Goal: Task Accomplishment & Management: Use online tool/utility

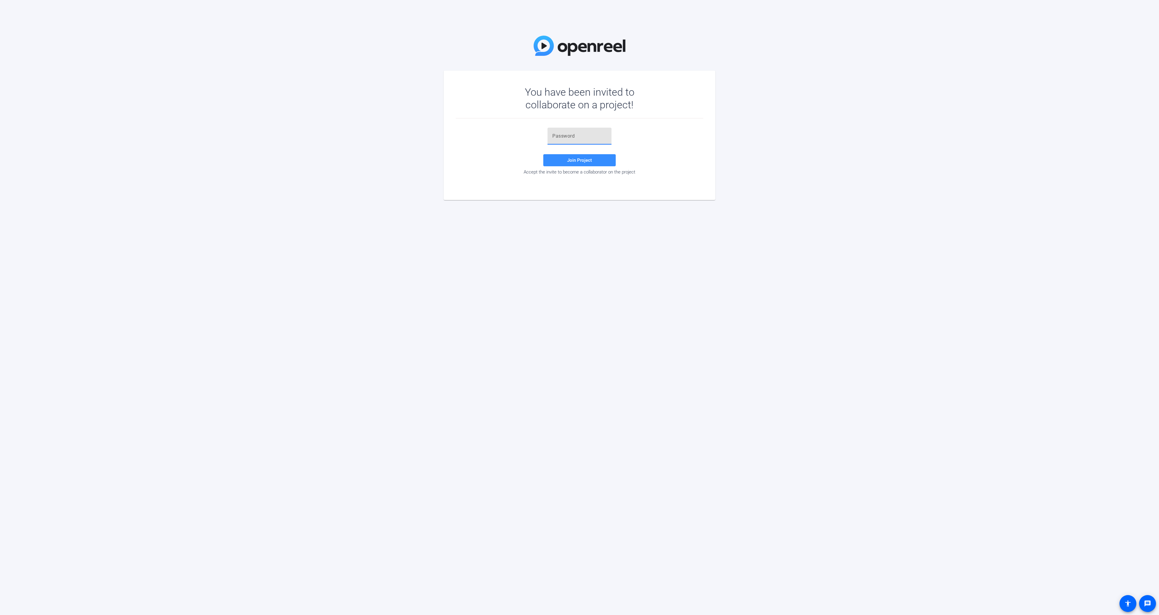
click at [573, 137] on input "text" at bounding box center [579, 135] width 54 height 7
paste input "TXXLw("
type input "TXXLw("
drag, startPoint x: 509, startPoint y: 145, endPoint x: 515, endPoint y: 145, distance: 6.1
click at [509, 145] on div "TXXLw( Join Project Accept the invite to become a collaborator on the project" at bounding box center [579, 151] width 247 height 47
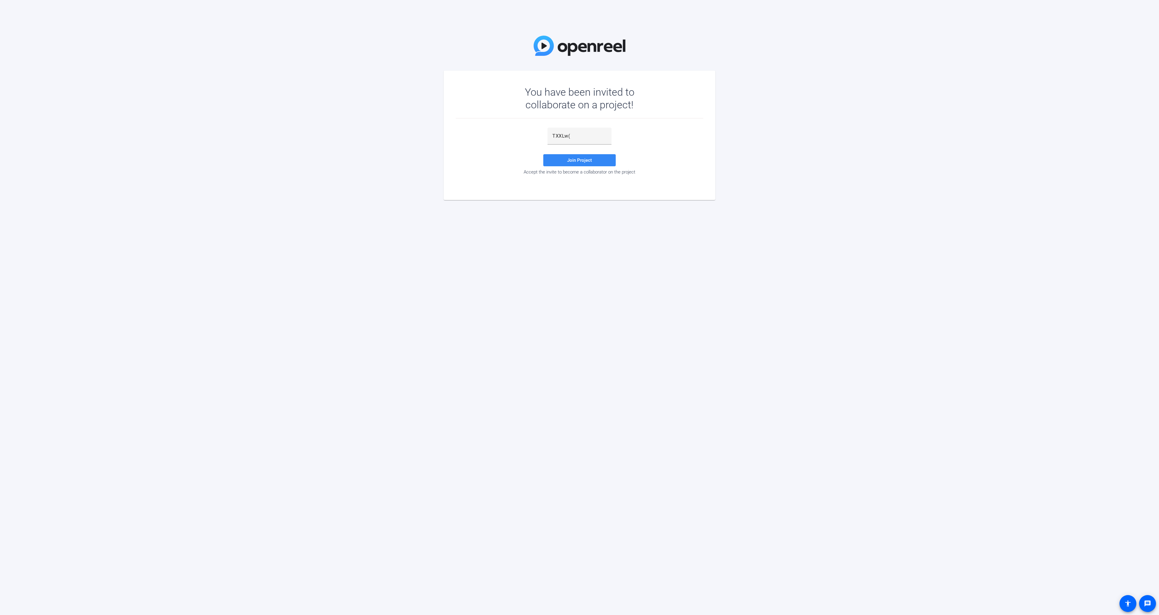
click at [553, 155] on span at bounding box center [579, 160] width 72 height 14
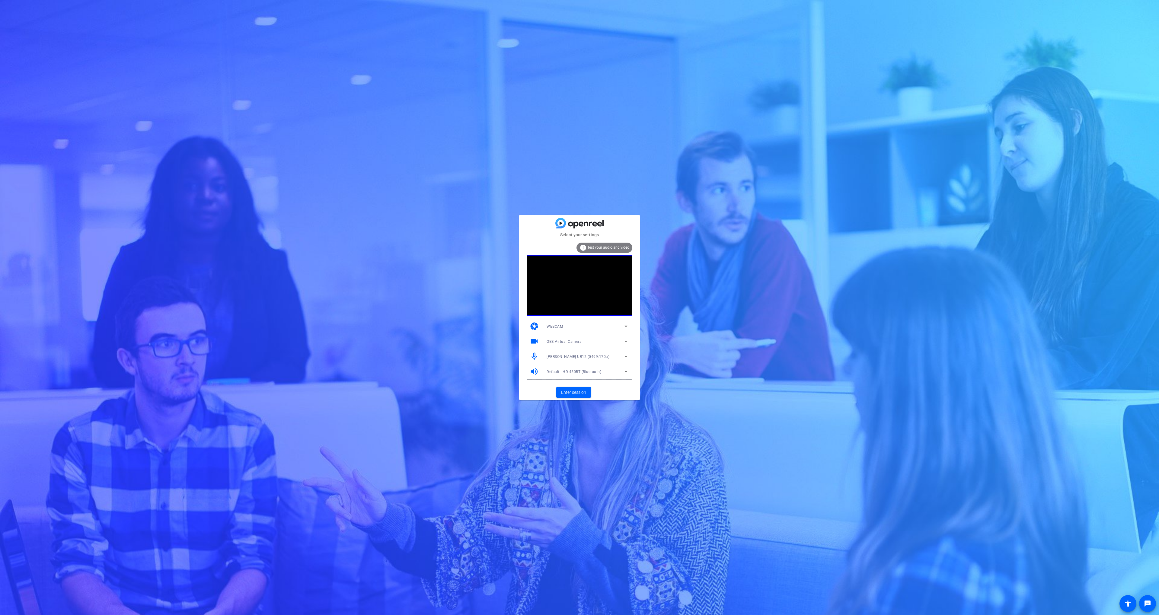
drag, startPoint x: 612, startPoint y: 385, endPoint x: 609, endPoint y: 385, distance: 3.3
click at [612, 385] on mat-card-actions "Enter session" at bounding box center [579, 393] width 121 height 16
click at [574, 390] on span "Enter session" at bounding box center [573, 392] width 25 height 6
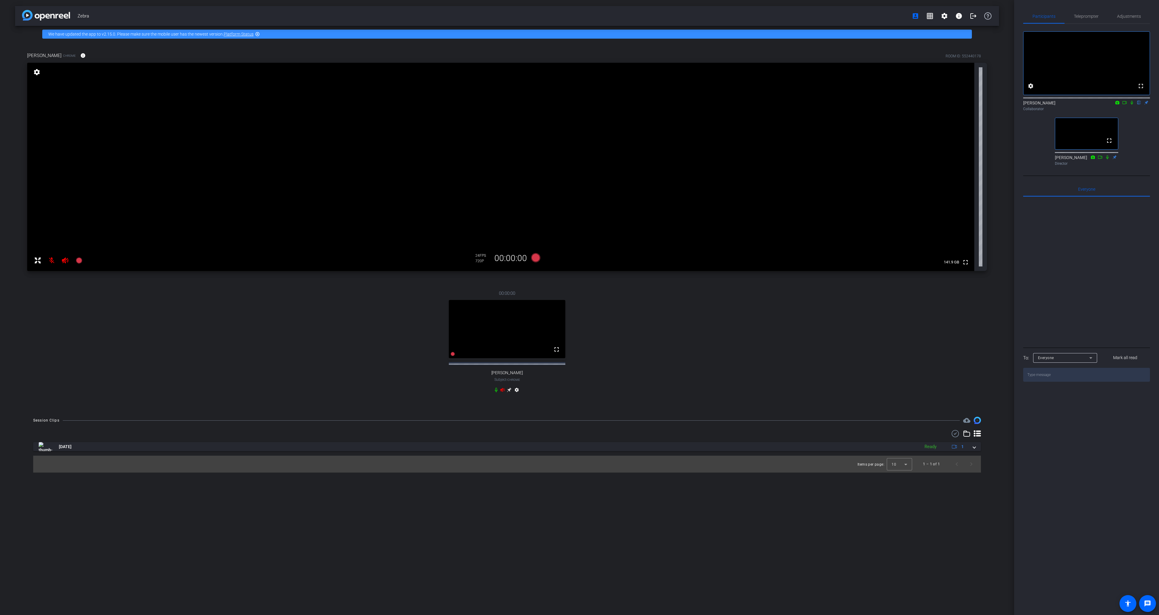
drag, startPoint x: 1124, startPoint y: 110, endPoint x: 1127, endPoint y: 110, distance: 3.3
click at [1124, 105] on icon at bounding box center [1124, 103] width 5 height 4
click at [1138, 105] on icon at bounding box center [1139, 103] width 5 height 4
click at [1125, 15] on span "Adjustments" at bounding box center [1129, 16] width 24 height 4
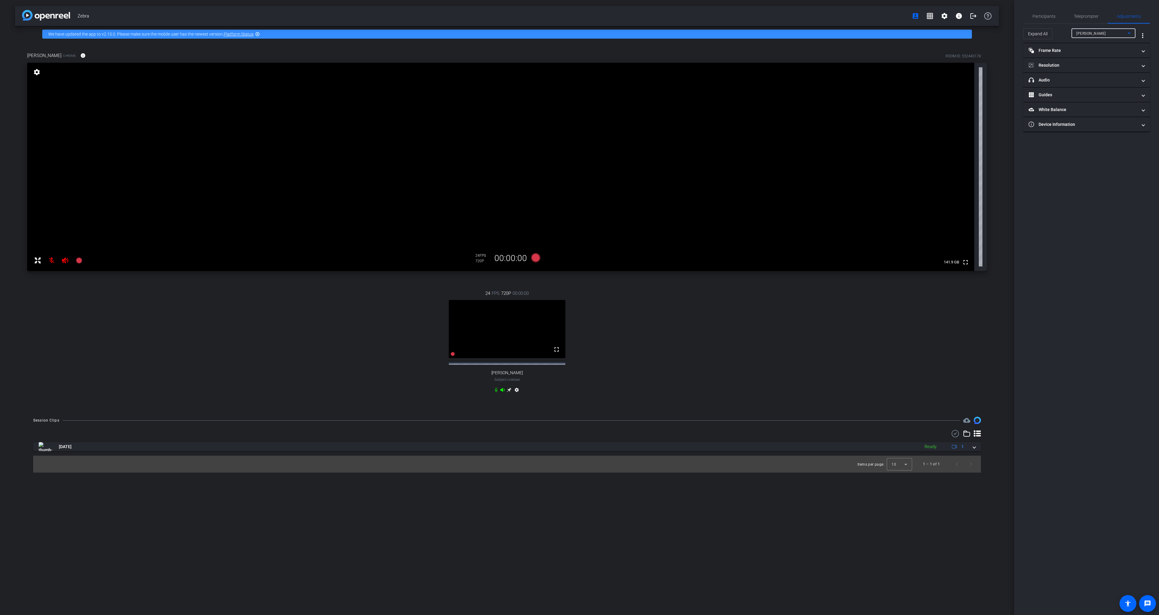
click at [1087, 37] on div "[PERSON_NAME]" at bounding box center [1103, 33] width 54 height 10
click at [1081, 55] on span "[PERSON_NAME]" at bounding box center [1091, 54] width 30 height 7
click at [1039, 14] on span "Participants" at bounding box center [1044, 16] width 23 height 4
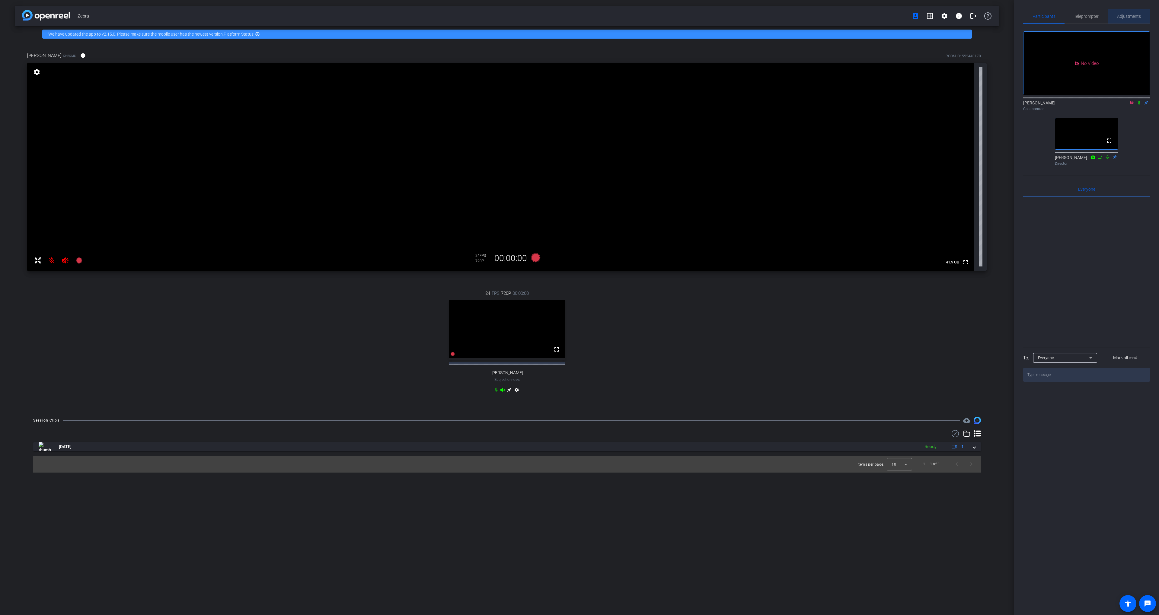
click at [1115, 16] on div "Adjustments" at bounding box center [1129, 16] width 42 height 14
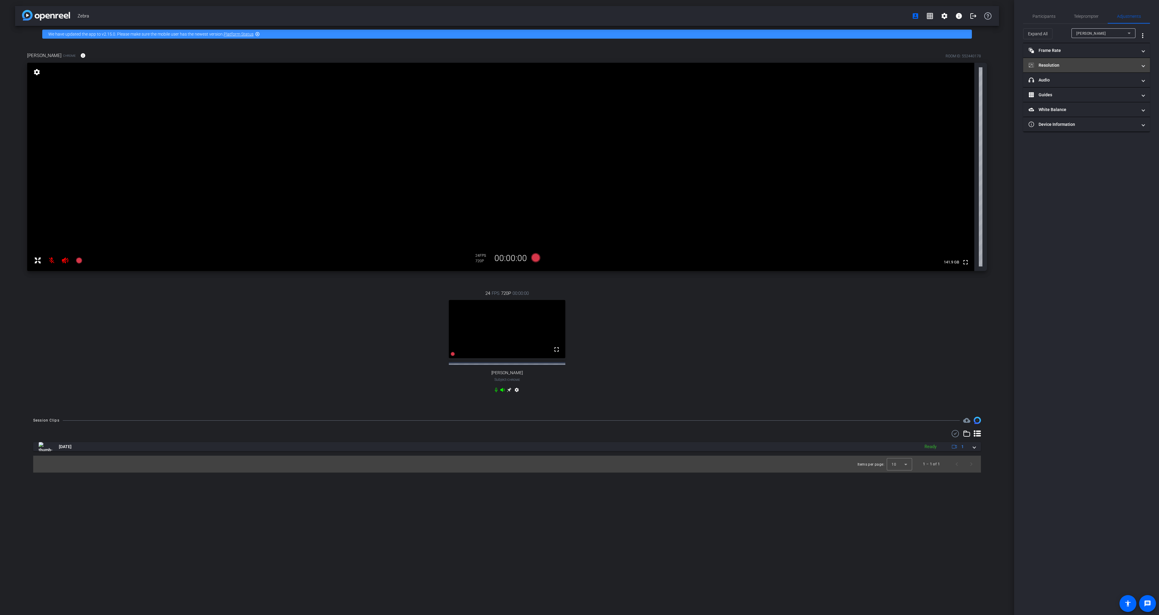
click at [1045, 65] on mat-panel-title "Resolution" at bounding box center [1083, 65] width 109 height 6
click at [1091, 90] on div "1080" at bounding box center [1092, 88] width 23 height 10
click at [1070, 89] on div "720" at bounding box center [1065, 87] width 22 height 11
click at [1148, 8] on div "Warning" at bounding box center [1115, 11] width 71 height 7
drag, startPoint x: 1154, startPoint y: 11, endPoint x: 1149, endPoint y: 11, distance: 4.8
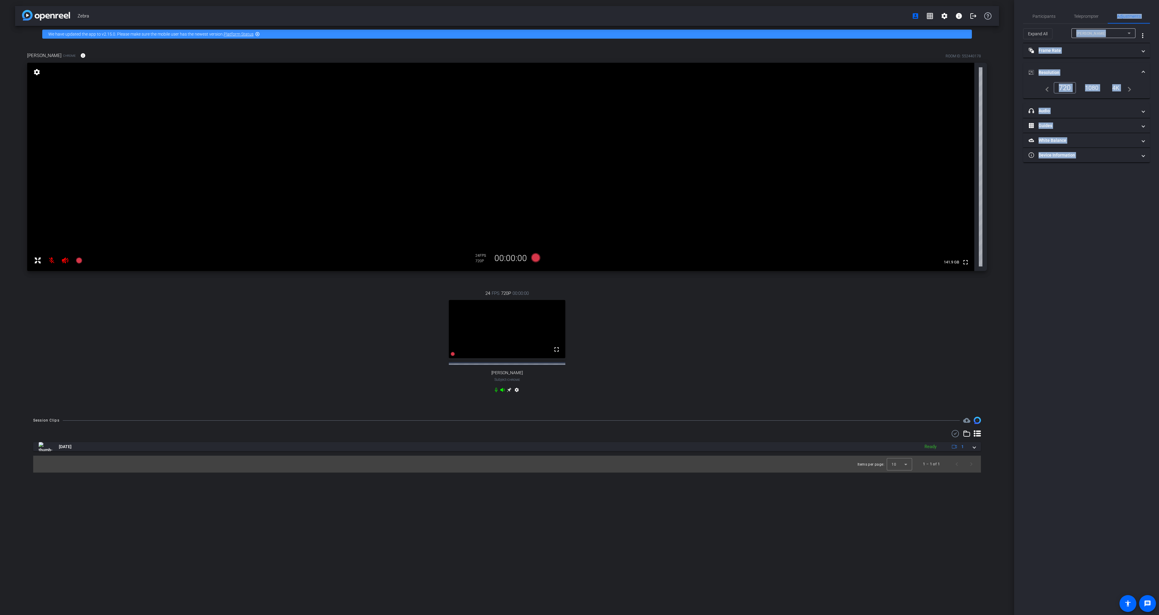
click at [1107, 31] on div "[PERSON_NAME]" at bounding box center [1101, 34] width 51 height 8
click at [1096, 53] on mat-option "[PERSON_NAME]" at bounding box center [1103, 55] width 64 height 10
click at [1091, 88] on div "1080" at bounding box center [1092, 88] width 23 height 10
click at [1043, 13] on span "Participants" at bounding box center [1044, 16] width 23 height 14
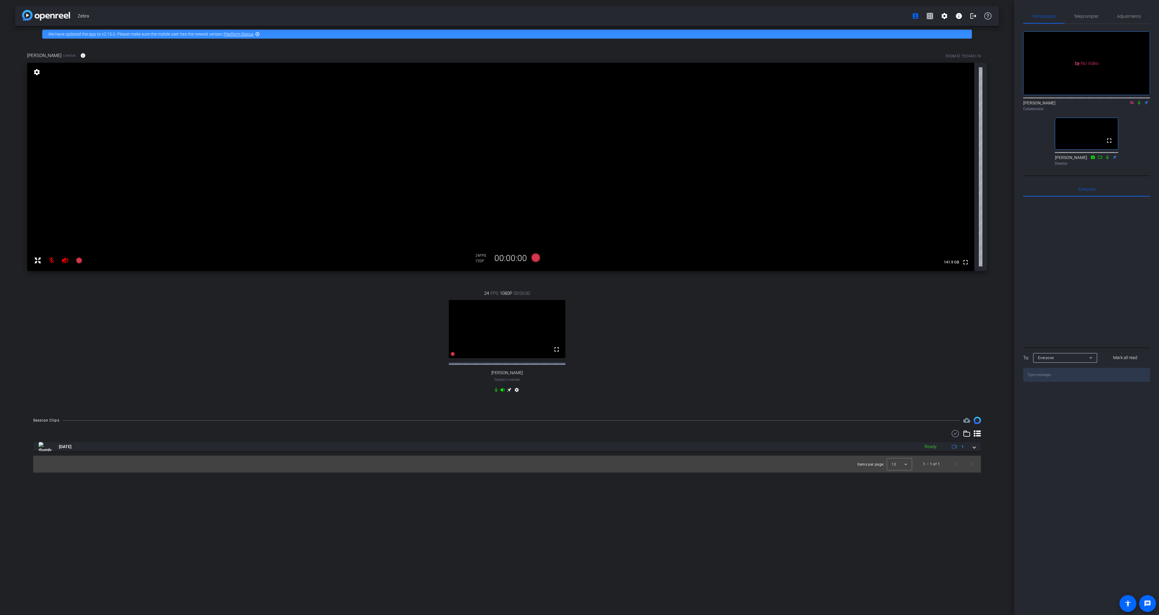
click at [1139, 101] on icon at bounding box center [1139, 103] width 2 height 4
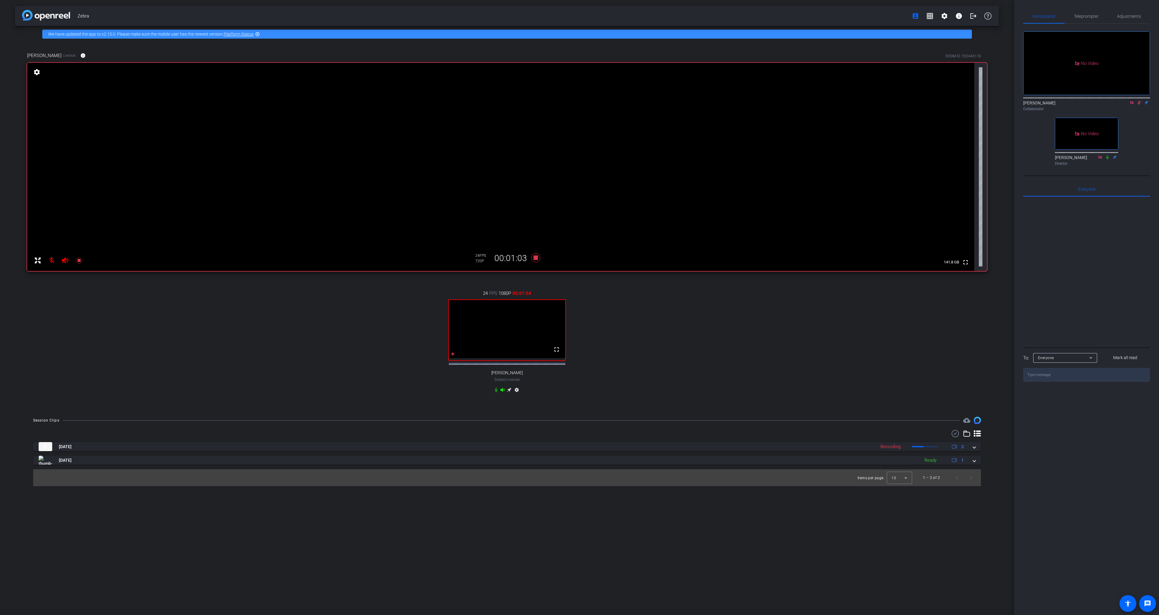
click at [628, 346] on div "24 FPS 1080P 00:01:04 fullscreen [PERSON_NAME] Subject - Chrome settings" at bounding box center [507, 342] width 960 height 125
click at [594, 352] on div "24 FPS 1080P 00:02:32 fullscreen [PERSON_NAME] Subject - Chrome settings" at bounding box center [507, 342] width 960 height 125
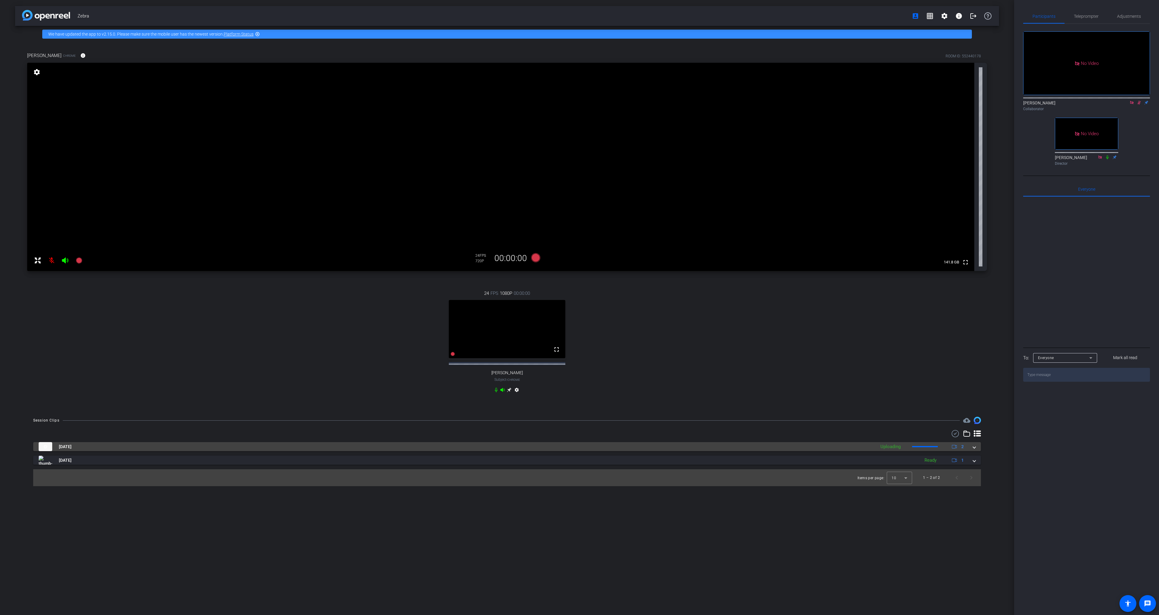
drag, startPoint x: 605, startPoint y: 449, endPoint x: 595, endPoint y: 450, distance: 10.0
click at [605, 449] on mat-panel-title "[DATE]" at bounding box center [456, 446] width 834 height 9
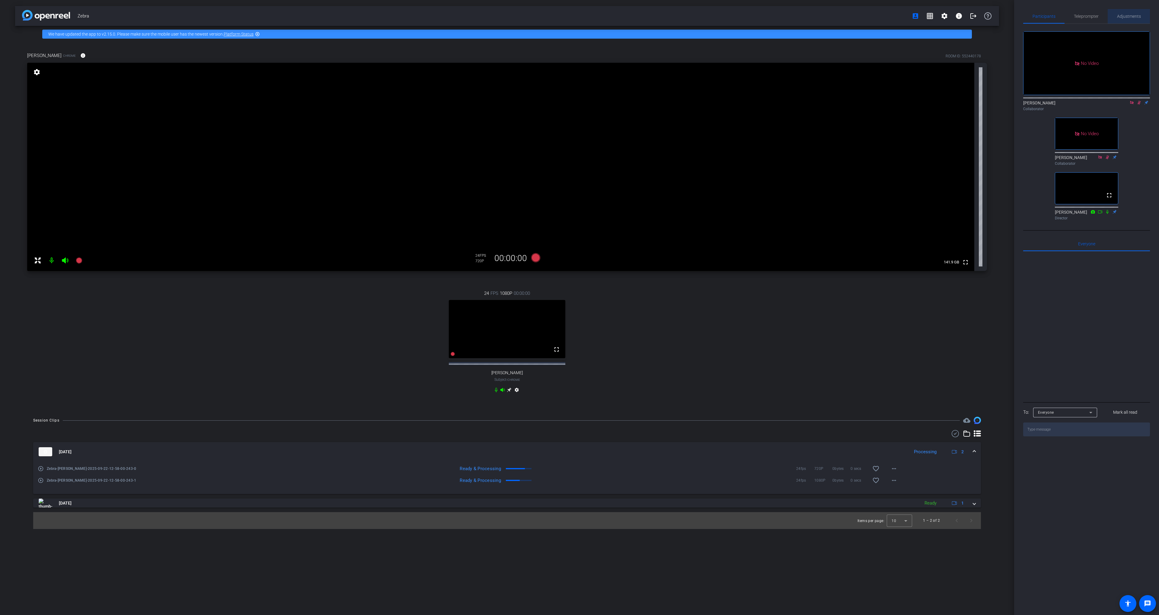
click at [1125, 20] on span "Adjustments" at bounding box center [1129, 16] width 24 height 14
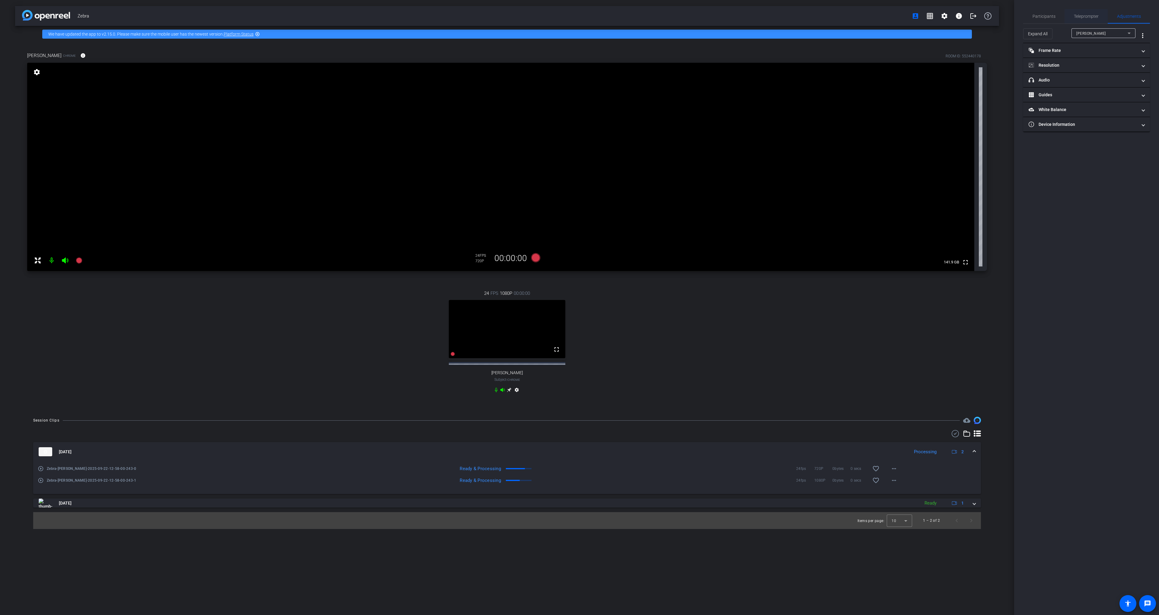
click at [1082, 18] on span "Teleprompter" at bounding box center [1086, 16] width 25 height 4
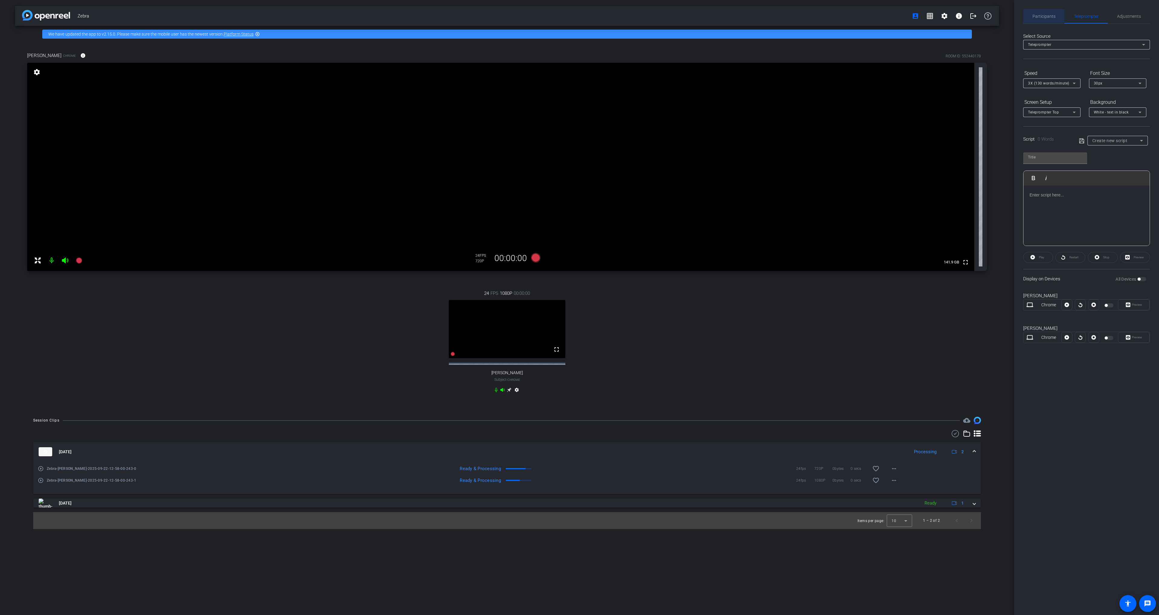
click at [1054, 16] on span "Participants" at bounding box center [1044, 16] width 23 height 4
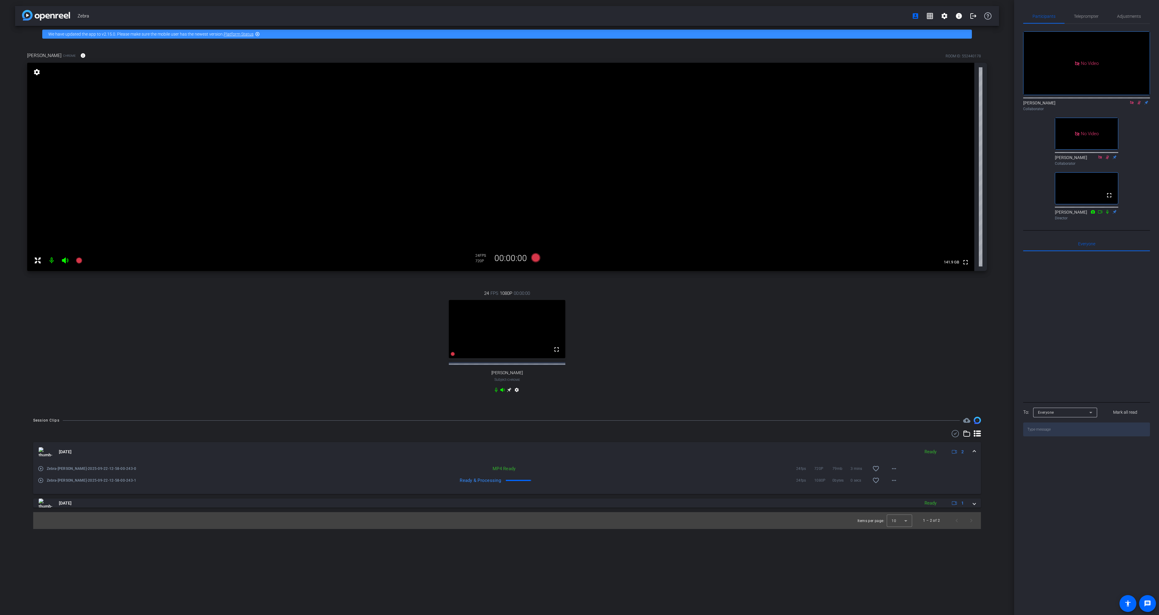
click at [688, 317] on div "24 FPS 1080P 00:00:00 fullscreen [PERSON_NAME] Subject - Chrome settings" at bounding box center [507, 342] width 960 height 125
click at [701, 302] on div "24 FPS 1080P 00:00:00 fullscreen [PERSON_NAME] Subject - Chrome settings" at bounding box center [507, 342] width 960 height 125
click at [658, 350] on div "24 FPS 1080P 00:00:00 fullscreen [PERSON_NAME] Subject - Chrome settings" at bounding box center [507, 342] width 960 height 125
click at [668, 299] on div "24 FPS 1080P 00:00:00 fullscreen [PERSON_NAME] Subject - Chrome settings" at bounding box center [507, 342] width 960 height 125
click at [542, 283] on div "24 FPS 1080P 00:00:00 fullscreen [PERSON_NAME] Subject - Chrome settings" at bounding box center [507, 342] width 960 height 125
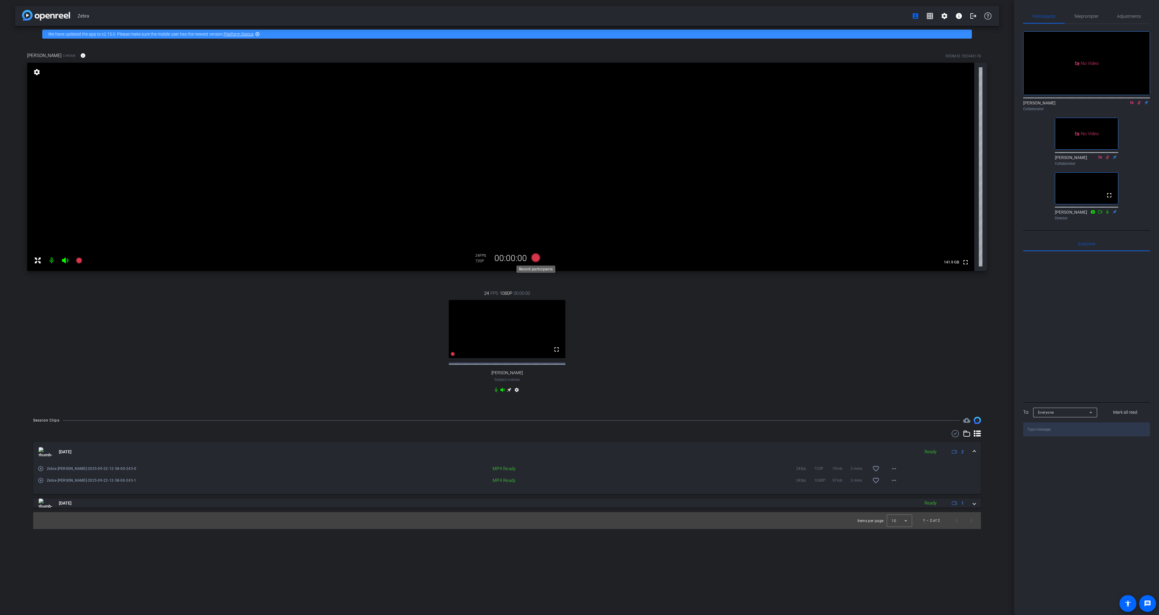
click at [534, 261] on icon at bounding box center [535, 257] width 9 height 9
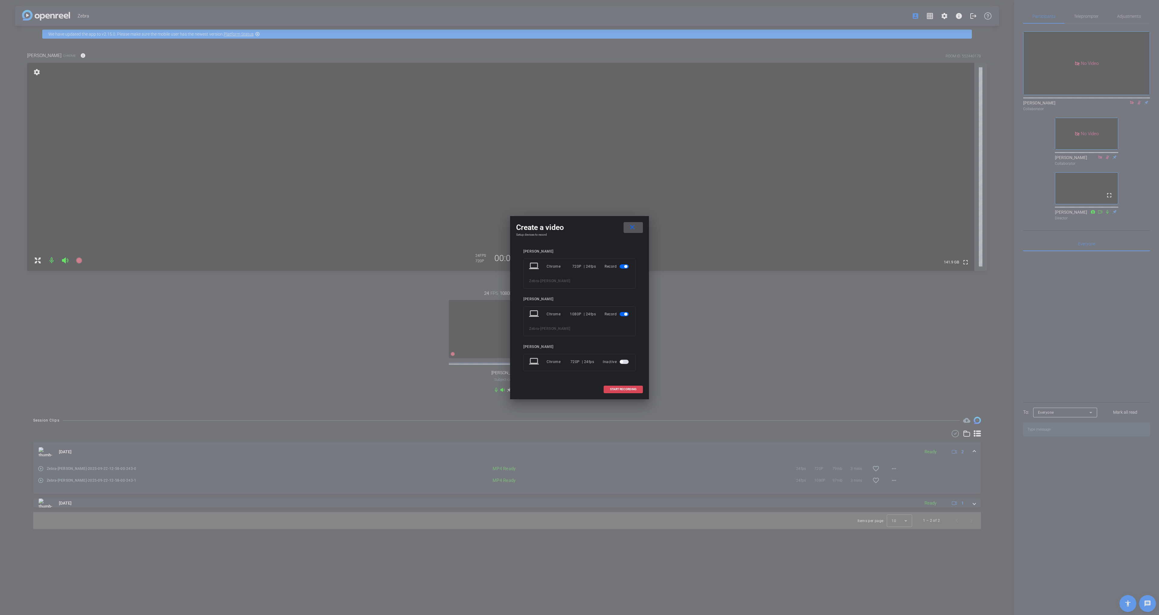
click at [626, 388] on span "START RECORDING" at bounding box center [623, 389] width 27 height 3
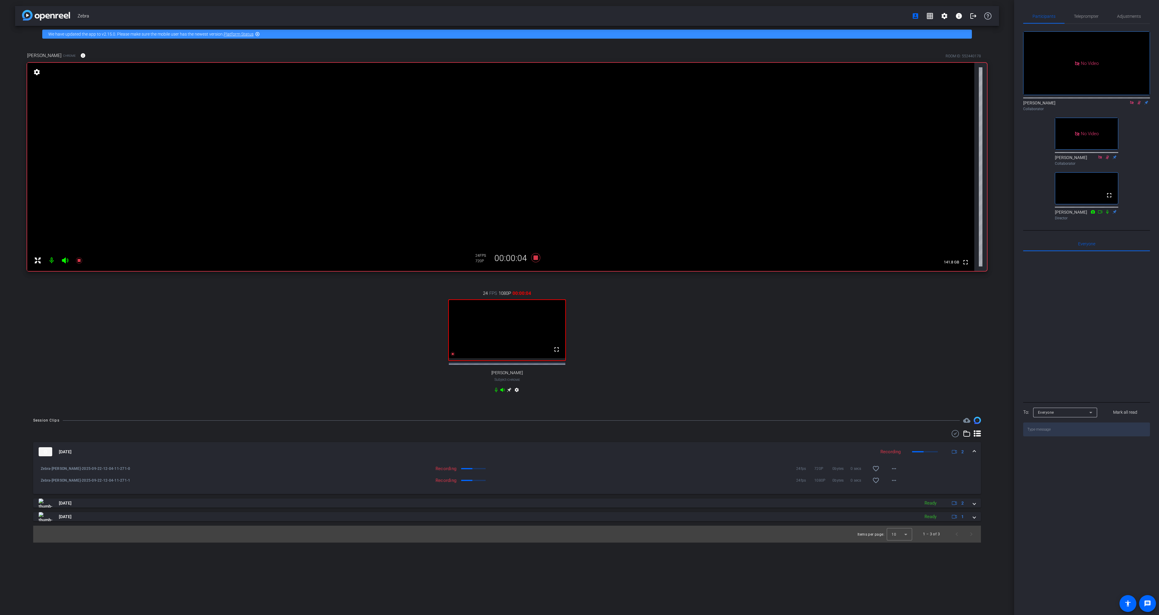
click at [1140, 101] on icon at bounding box center [1139, 103] width 3 height 4
click at [1139, 101] on icon at bounding box center [1139, 103] width 5 height 4
click at [535, 257] on icon at bounding box center [535, 257] width 9 height 9
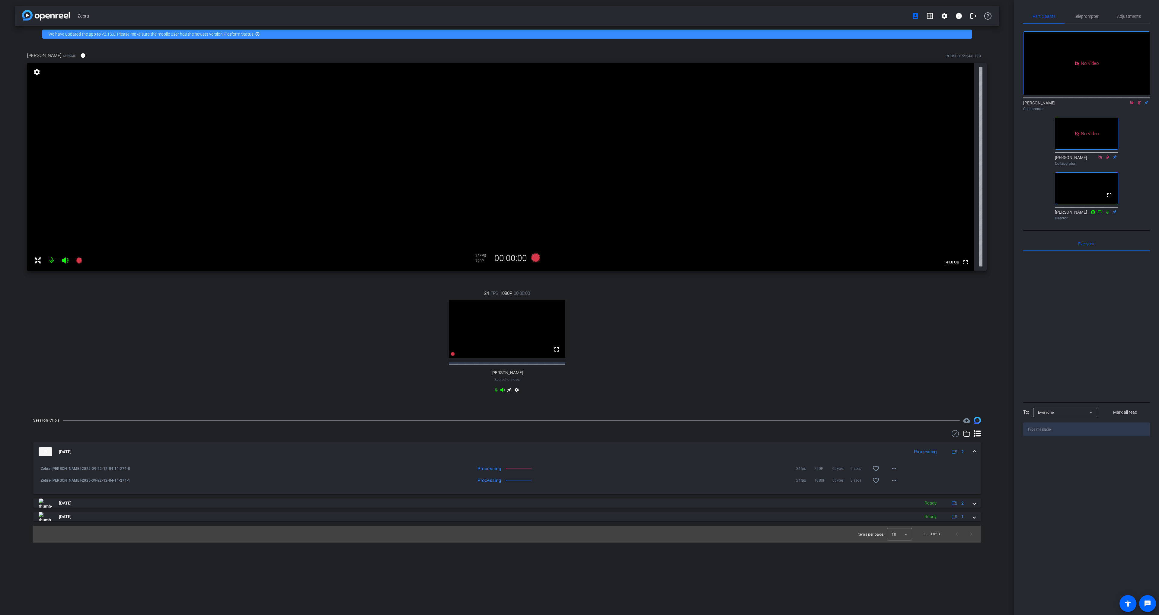
click at [539, 280] on div "24 FPS 1080P 00:00:00 fullscreen [PERSON_NAME] Subject - Chrome settings" at bounding box center [507, 342] width 960 height 125
click at [537, 259] on icon at bounding box center [535, 257] width 9 height 9
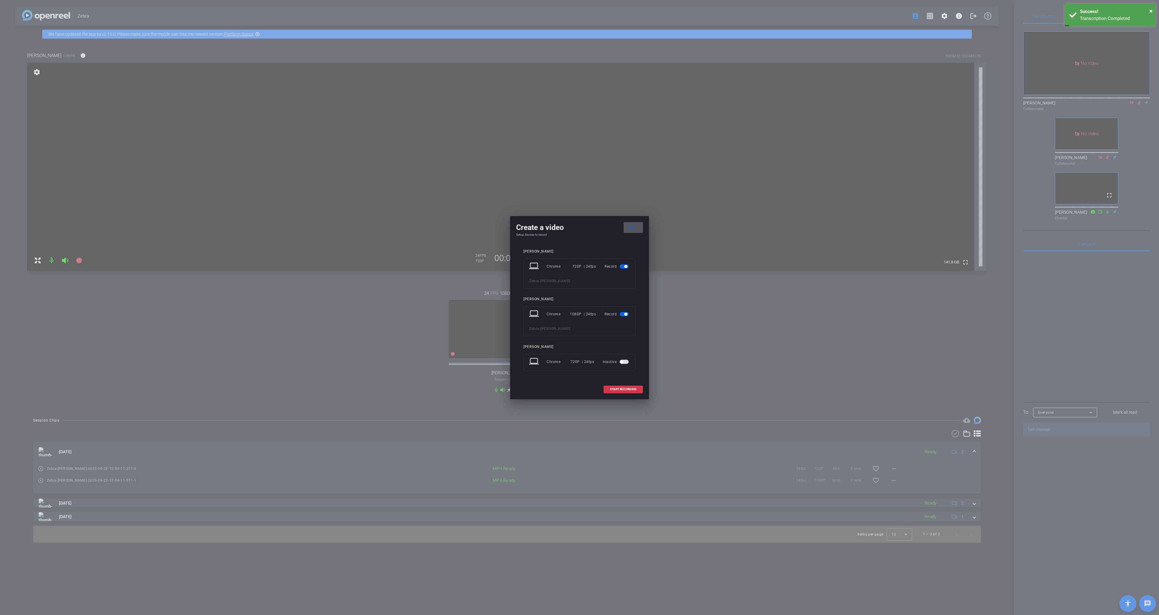
click at [640, 230] on span at bounding box center [633, 227] width 19 height 14
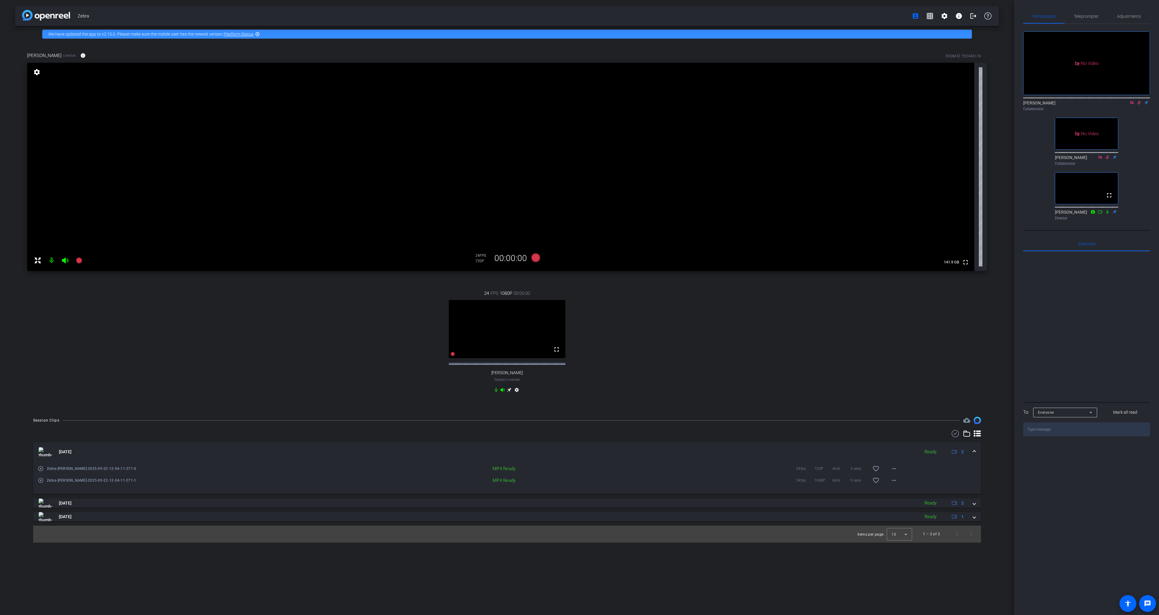
drag, startPoint x: 1145, startPoint y: 97, endPoint x: 1140, endPoint y: 89, distance: 9.8
click at [1145, 97] on div "No Video [PERSON_NAME] Collaborator No Video [PERSON_NAME] Collaborator fullscr…" at bounding box center [1086, 123] width 127 height 199
click at [653, 324] on div "24 FPS 1080P 00:00:00 fullscreen [PERSON_NAME] Subject - Chrome settings" at bounding box center [507, 342] width 960 height 125
click at [1139, 101] on icon at bounding box center [1139, 103] width 5 height 4
drag, startPoint x: 659, startPoint y: 304, endPoint x: 635, endPoint y: 303, distance: 23.9
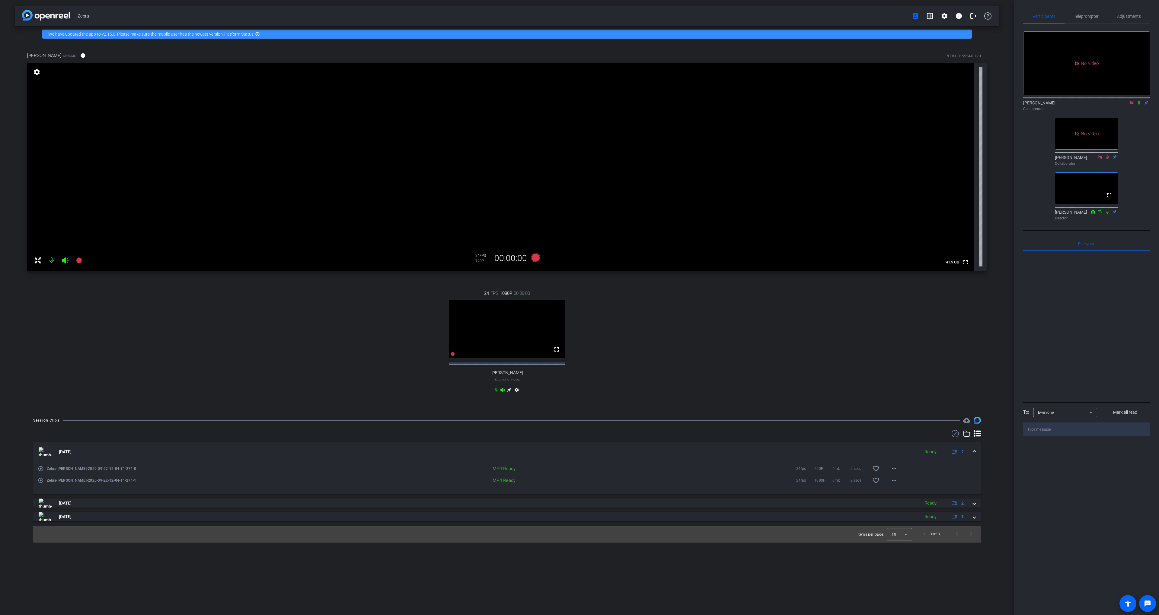
click at [659, 305] on div "24 FPS 1080P 00:00:00 fullscreen [PERSON_NAME] Subject - Chrome settings" at bounding box center [507, 342] width 960 height 125
click at [534, 264] on div "24 FPS 720P 00:00:00" at bounding box center [507, 258] width 71 height 16
click at [534, 260] on icon at bounding box center [535, 257] width 9 height 9
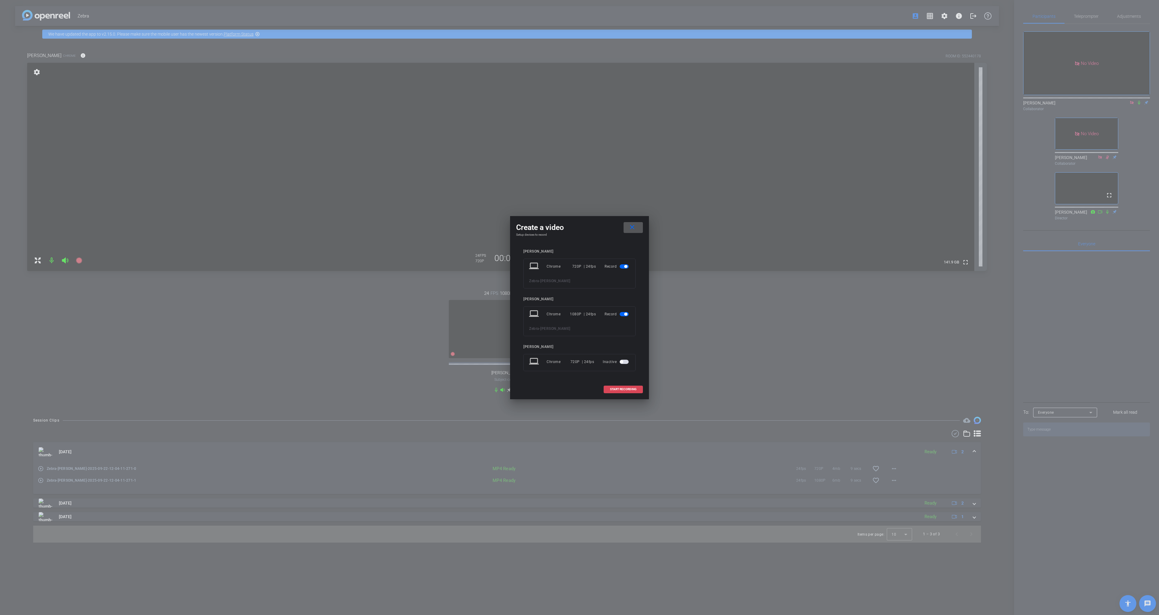
click at [626, 391] on span at bounding box center [623, 389] width 39 height 14
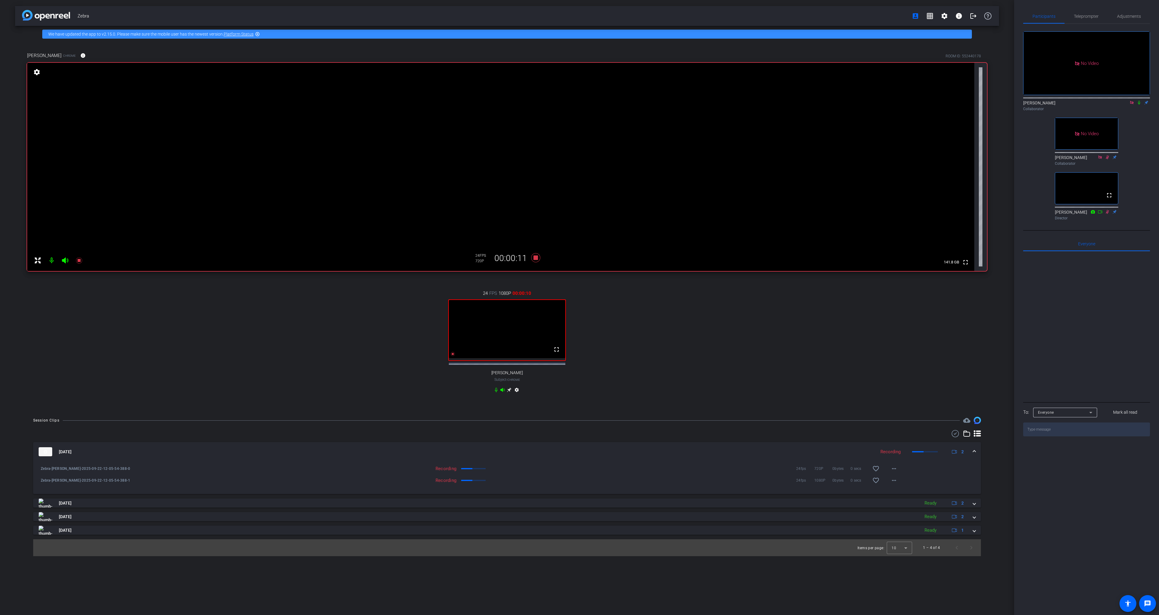
click at [1138, 101] on icon at bounding box center [1139, 103] width 2 height 4
drag, startPoint x: 535, startPoint y: 259, endPoint x: 618, endPoint y: 318, distance: 101.7
click at [618, 318] on div "[PERSON_NAME] Chrome info ROOM ID: 552440178 fullscreen settings 141.8 GB 24 FP…" at bounding box center [507, 226] width 984 height 369
click at [537, 260] on icon at bounding box center [535, 257] width 9 height 9
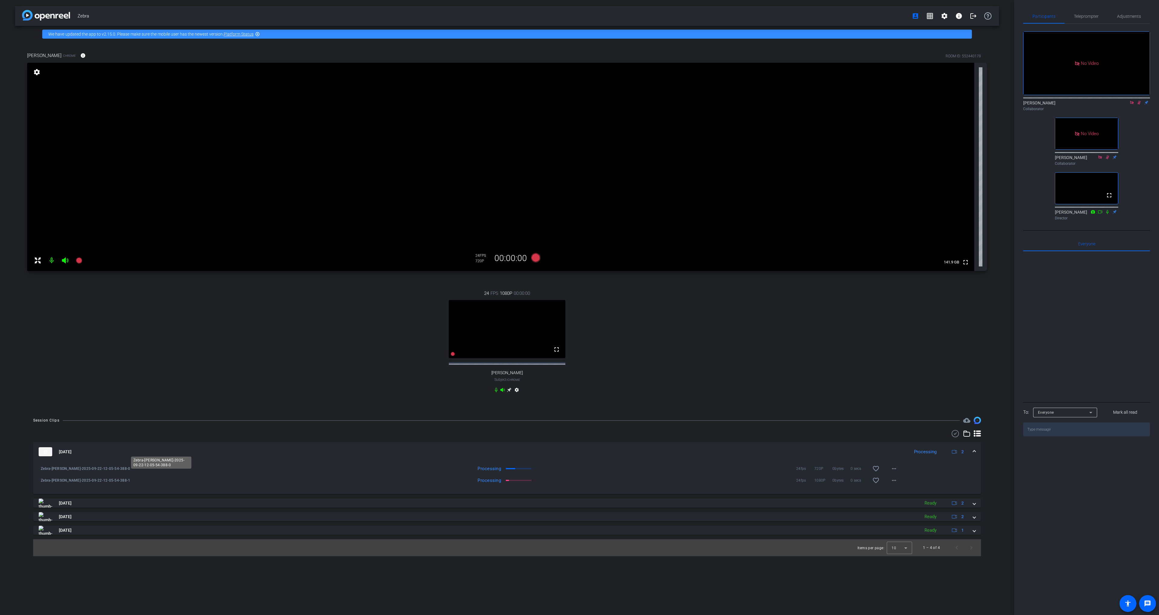
click at [44, 472] on span "Zebra-[PERSON_NAME]-2025-09-22-12-05-54-388-0" at bounding box center [161, 469] width 241 height 6
click at [49, 472] on span "Zebra-[PERSON_NAME]-2025-09-22-12-05-54-388-0" at bounding box center [161, 469] width 241 height 6
click at [41, 472] on mat-icon "play_circle_outline" at bounding box center [41, 469] width 6 height 6
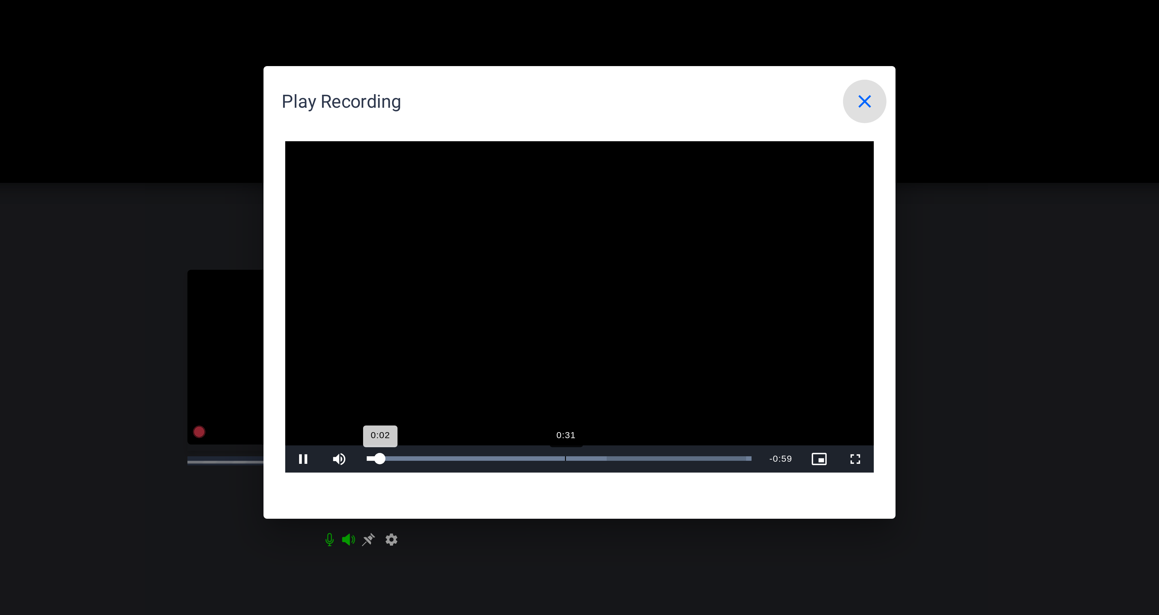
click at [574, 363] on div "Loaded : 100.00% 0:31 0:02" at bounding box center [573, 363] width 128 height 2
click at [606, 362] on div "Loaded : 100.00% 0:43 0:33" at bounding box center [573, 363] width 134 height 9
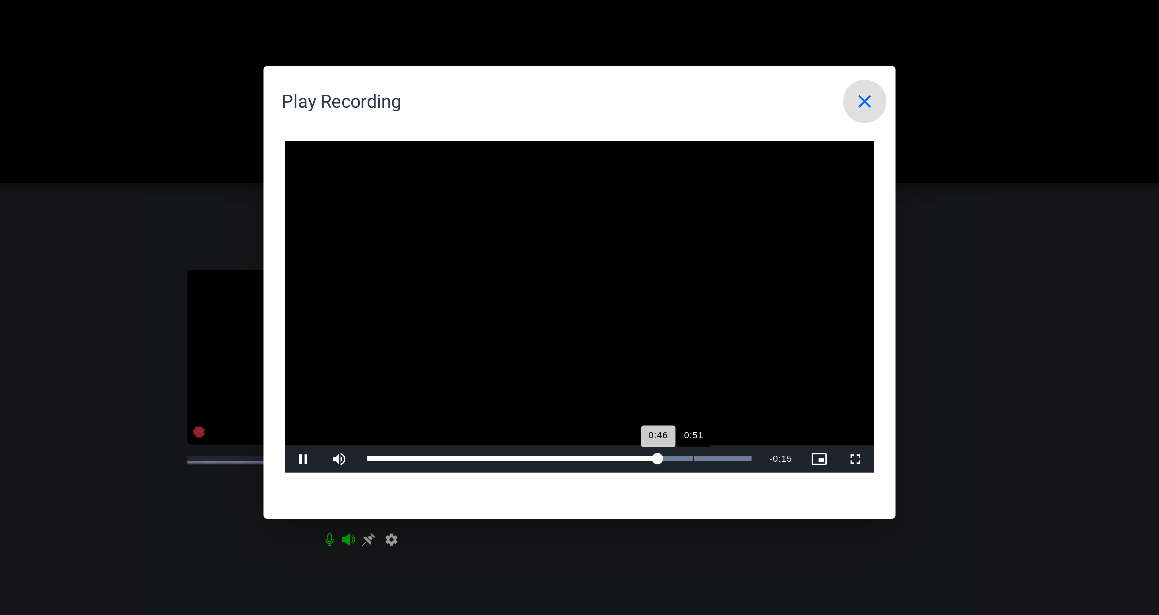
click at [617, 362] on div "Loaded : 100.00% 0:51 0:46" at bounding box center [573, 363] width 128 height 2
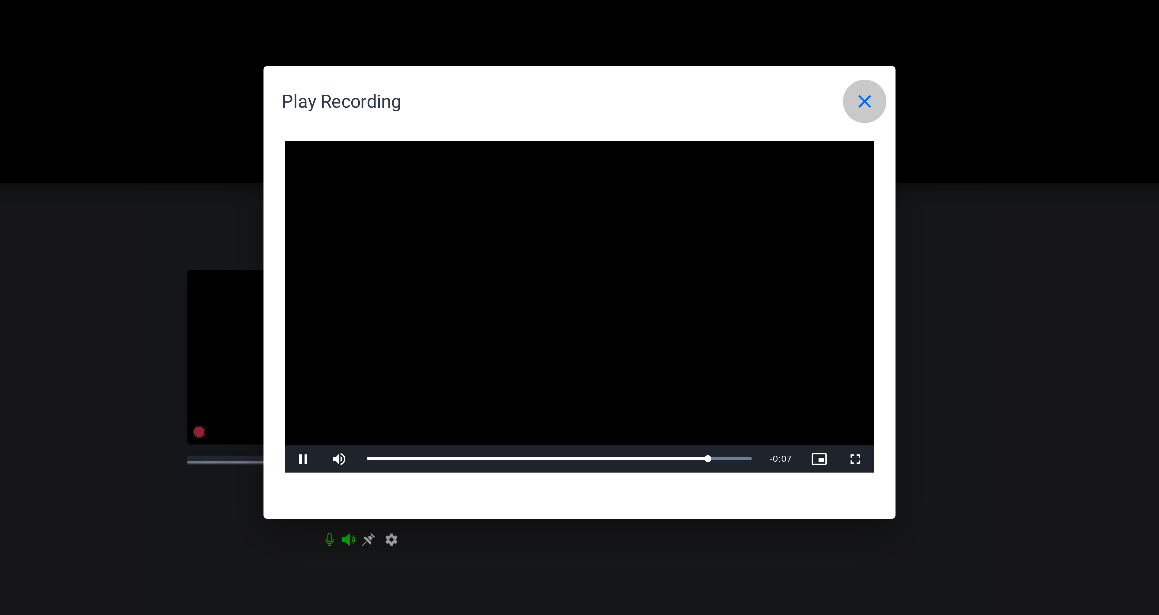
drag, startPoint x: 675, startPoint y: 242, endPoint x: 669, endPoint y: 245, distance: 6.5
click at [675, 242] on mat-icon "close" at bounding box center [674, 243] width 7 height 7
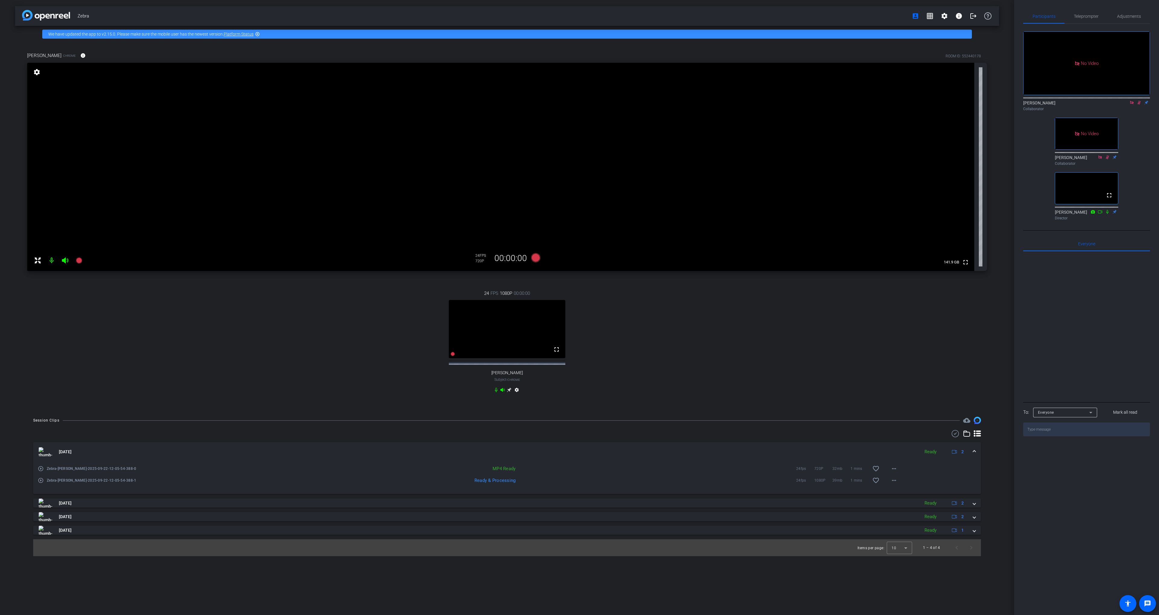
click at [1138, 101] on icon at bounding box center [1139, 103] width 5 height 4
click at [1137, 101] on icon at bounding box center [1139, 103] width 5 height 4
click at [1138, 101] on icon at bounding box center [1139, 103] width 3 height 4
click at [1138, 101] on icon at bounding box center [1139, 103] width 5 height 4
click at [755, 306] on div "24 FPS 1080P 00:00:00 fullscreen [PERSON_NAME] Subject - Chrome settings" at bounding box center [507, 342] width 960 height 125
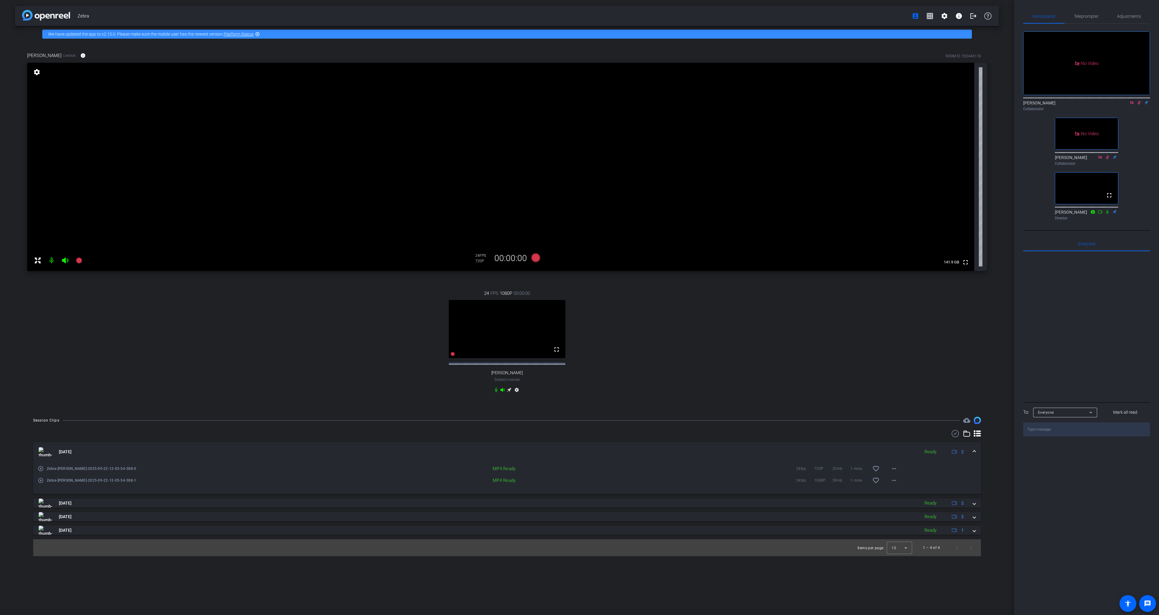
click at [707, 319] on div "24 FPS 1080P 00:00:00 fullscreen [PERSON_NAME] Subject - Chrome settings" at bounding box center [507, 342] width 960 height 125
click at [596, 312] on div "24 FPS 1080P 00:00:00 fullscreen [PERSON_NAME] Subject - Chrome settings" at bounding box center [507, 342] width 960 height 125
click at [535, 258] on icon at bounding box center [535, 257] width 9 height 9
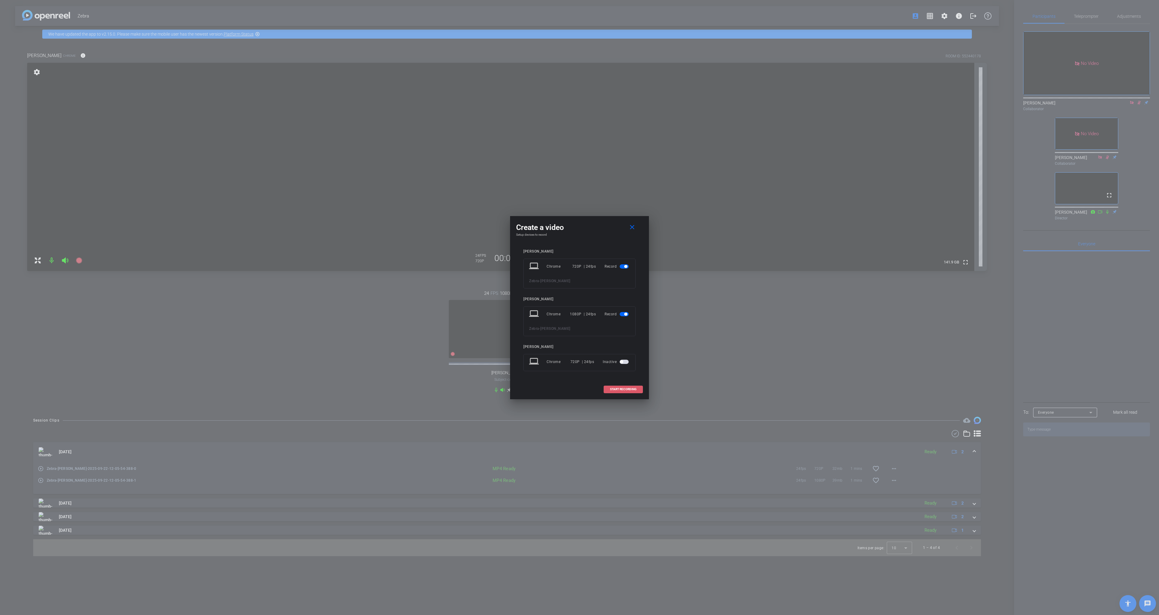
click at [622, 388] on span "START RECORDING" at bounding box center [623, 389] width 27 height 3
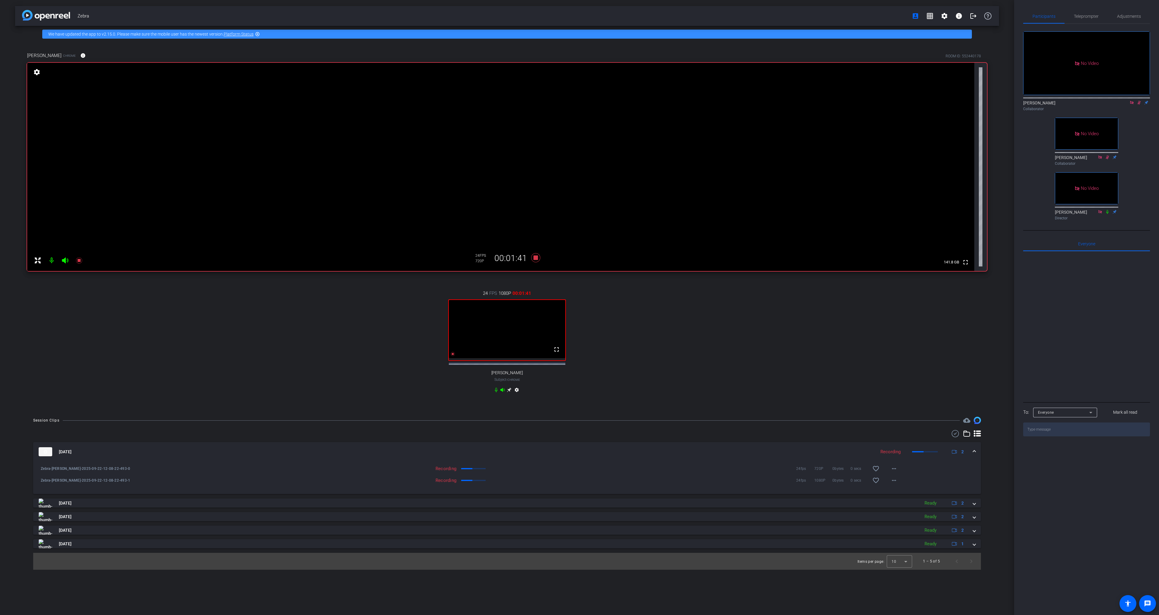
click at [782, 312] on div "24 FPS 1080P 00:01:41 fullscreen [PERSON_NAME] Subject - Chrome settings" at bounding box center [507, 342] width 960 height 125
click at [742, 387] on div "24 FPS 1080P 00:01:55 fullscreen [PERSON_NAME] Subject - Chrome settings" at bounding box center [507, 342] width 960 height 125
click at [537, 260] on icon at bounding box center [535, 257] width 14 height 11
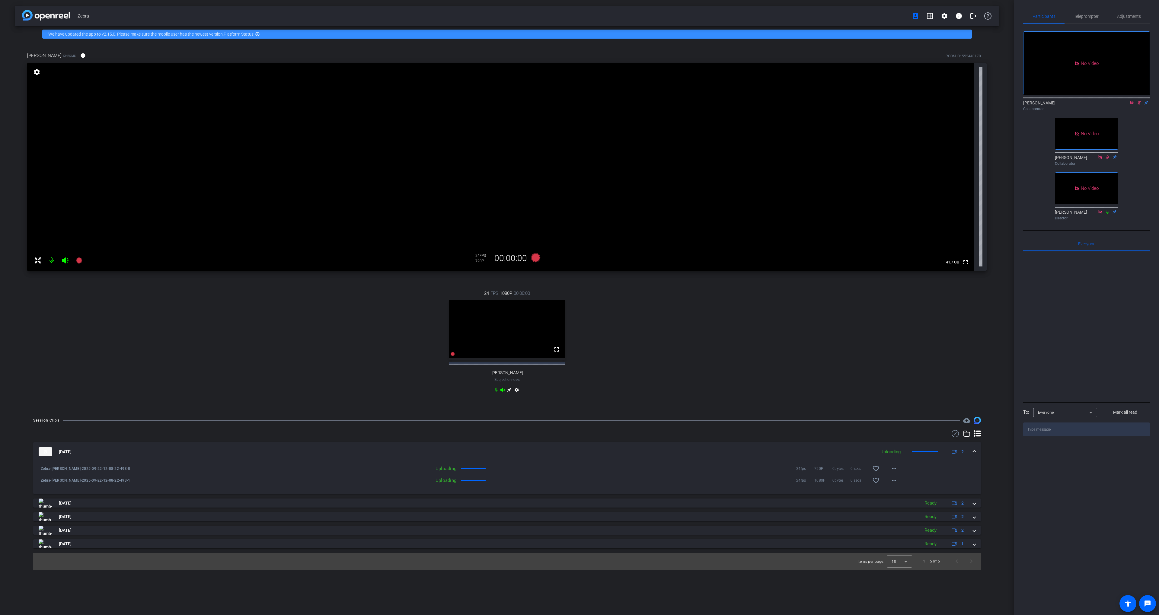
click at [599, 293] on div "24 FPS 1080P 00:00:00 fullscreen [PERSON_NAME] Subject - Chrome settings" at bounding box center [507, 342] width 960 height 125
click at [649, 313] on div "24 FPS 1080P 00:00:00 fullscreen [PERSON_NAME] Subject - Chrome settings" at bounding box center [507, 342] width 960 height 125
click at [615, 308] on div "24 FPS 1080P 00:00:00 fullscreen [PERSON_NAME] Subject - Chrome settings" at bounding box center [507, 342] width 960 height 125
click at [626, 340] on div "24 FPS 1080P 00:00:00 fullscreen [PERSON_NAME] Subject - Chrome settings" at bounding box center [507, 342] width 960 height 125
click at [626, 337] on div "24 FPS 1080P 00:00:00 fullscreen [PERSON_NAME] Subject - Chrome settings" at bounding box center [507, 342] width 960 height 125
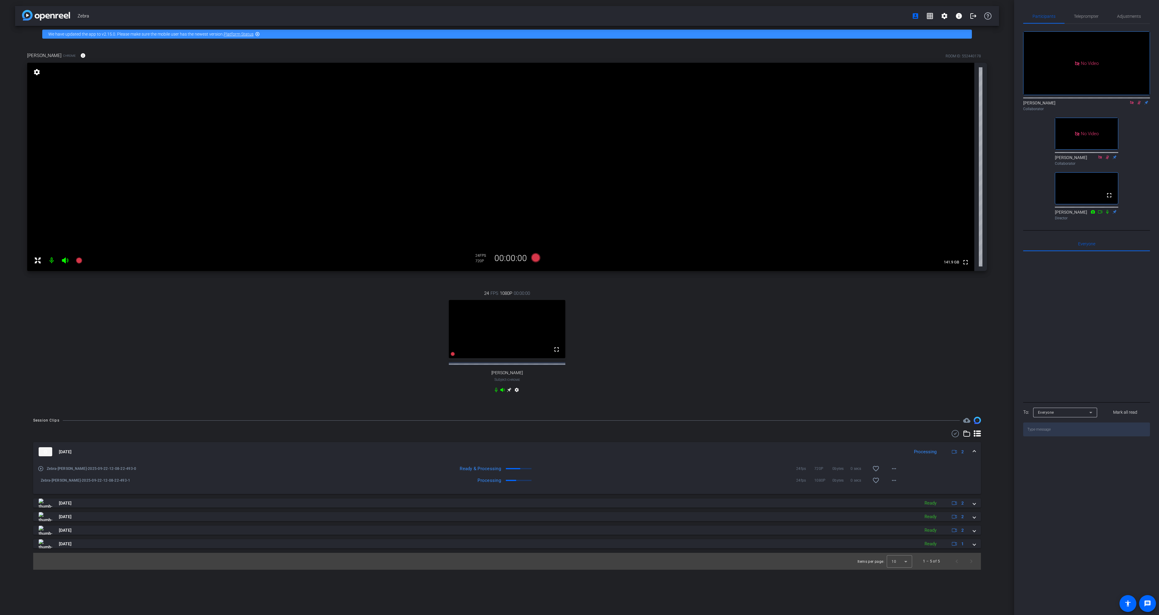
click at [564, 280] on div "24 FPS 1080P 00:00:00 fullscreen [PERSON_NAME] Subject - Chrome settings" at bounding box center [507, 342] width 960 height 125
click at [565, 281] on div "24 FPS 1080P 00:00:00 fullscreen [PERSON_NAME] Subject - Chrome settings" at bounding box center [507, 342] width 960 height 125
click at [536, 259] on icon at bounding box center [535, 257] width 9 height 9
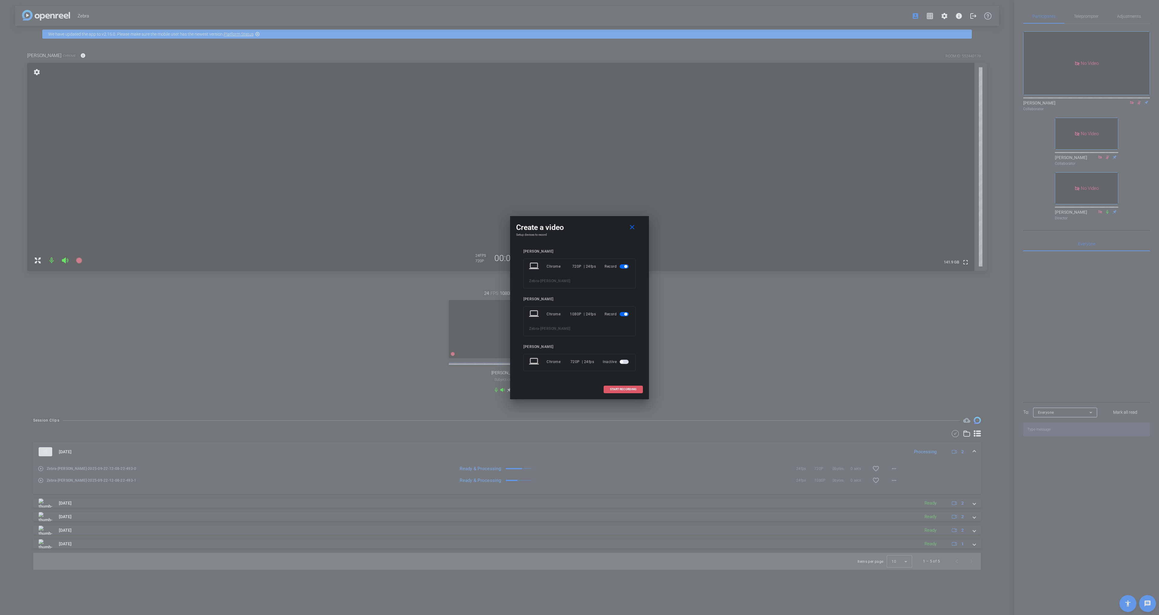
click at [615, 389] on span "START RECORDING" at bounding box center [623, 389] width 27 height 3
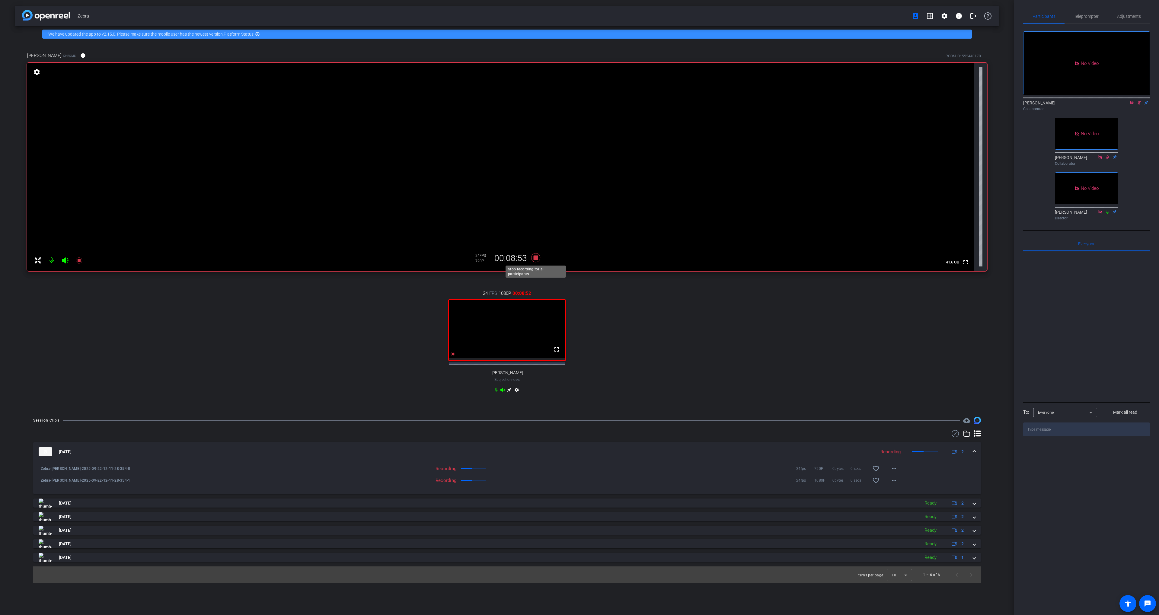
click at [535, 257] on icon at bounding box center [535, 257] width 9 height 9
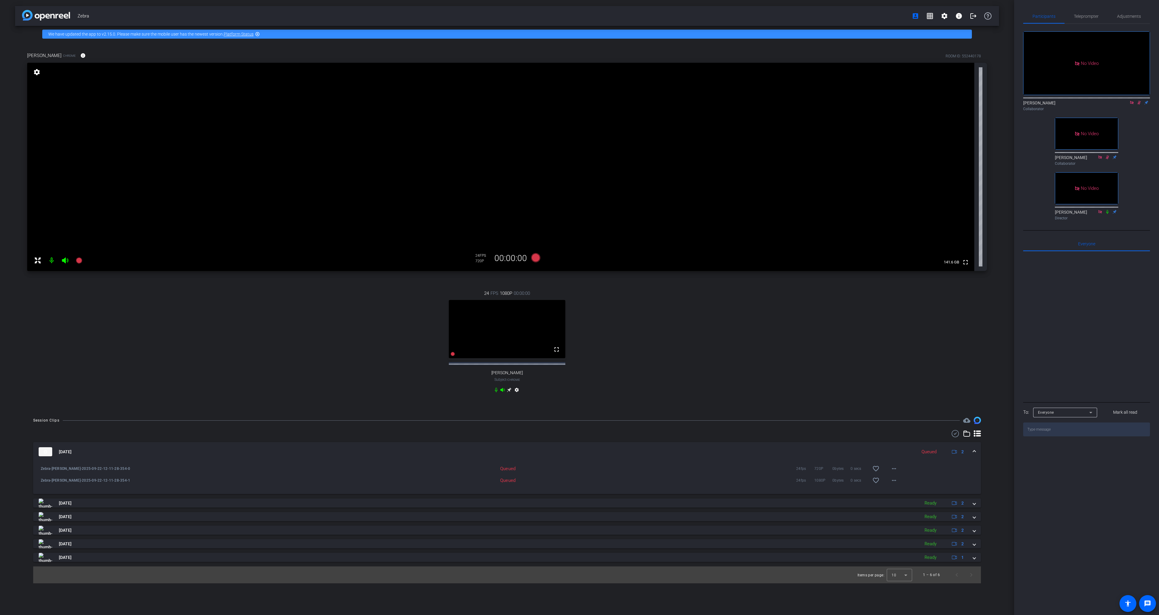
click at [577, 292] on div "24 FPS 1080P 00:00:00 fullscreen [PERSON_NAME] Subject - Chrome settings" at bounding box center [507, 342] width 960 height 125
click at [576, 290] on div "24 FPS 1080P 00:00:00 fullscreen [PERSON_NAME] Subject - Chrome settings" at bounding box center [507, 342] width 960 height 125
click at [537, 259] on icon at bounding box center [535, 257] width 9 height 9
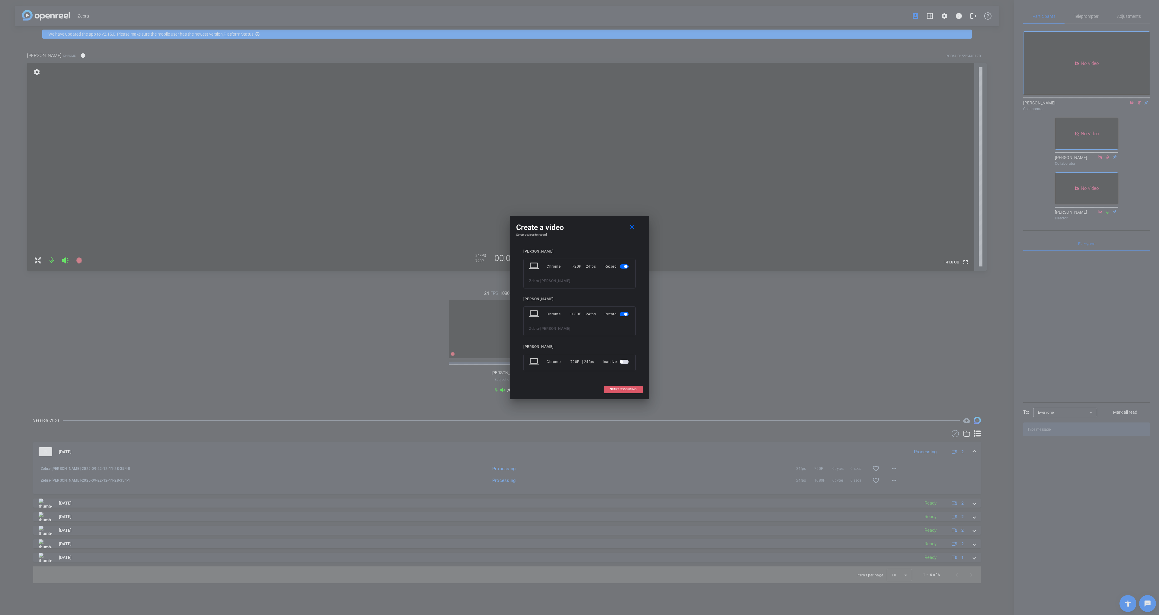
click at [620, 390] on span "START RECORDING" at bounding box center [623, 389] width 27 height 3
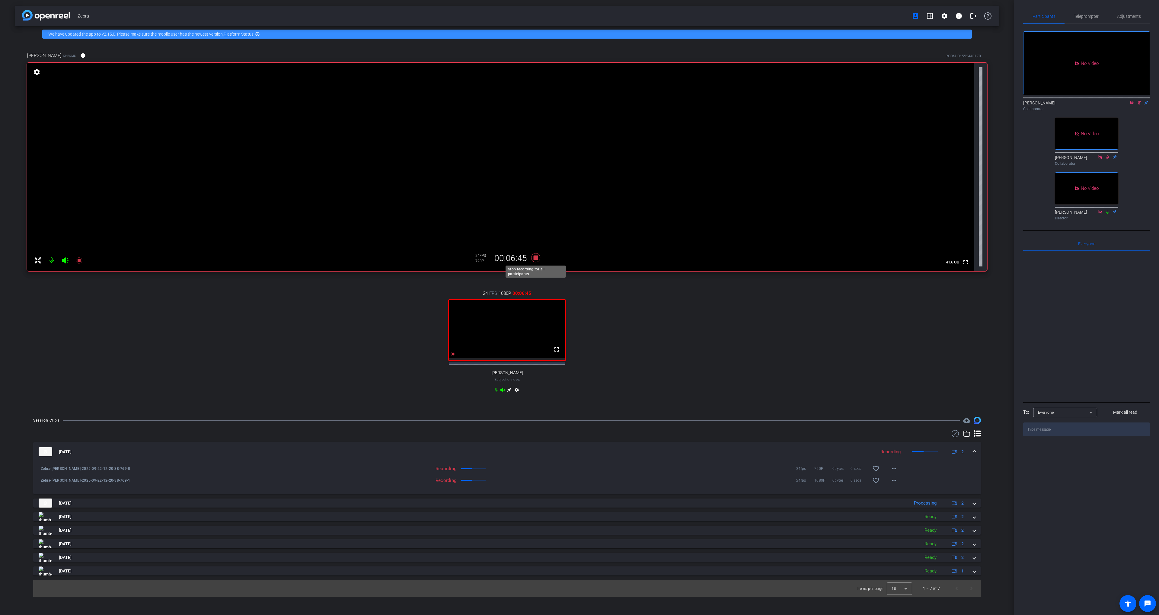
click at [535, 260] on icon at bounding box center [535, 257] width 9 height 9
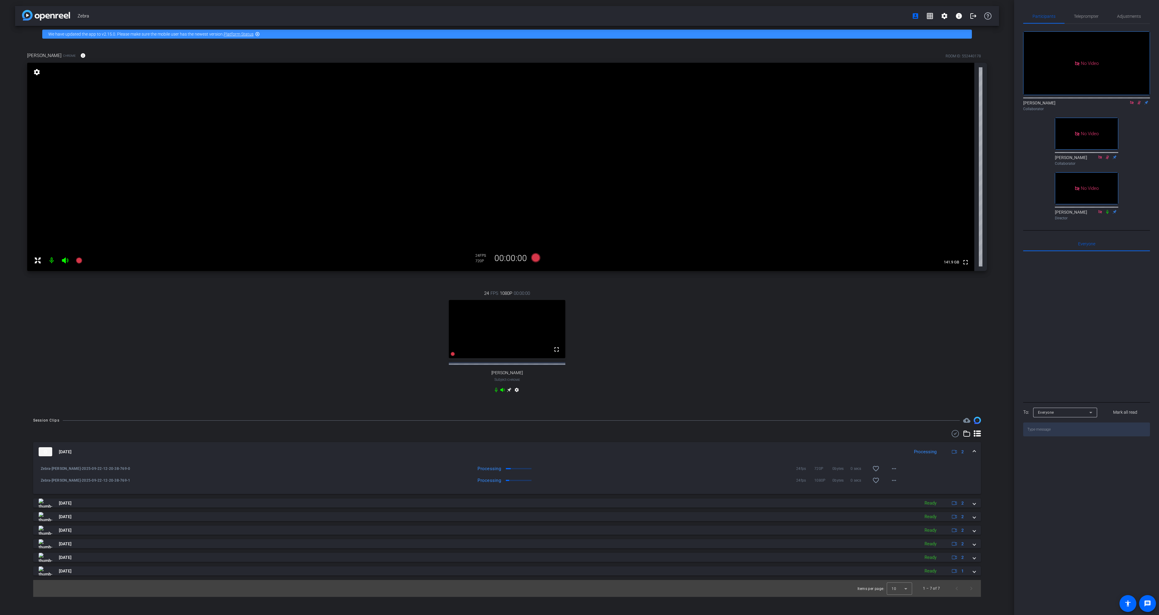
click at [538, 277] on div "[PERSON_NAME] Chrome info ROOM ID: 552440178 fullscreen settings 141.9 GB 24 FP…" at bounding box center [507, 226] width 984 height 369
click at [536, 259] on icon at bounding box center [535, 257] width 9 height 9
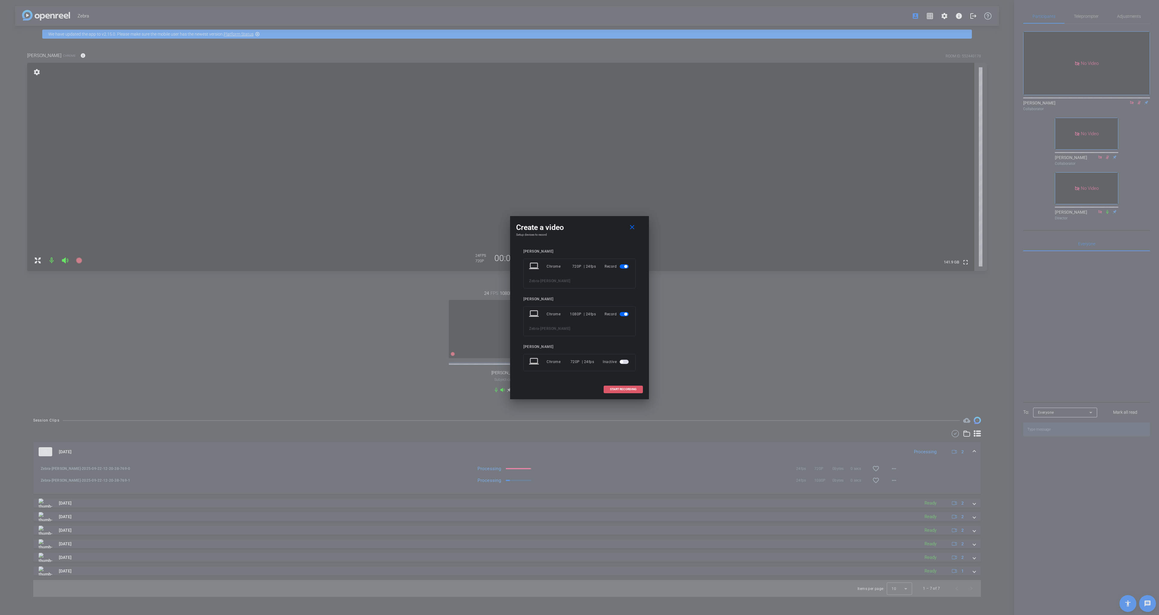
click at [618, 389] on span "START RECORDING" at bounding box center [623, 389] width 27 height 3
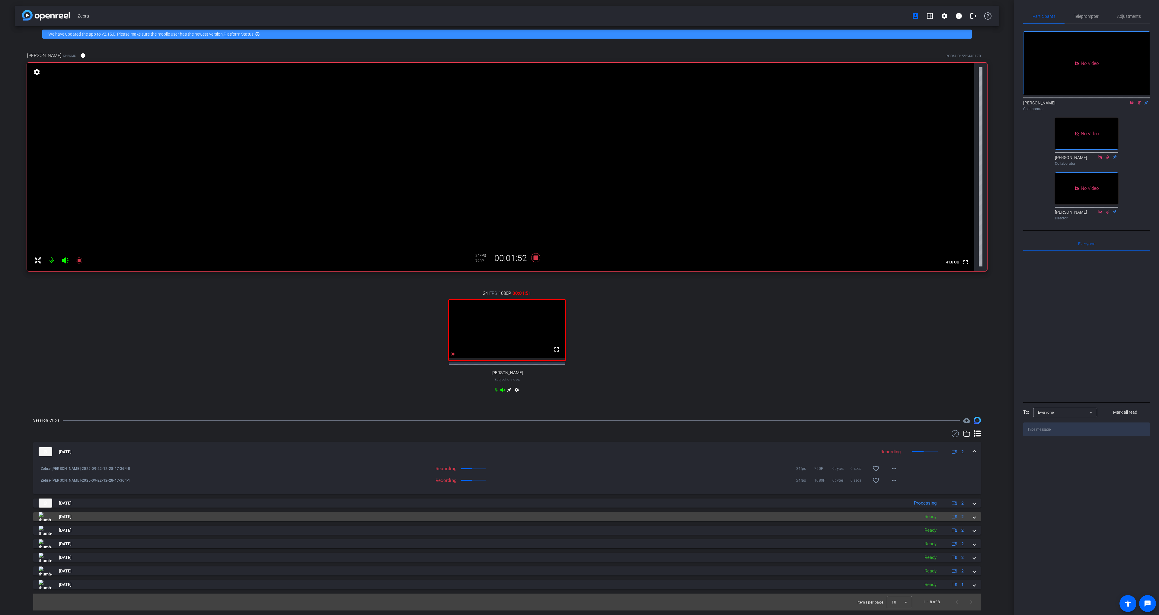
click at [301, 521] on mat-panel-title "[DATE]" at bounding box center [478, 516] width 878 height 9
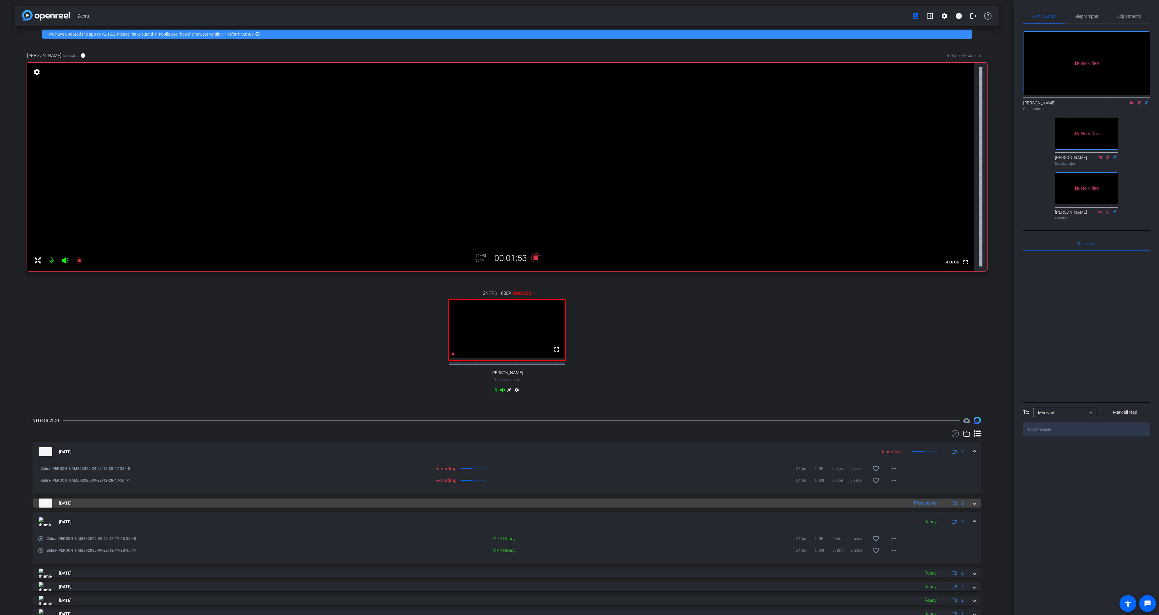
click at [297, 503] on mat-panel-title "[DATE]" at bounding box center [472, 503] width 867 height 9
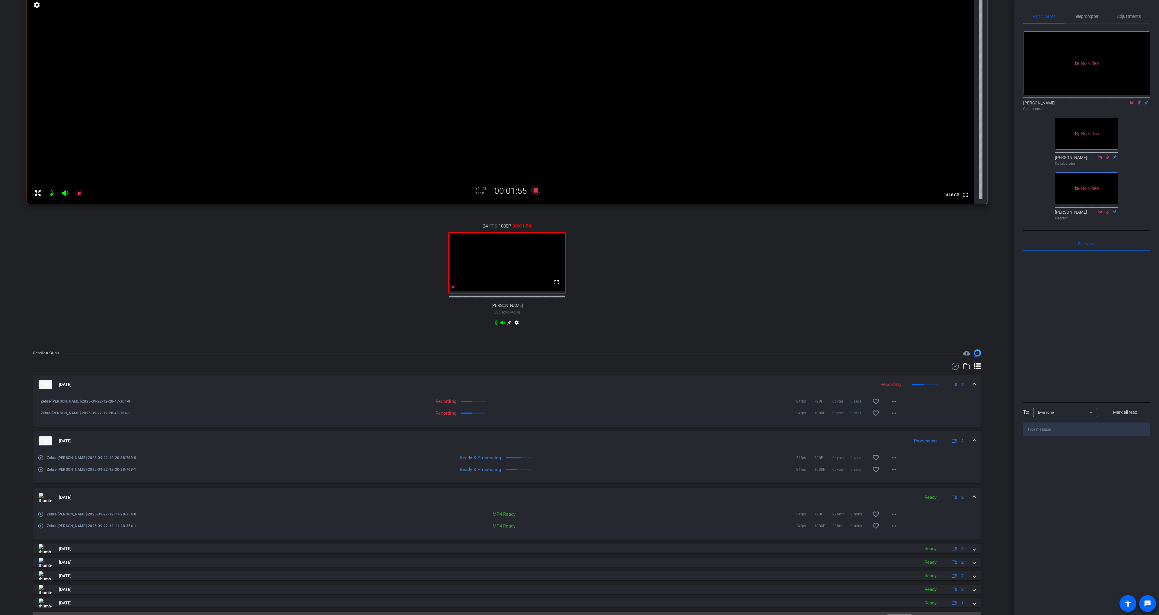
scroll to position [68, 0]
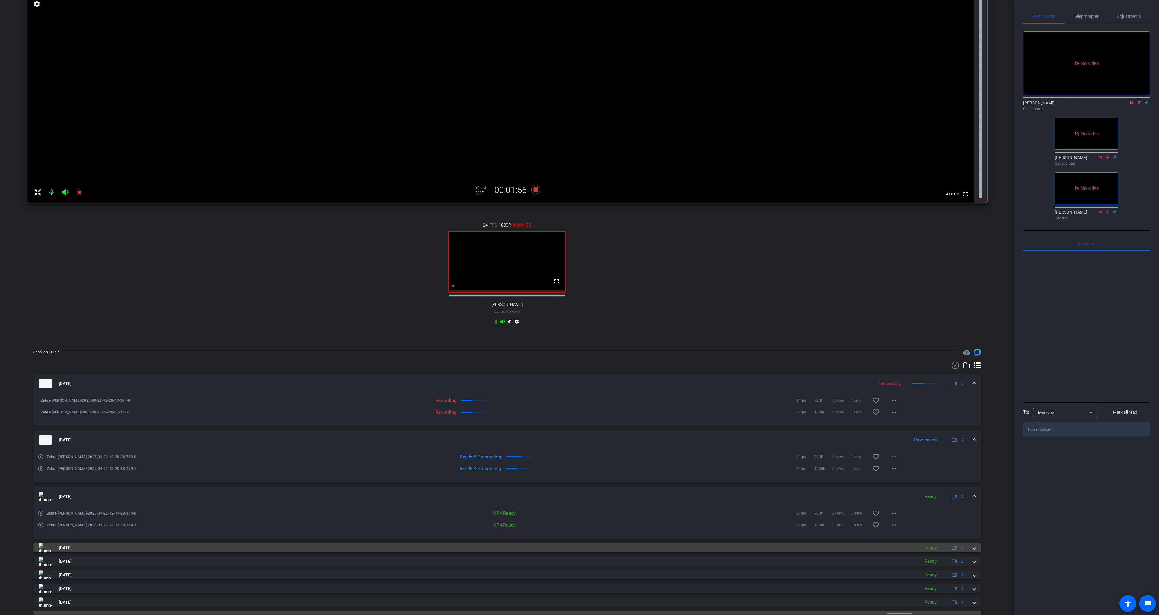
click at [283, 552] on mat-panel-title "[DATE]" at bounding box center [478, 547] width 878 height 9
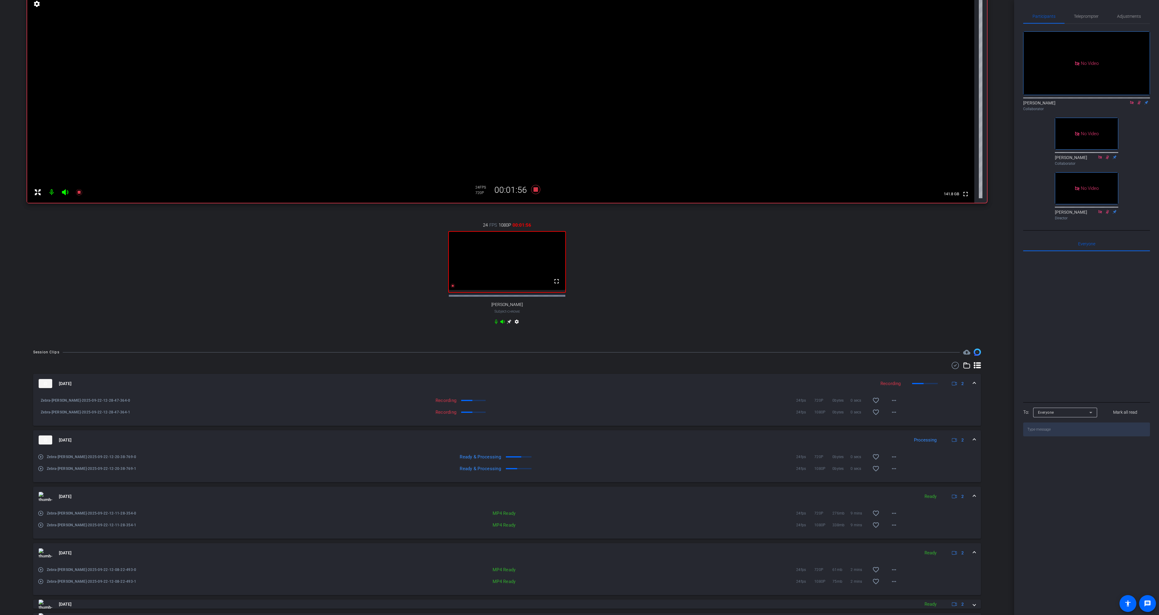
click at [285, 554] on mat-panel-title "[DATE]" at bounding box center [478, 552] width 878 height 9
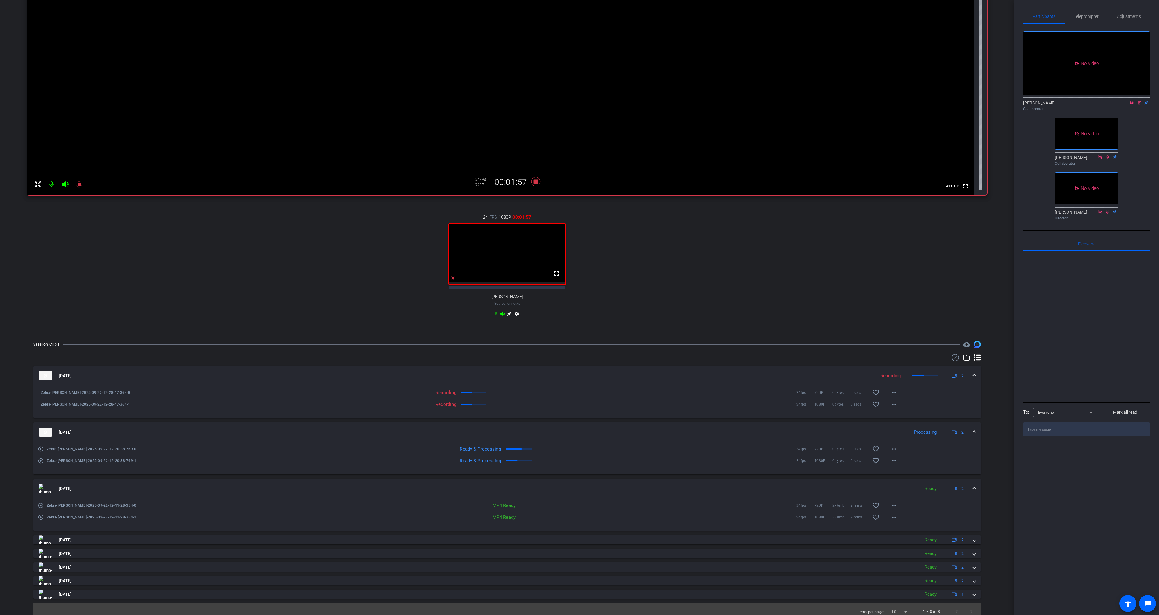
scroll to position [85, 0]
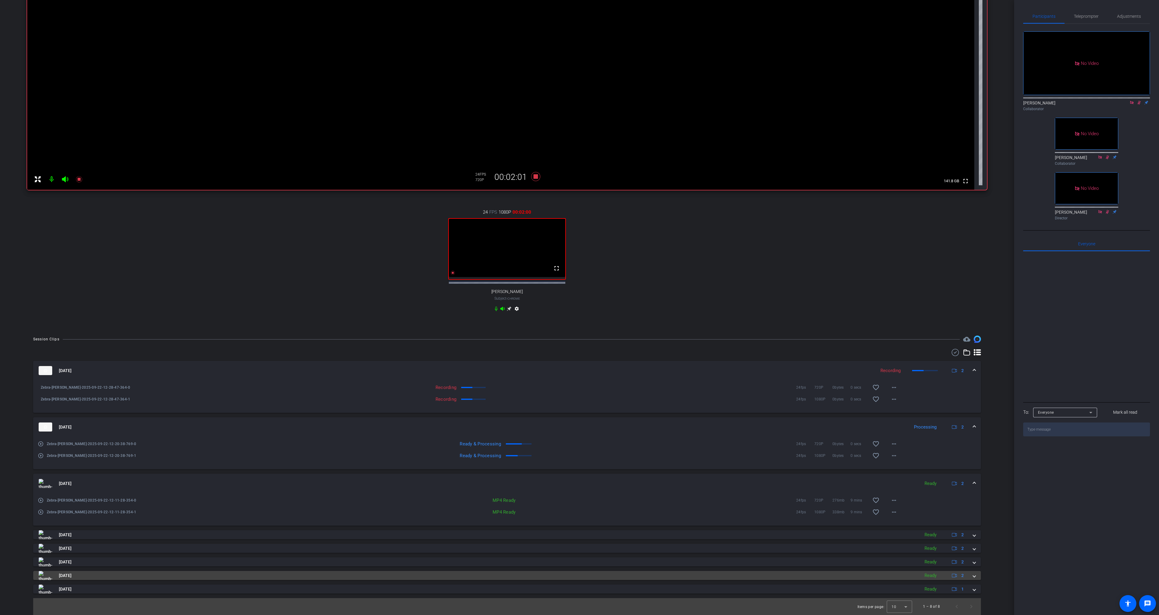
click at [288, 577] on mat-panel-title "[DATE]" at bounding box center [478, 575] width 878 height 9
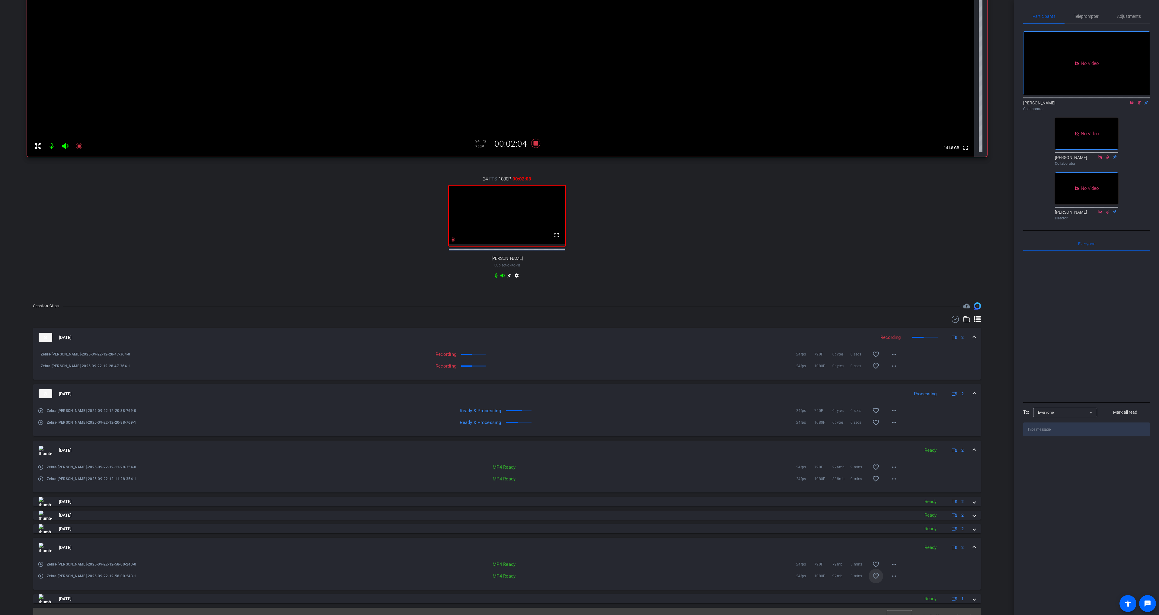
scroll to position [115, 0]
click at [878, 575] on span at bounding box center [876, 576] width 14 height 14
click at [877, 568] on mat-icon "favorite_border" at bounding box center [875, 563] width 7 height 7
click at [875, 471] on mat-icon "favorite_border" at bounding box center [875, 466] width 7 height 7
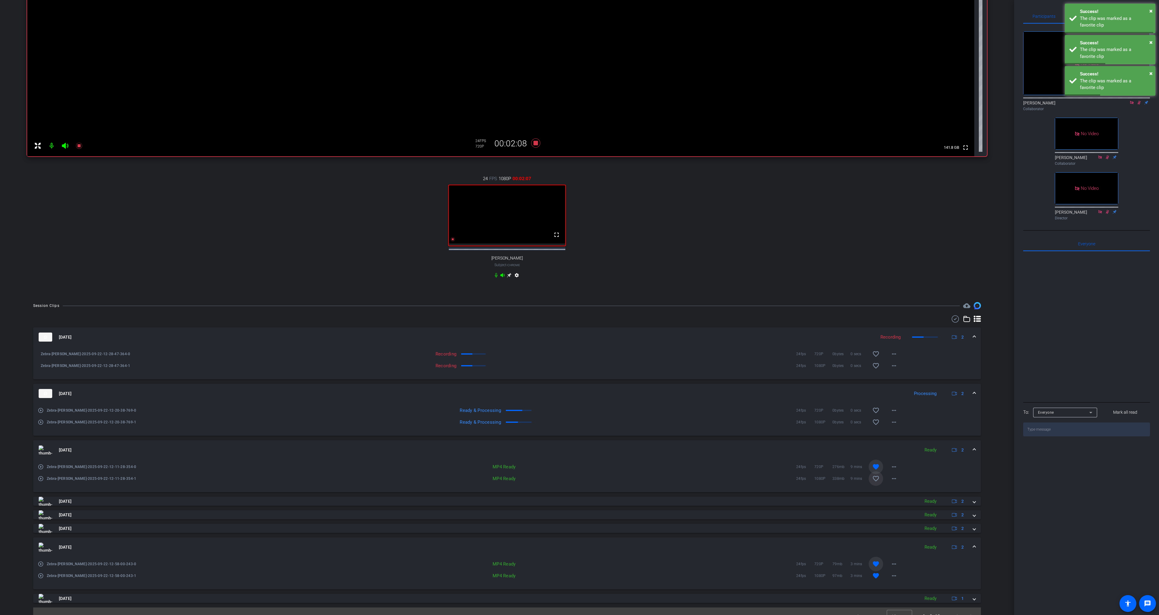
click at [875, 479] on button "favorite_border" at bounding box center [876, 478] width 14 height 14
click at [873, 414] on mat-icon "favorite_border" at bounding box center [875, 410] width 7 height 7
click at [873, 422] on span at bounding box center [876, 422] width 14 height 14
click at [878, 355] on mat-icon "favorite_border" at bounding box center [875, 353] width 7 height 7
click at [877, 368] on mat-icon "favorite_border" at bounding box center [875, 365] width 7 height 7
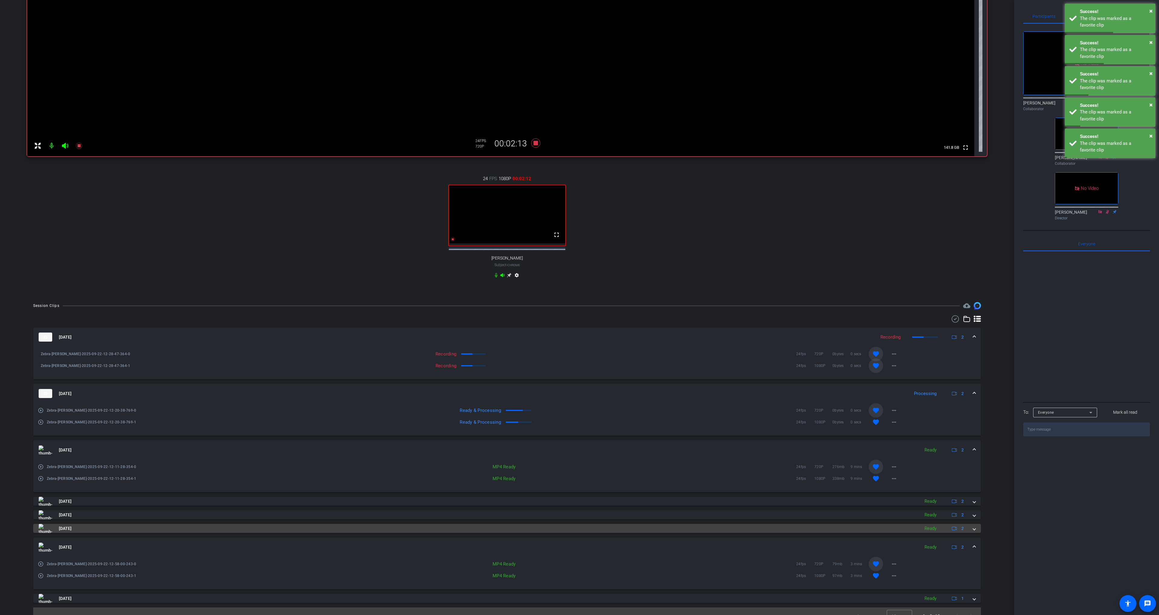
click at [877, 531] on mat-panel-title "[DATE]" at bounding box center [478, 528] width 878 height 9
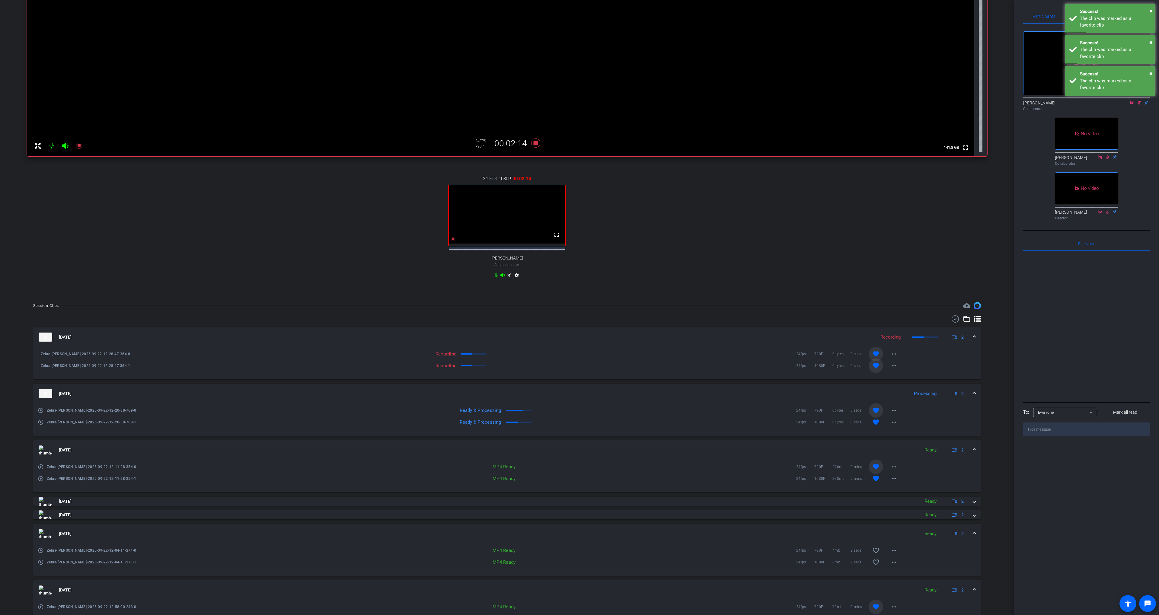
click at [881, 530] on mat-expansion-panel-header "[DATE] Ready 2" at bounding box center [507, 533] width 948 height 19
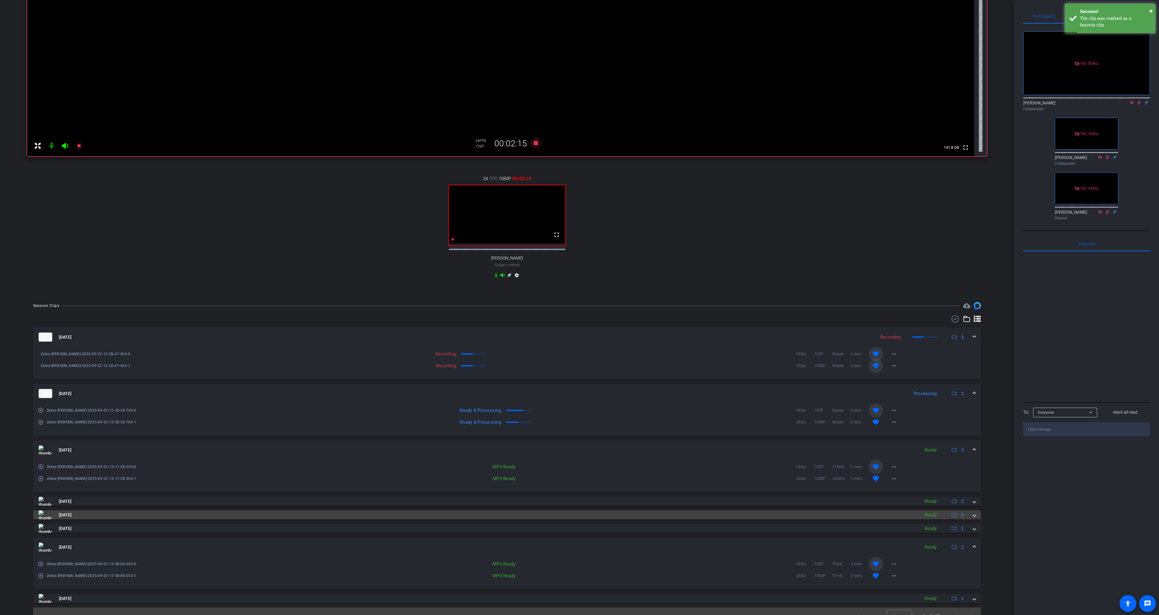
click at [879, 519] on mat-panel-title "[DATE]" at bounding box center [478, 514] width 878 height 9
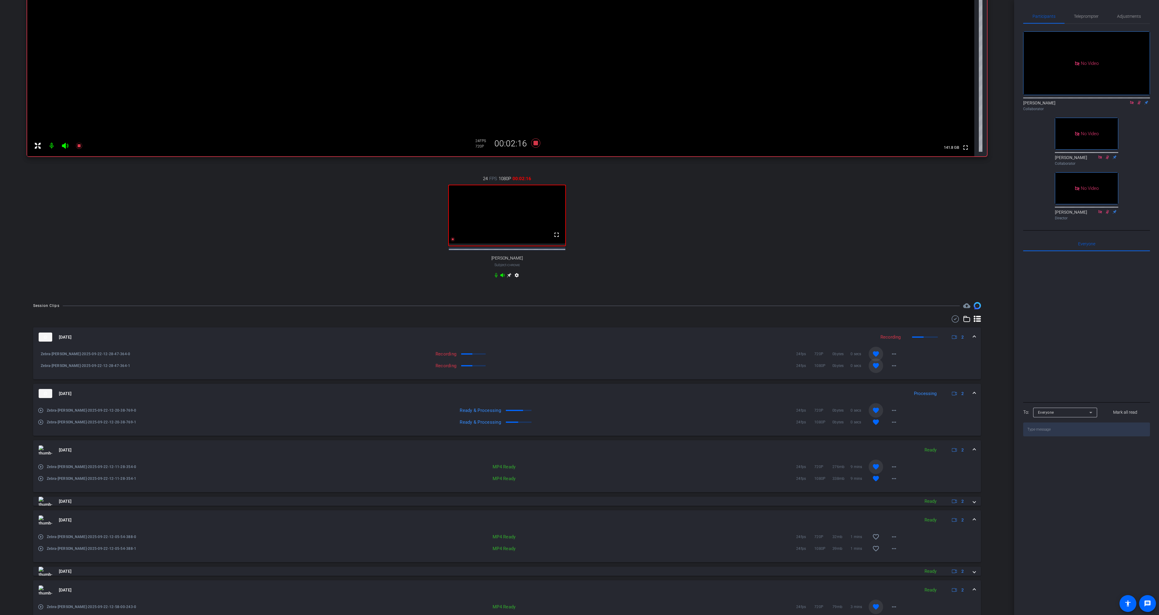
click at [883, 518] on mat-expansion-panel-header "[DATE] Ready 2" at bounding box center [507, 519] width 948 height 19
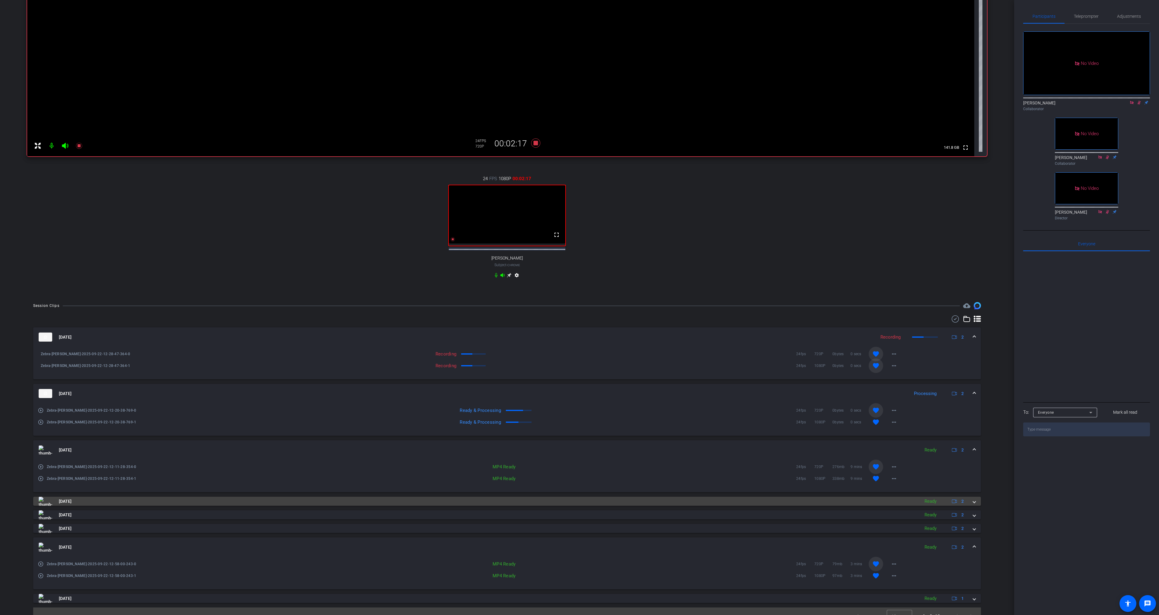
click at [883, 506] on mat-panel-title "[DATE]" at bounding box center [478, 501] width 878 height 9
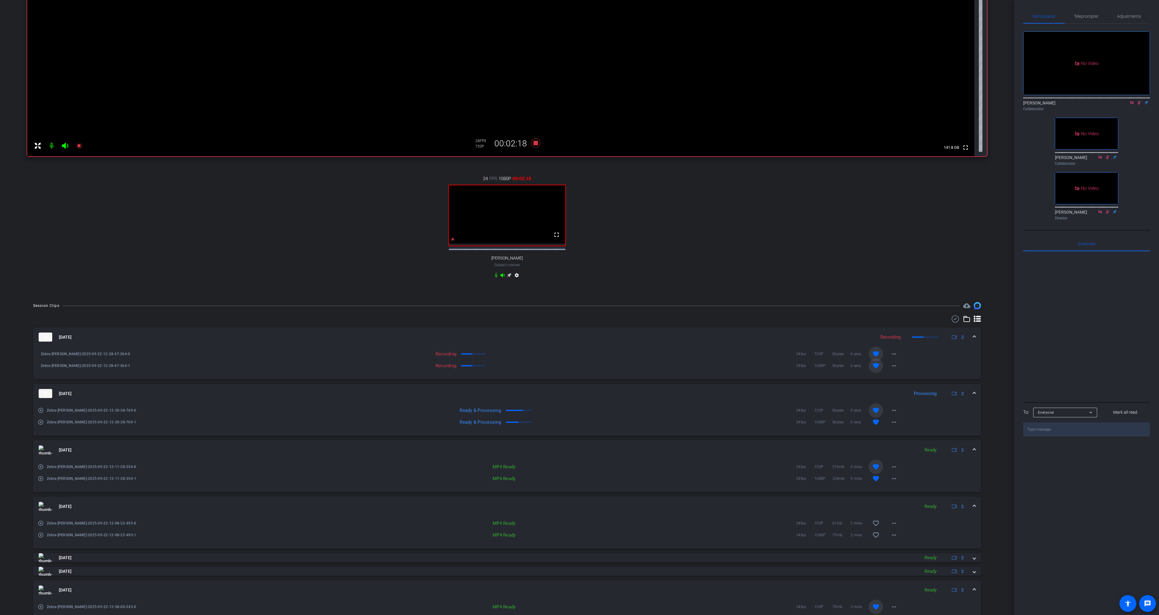
click at [886, 505] on mat-expansion-panel-header "[DATE] Ready 2" at bounding box center [507, 506] width 948 height 19
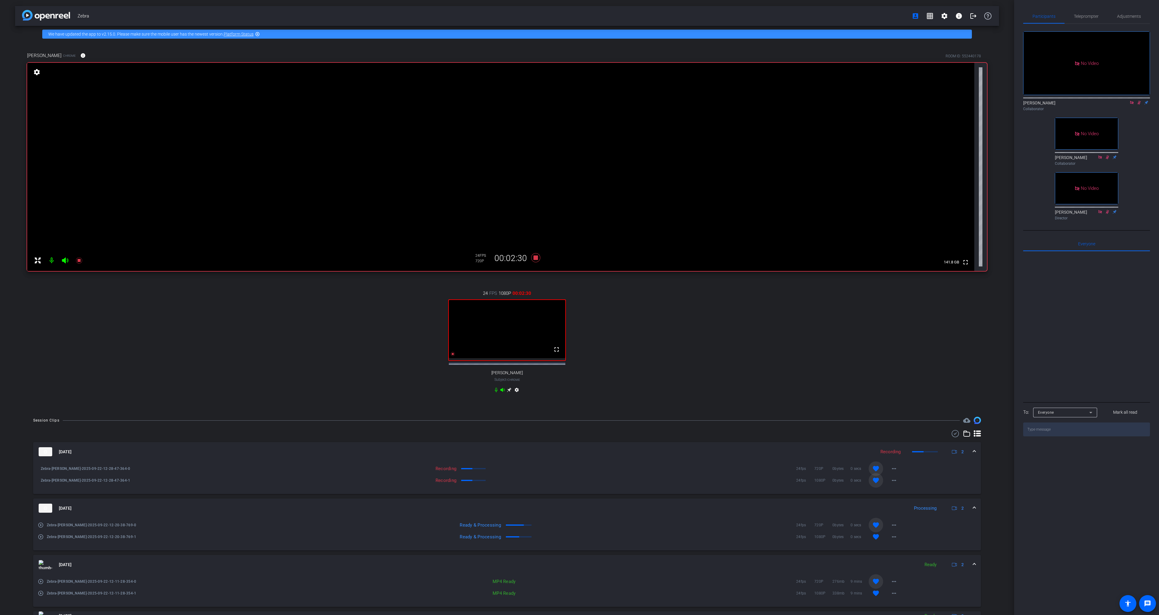
scroll to position [128, 0]
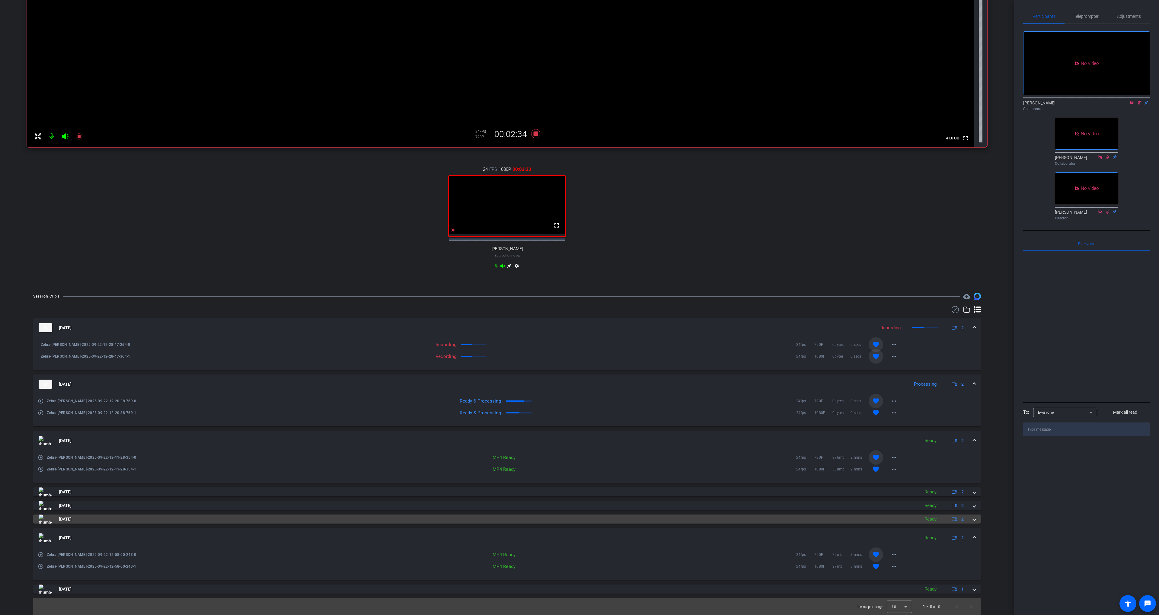
click at [884, 520] on mat-panel-title "[DATE]" at bounding box center [478, 519] width 878 height 9
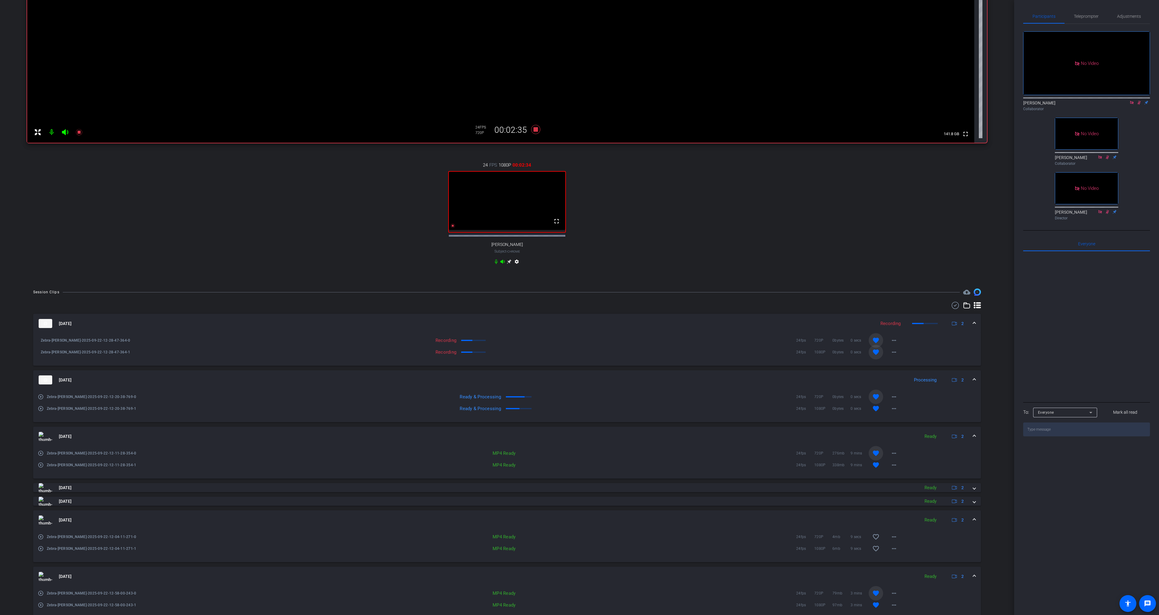
click at [887, 519] on mat-expansion-panel-header "[DATE] Ready 2" at bounding box center [507, 519] width 948 height 19
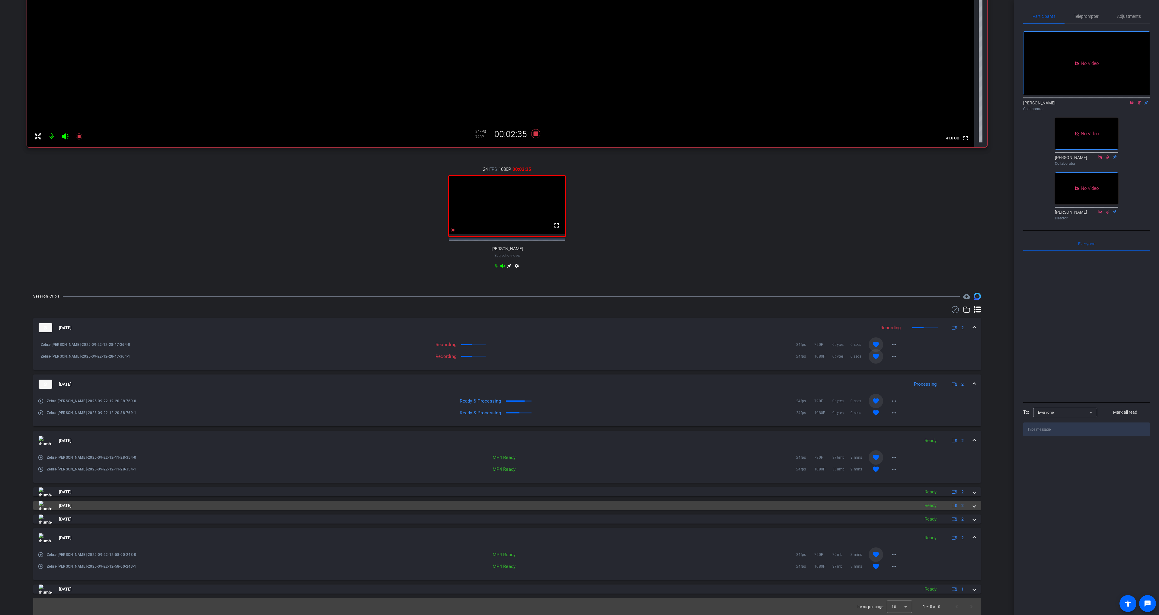
click at [879, 502] on mat-panel-title "[DATE]" at bounding box center [478, 505] width 878 height 9
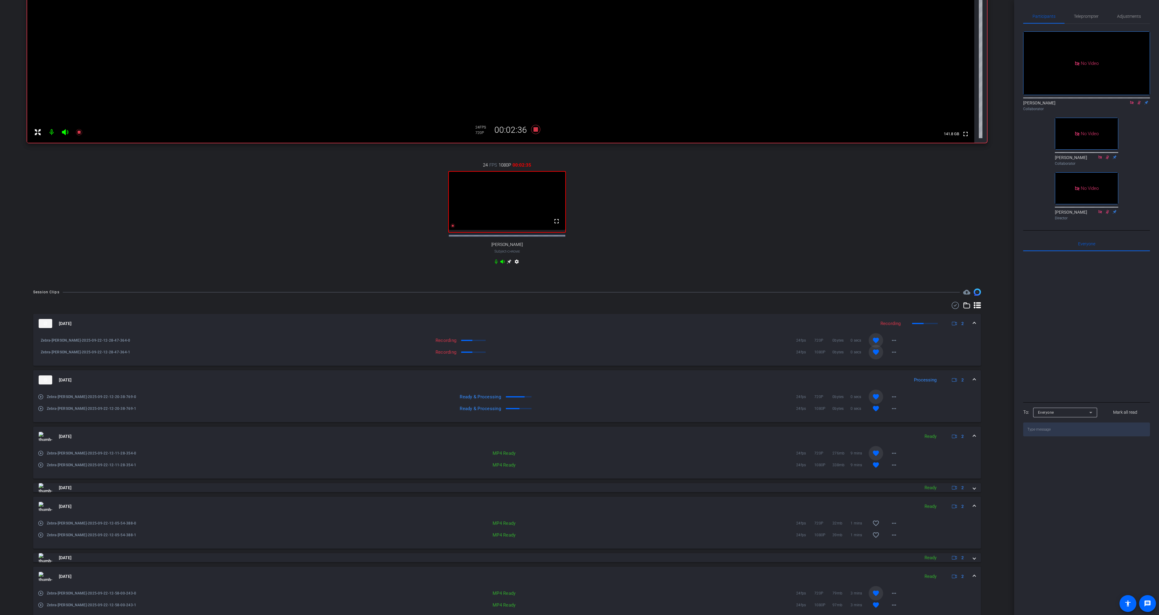
click at [882, 502] on mat-expansion-panel-header "[DATE] Ready 2" at bounding box center [507, 506] width 948 height 19
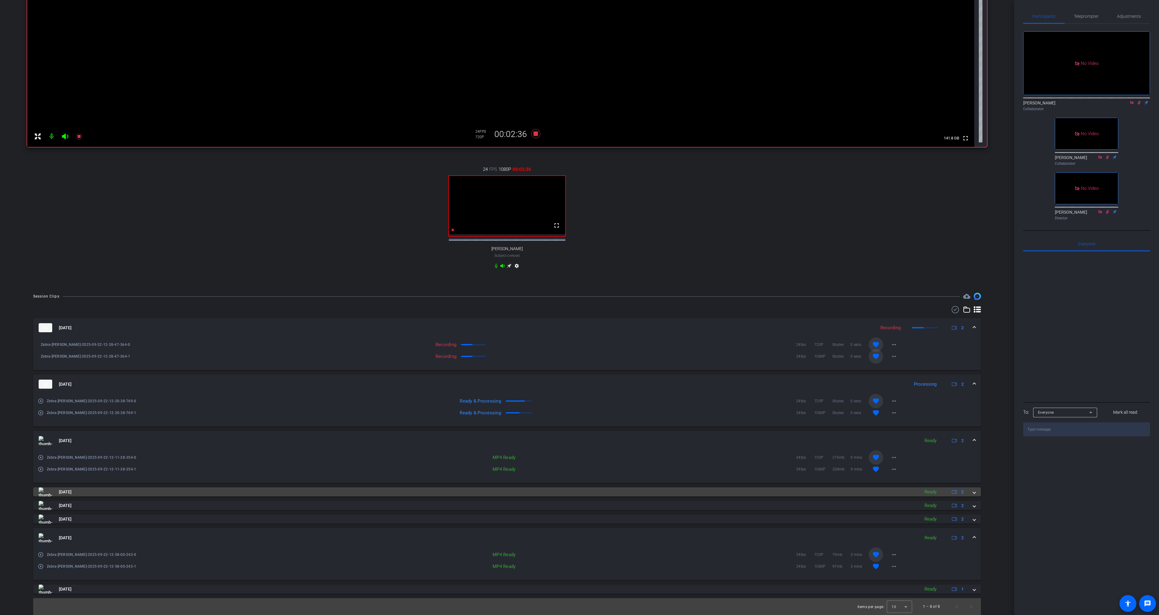
click at [875, 488] on mat-panel-title "[DATE]" at bounding box center [478, 491] width 878 height 9
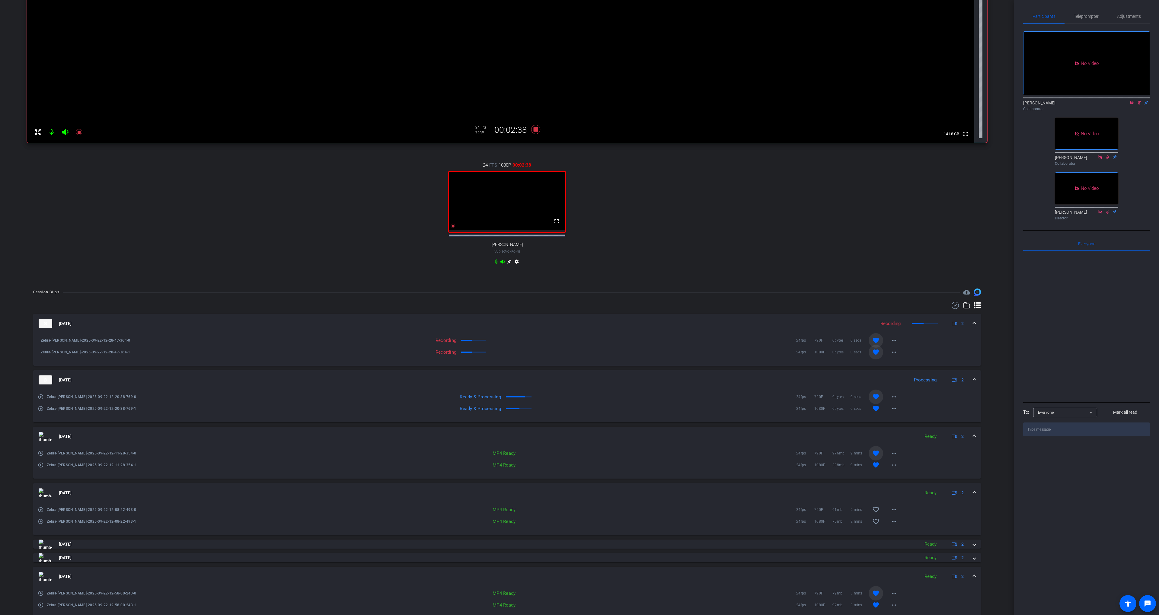
click at [878, 488] on mat-expansion-panel-header "[DATE] Ready 2" at bounding box center [507, 492] width 948 height 19
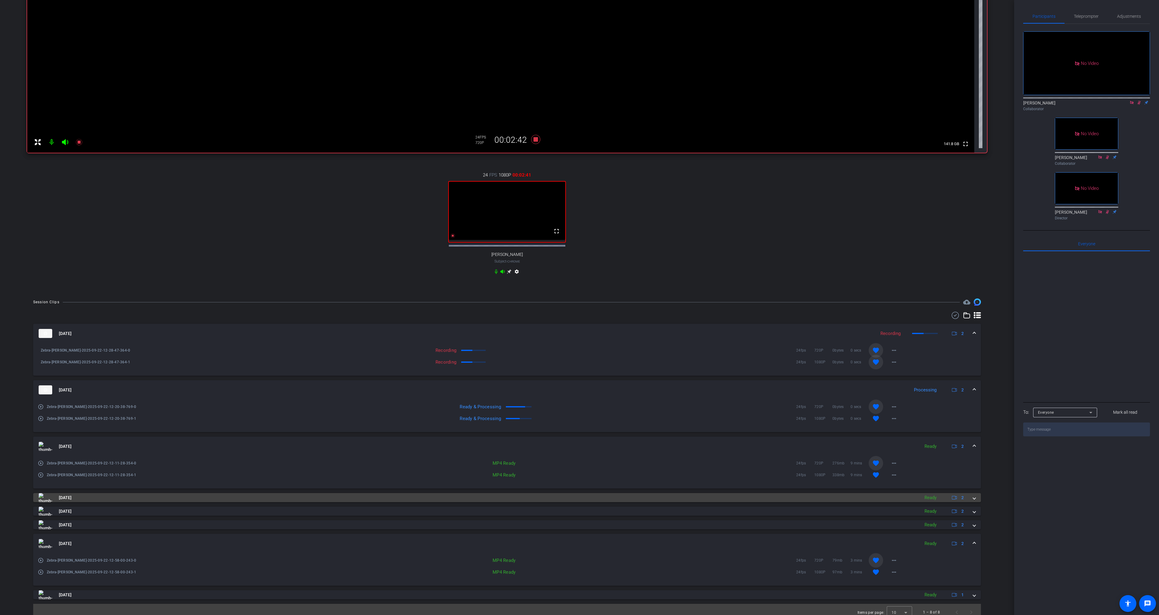
scroll to position [118, 0]
click at [873, 500] on mat-panel-title "[DATE]" at bounding box center [478, 497] width 878 height 9
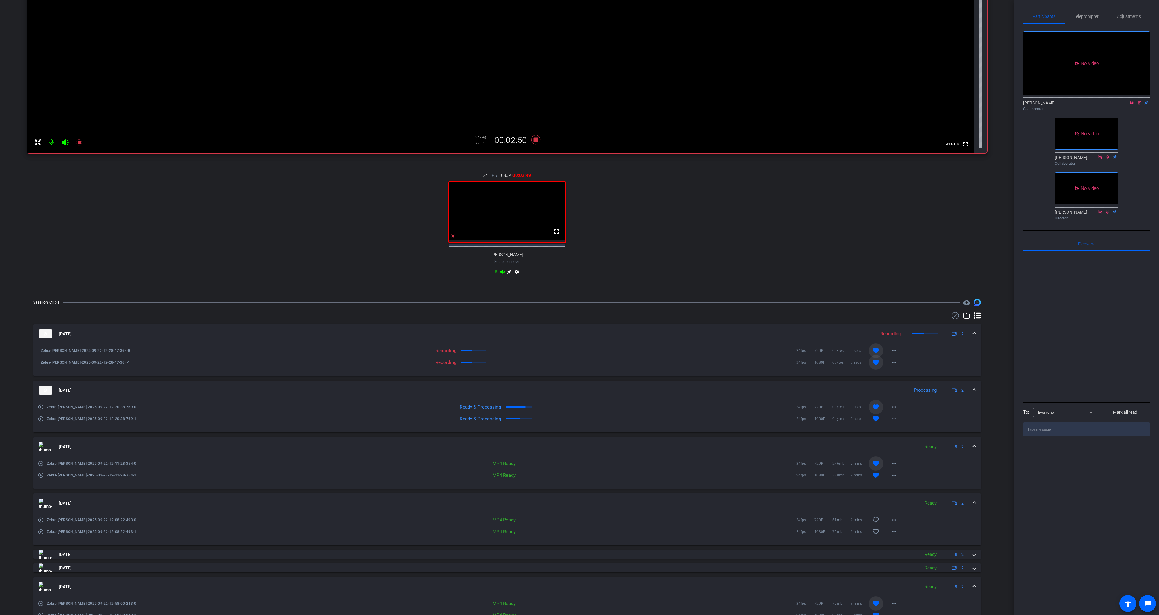
click at [875, 498] on mat-expansion-panel-header "[DATE] Ready 2" at bounding box center [507, 502] width 948 height 19
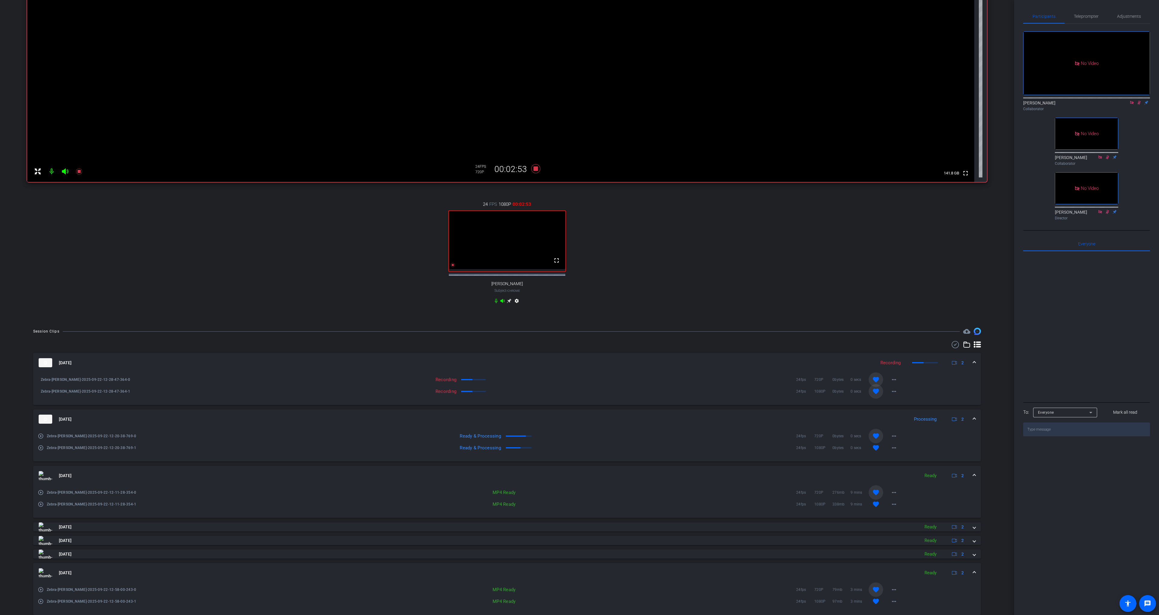
scroll to position [128, 0]
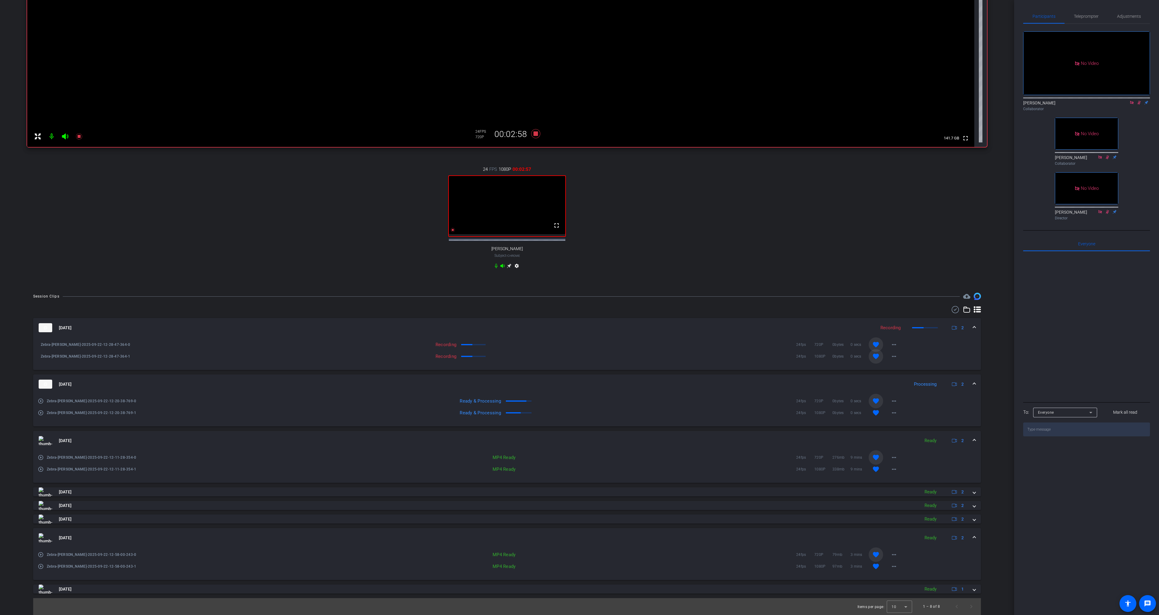
click at [876, 554] on mat-icon "favorite" at bounding box center [875, 554] width 7 height 7
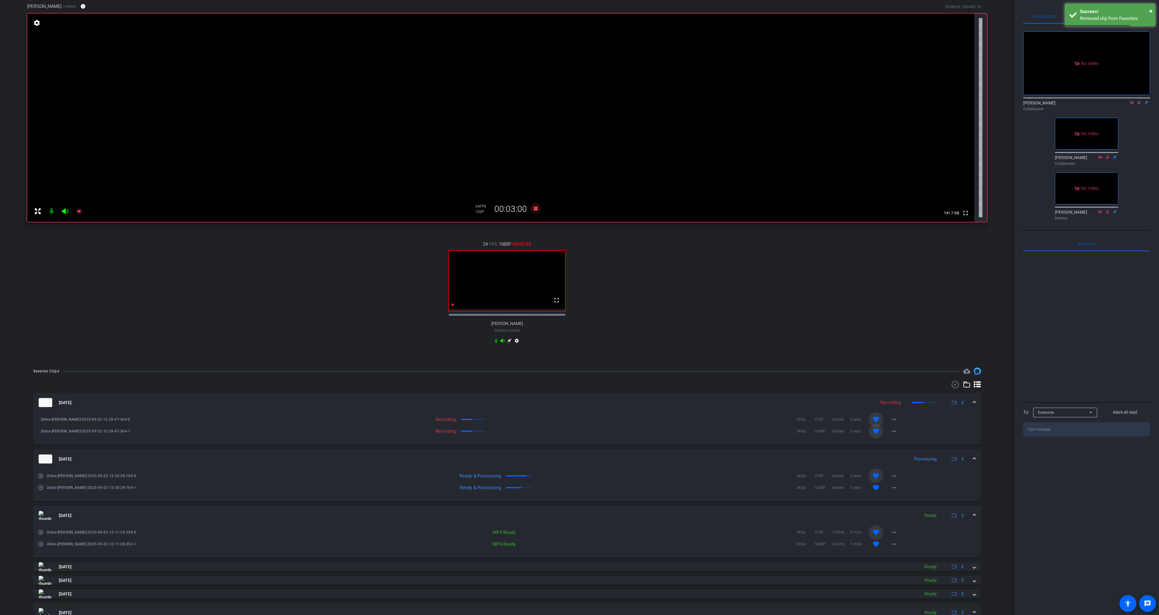
scroll to position [0, 0]
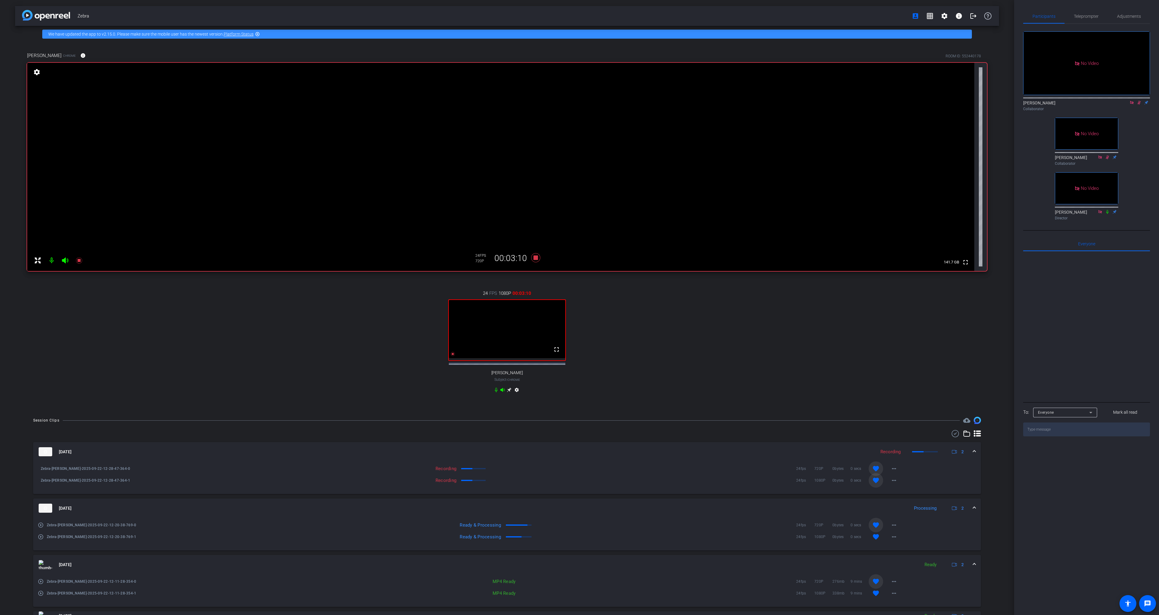
click at [677, 405] on div "24 FPS 1080P 00:03:10 fullscreen [PERSON_NAME] Subject - Chrome settings" at bounding box center [507, 342] width 960 height 125
click at [536, 258] on icon at bounding box center [535, 257] width 9 height 9
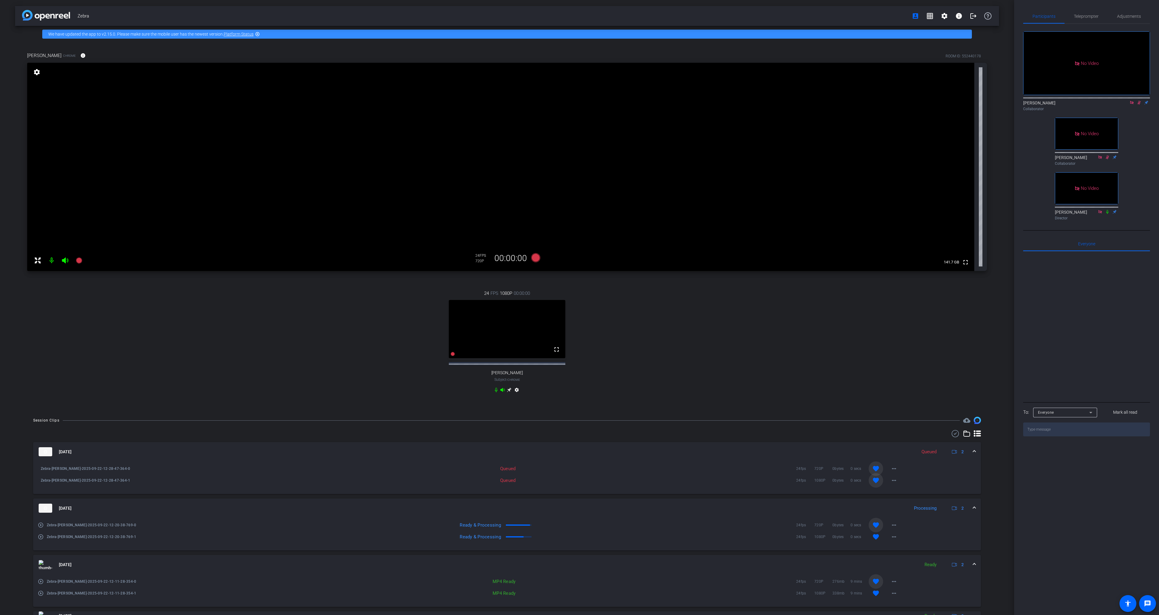
click at [614, 346] on div "24 FPS 1080P 00:00:00 fullscreen [PERSON_NAME] Subject - Chrome settings" at bounding box center [507, 342] width 960 height 125
click at [537, 258] on icon at bounding box center [535, 257] width 9 height 9
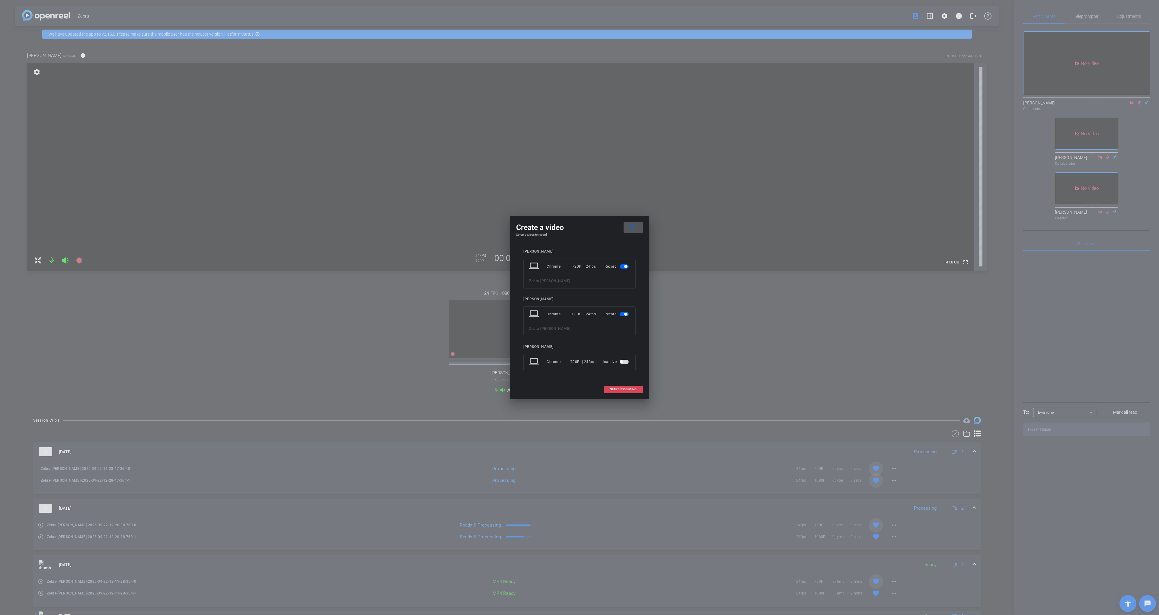
click at [621, 389] on span "START RECORDING" at bounding box center [623, 389] width 27 height 3
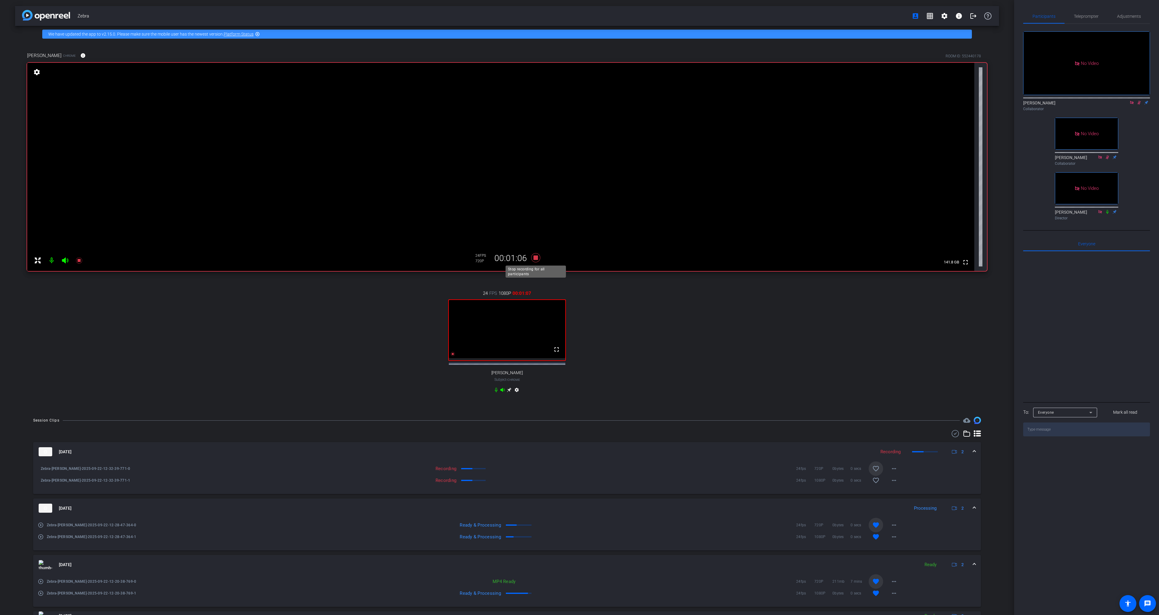
click at [533, 257] on icon at bounding box center [535, 257] width 9 height 9
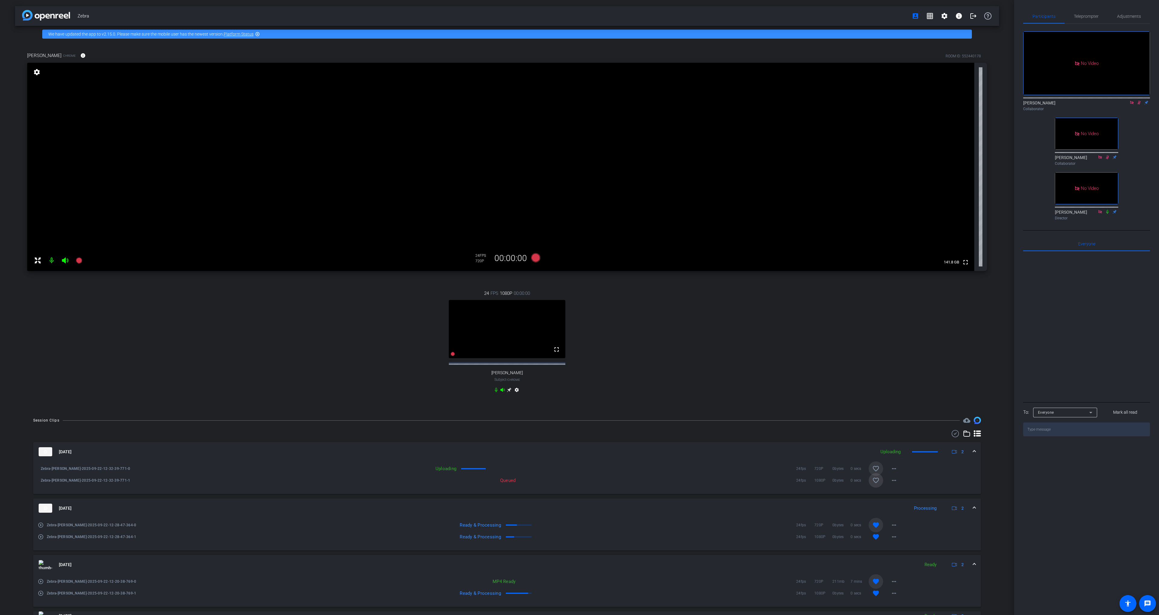
drag, startPoint x: 876, startPoint y: 488, endPoint x: 877, endPoint y: 474, distance: 14.5
click at [876, 484] on mat-icon "favorite_border" at bounding box center [875, 480] width 7 height 7
click at [876, 472] on mat-icon "favorite_border" at bounding box center [875, 468] width 7 height 7
drag, startPoint x: 1155, startPoint y: 95, endPoint x: 1138, endPoint y: 97, distance: 17.6
click at [1155, 96] on div "Participants Teleprompter Adjustments No Video [PERSON_NAME] Collaborator No Vi…" at bounding box center [1086, 307] width 145 height 615
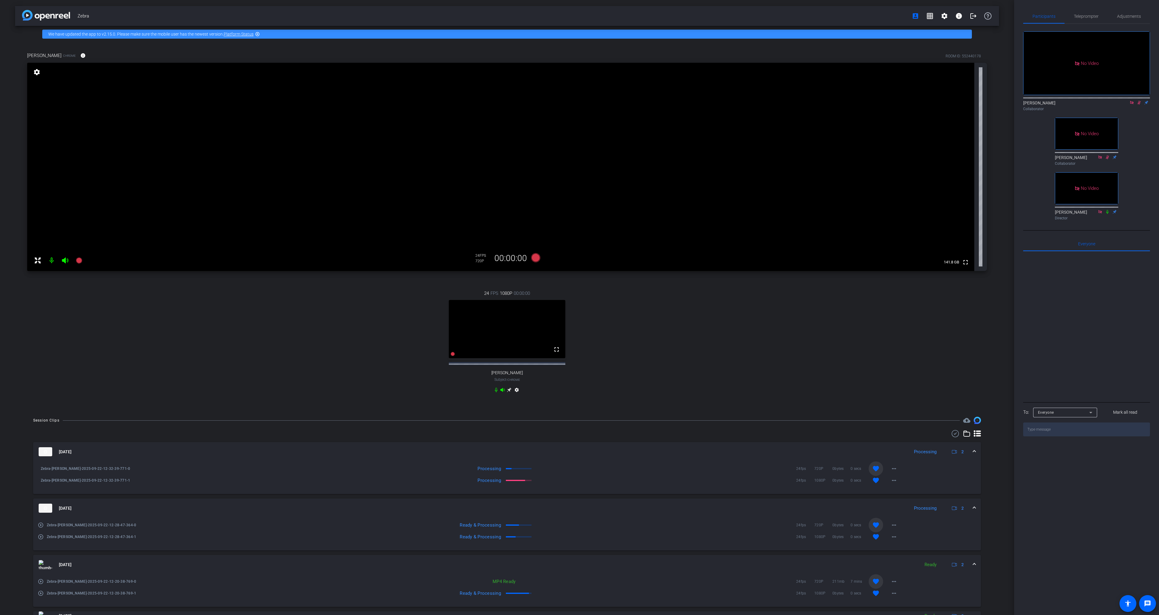
click at [1138, 101] on icon at bounding box center [1139, 103] width 5 height 4
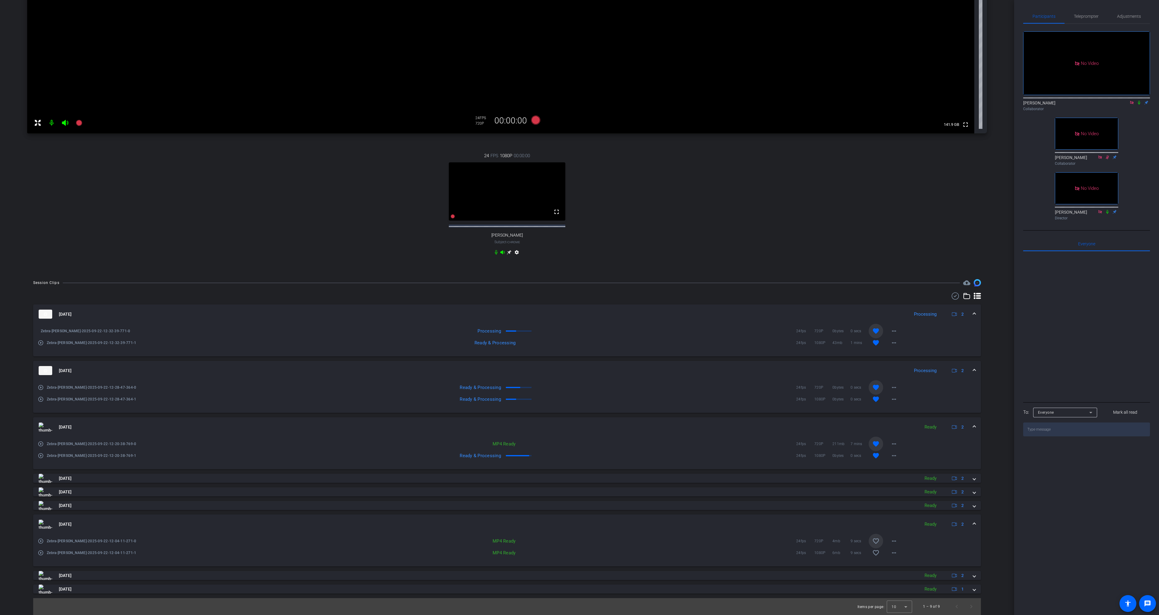
scroll to position [143, 0]
click at [1138, 101] on icon at bounding box center [1139, 103] width 5 height 4
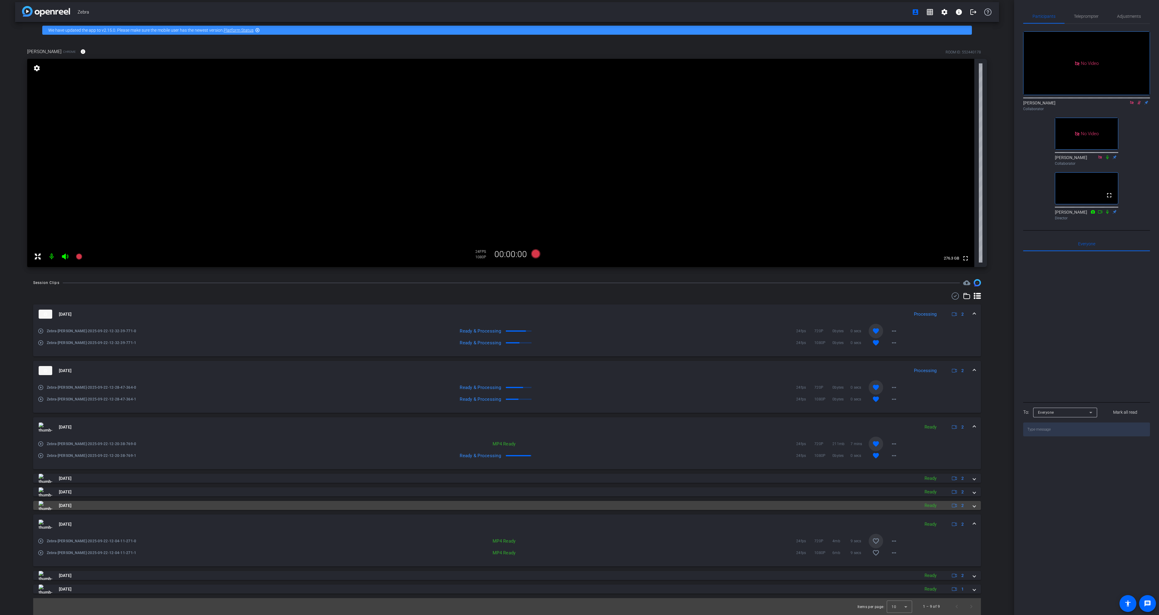
scroll to position [4, 0]
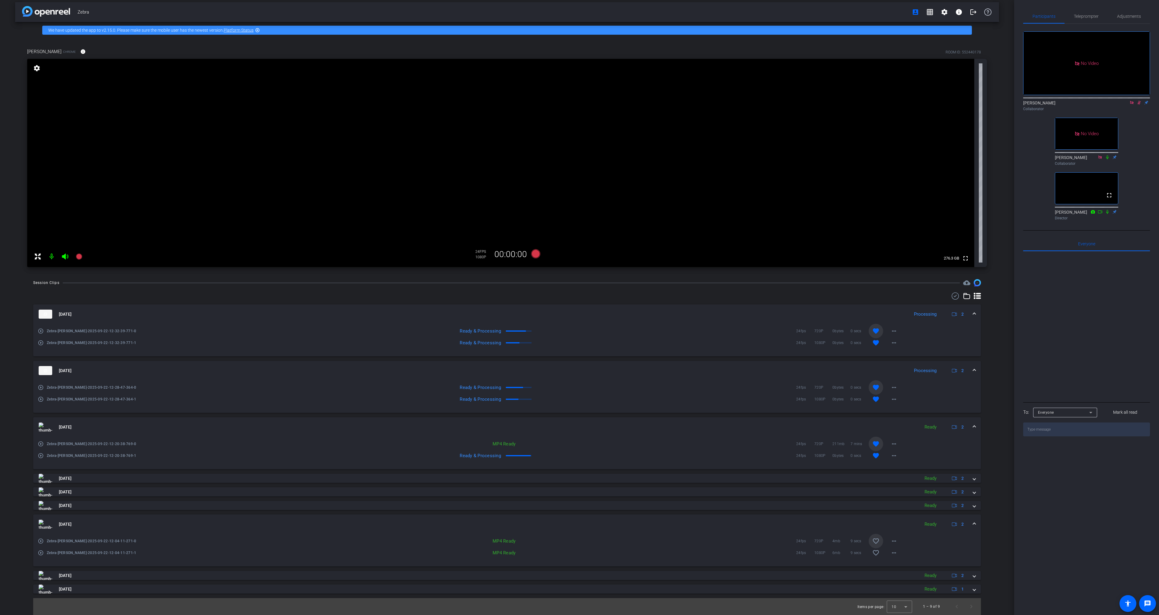
click at [668, 519] on mat-expansion-panel-header "[DATE] Ready 2" at bounding box center [507, 524] width 948 height 19
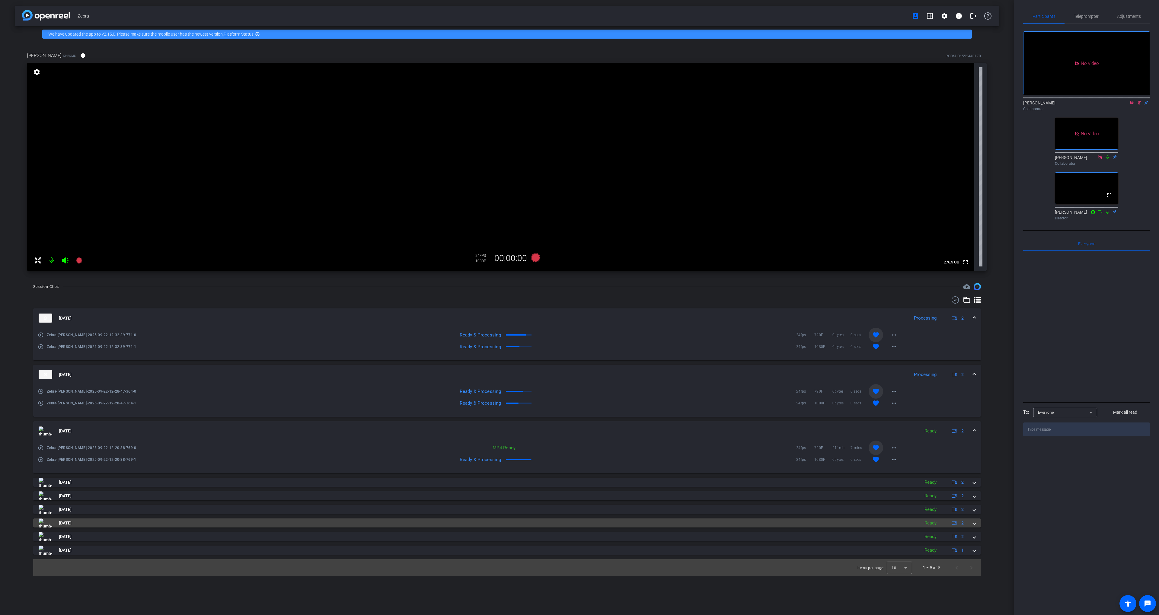
scroll to position [0, 0]
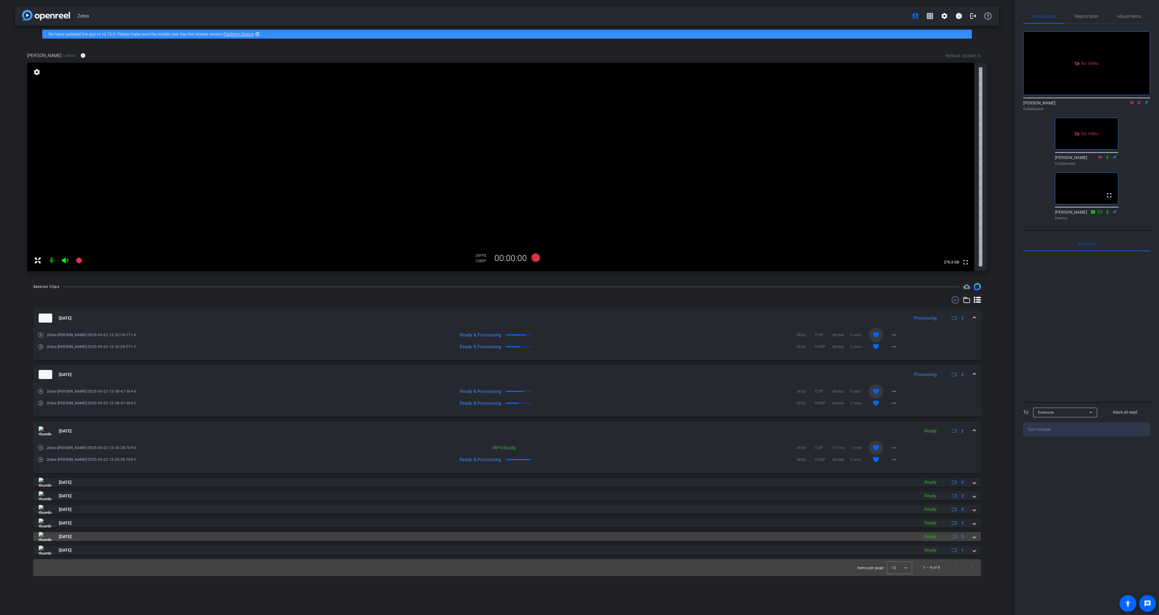
click at [662, 533] on mat-panel-title "[DATE]" at bounding box center [478, 536] width 878 height 9
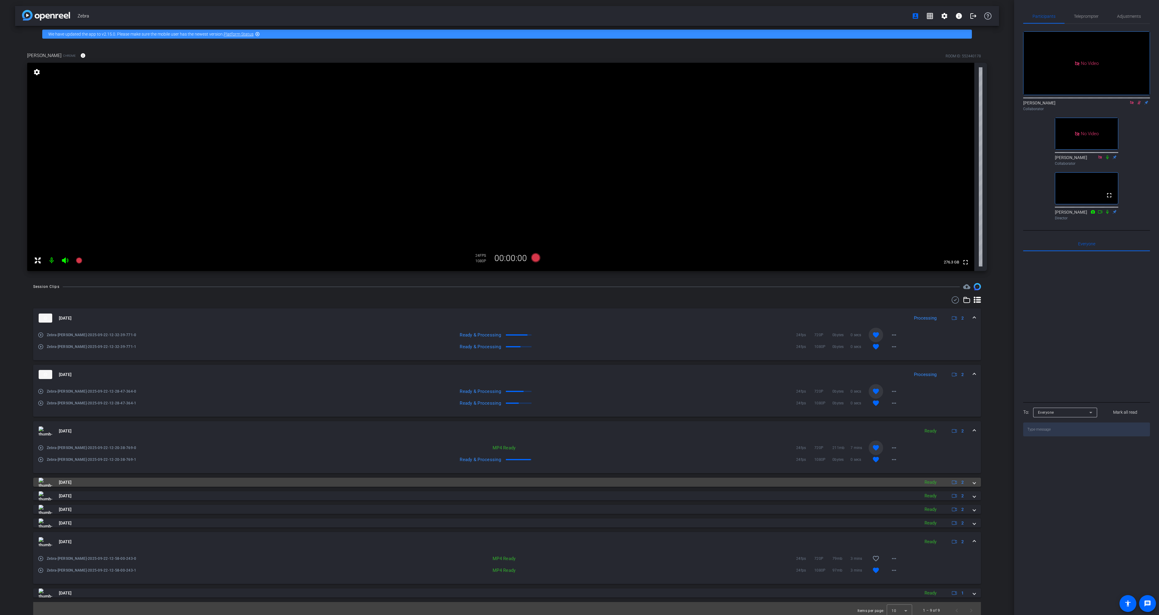
click at [603, 480] on mat-panel-title "[DATE]" at bounding box center [478, 482] width 878 height 9
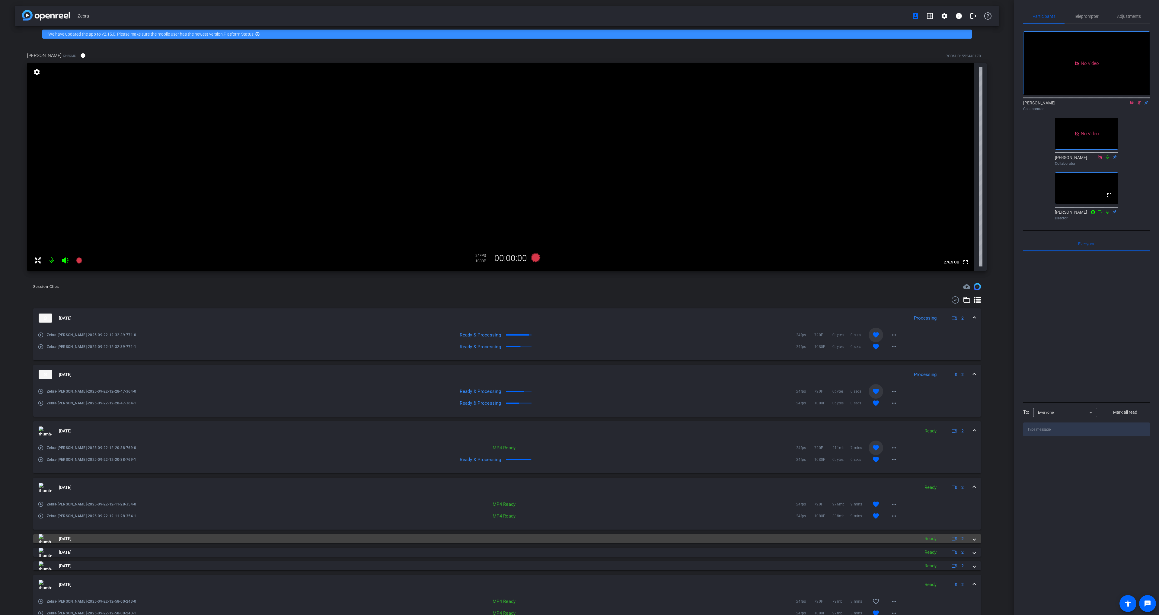
click at [608, 535] on mat-panel-title "[DATE]" at bounding box center [478, 538] width 878 height 9
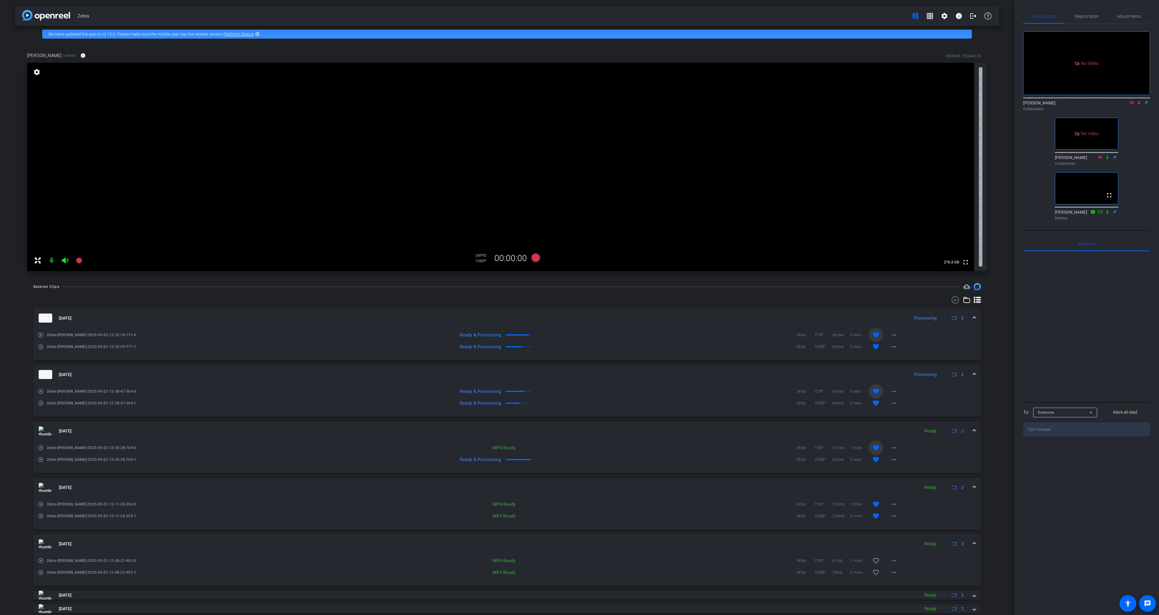
click at [606, 539] on mat-panel-title "[DATE]" at bounding box center [478, 543] width 878 height 9
click at [1139, 101] on icon at bounding box center [1139, 103] width 3 height 4
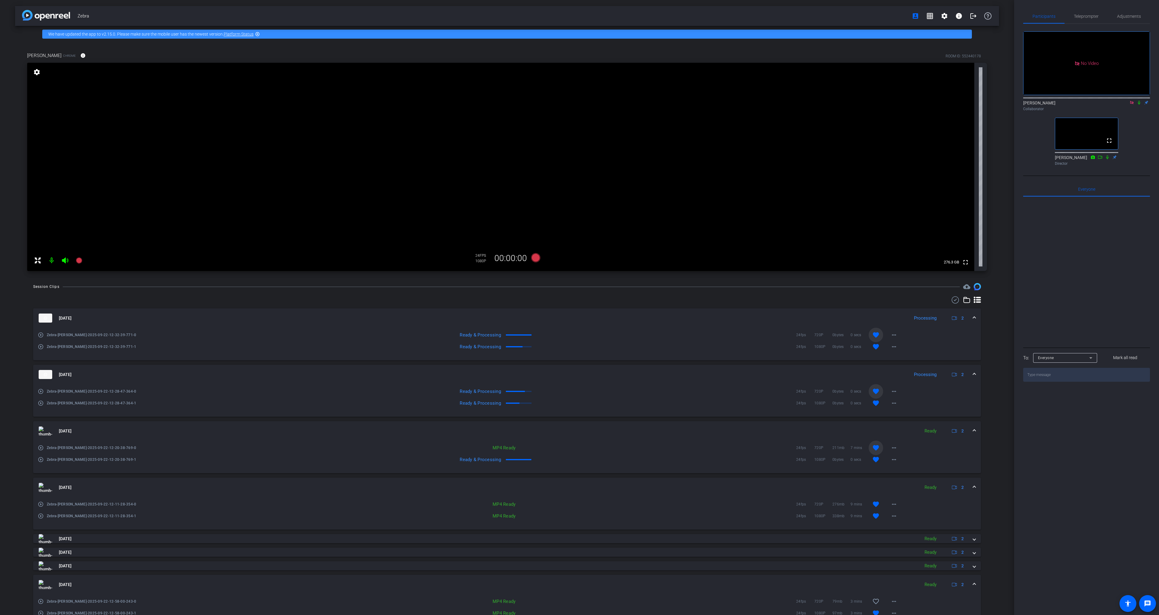
click at [1139, 101] on icon at bounding box center [1139, 103] width 5 height 4
click at [544, 284] on div "Session Clips cloud_upload" at bounding box center [507, 286] width 948 height 7
click at [545, 285] on div "Session Clips cloud_upload" at bounding box center [507, 286] width 948 height 7
click at [545, 297] on div at bounding box center [507, 299] width 948 height 7
click at [543, 296] on div at bounding box center [507, 299] width 948 height 7
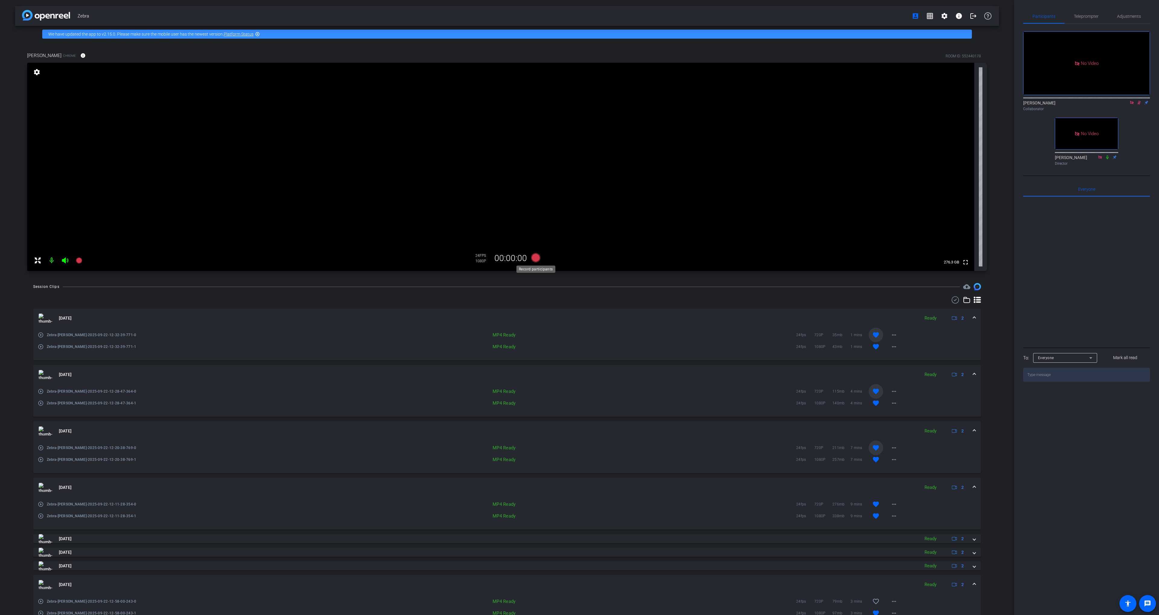
click at [536, 261] on icon at bounding box center [535, 257] width 9 height 9
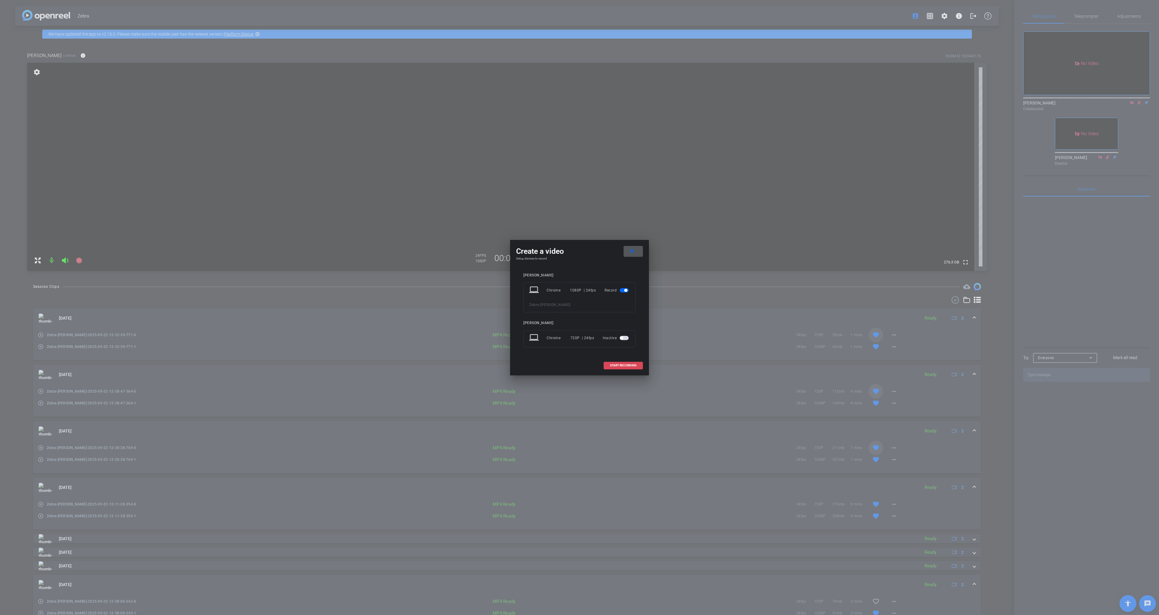
click at [613, 361] on span at bounding box center [623, 365] width 39 height 14
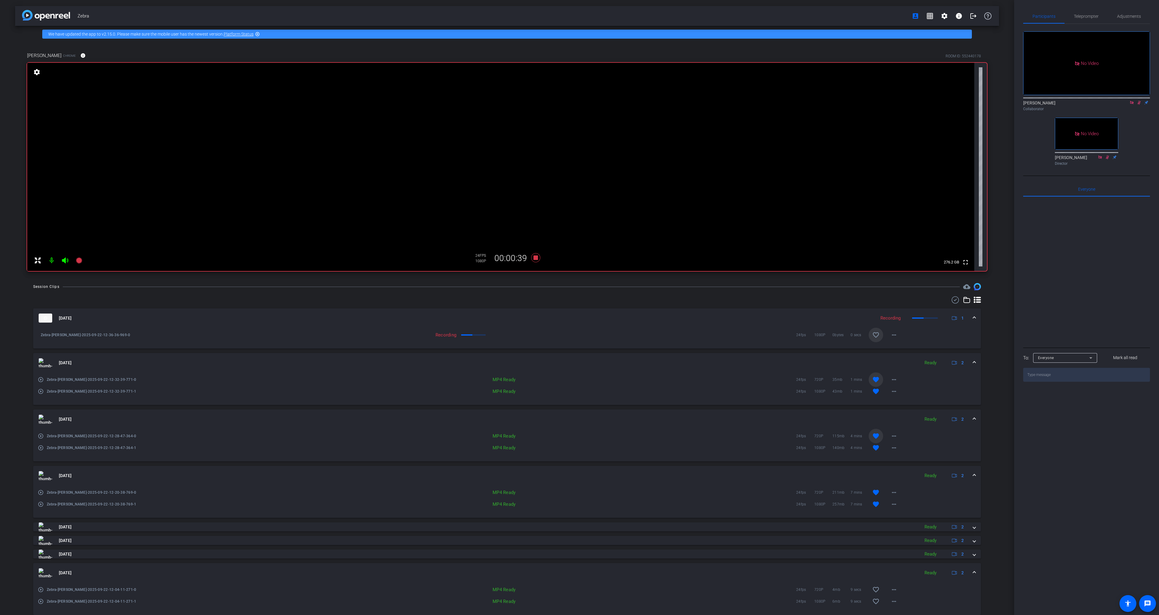
click at [40, 391] on mat-icon "play_circle_outline" at bounding box center [41, 391] width 6 height 6
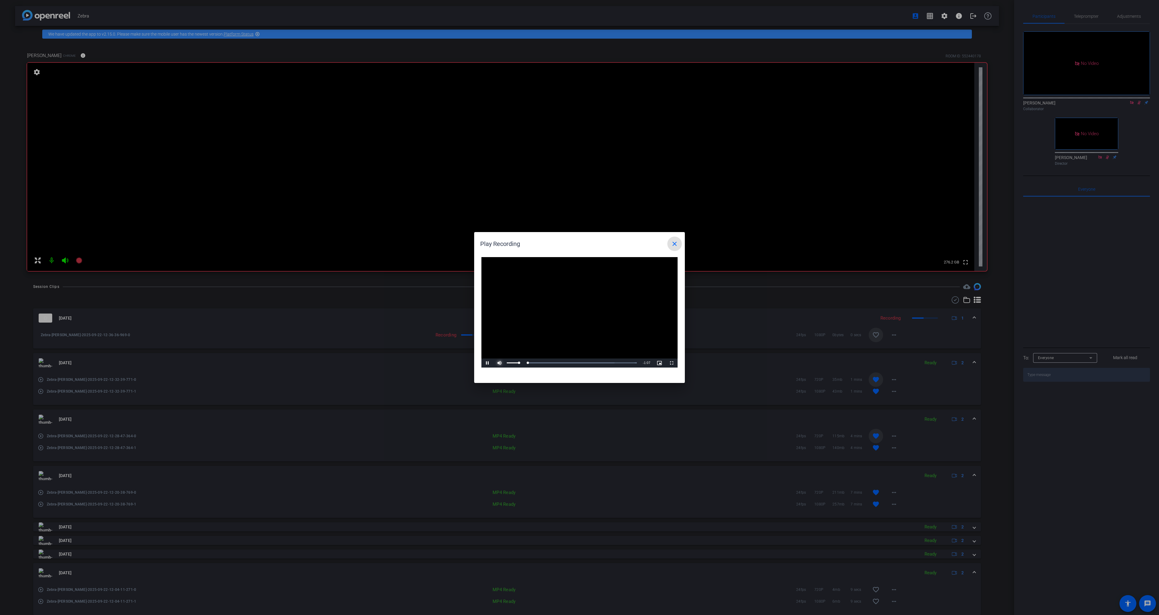
click at [498, 363] on span "Video Player" at bounding box center [499, 363] width 12 height 0
click at [602, 361] on div "Loaded : 100.00% 0:49 0:49" at bounding box center [573, 363] width 134 height 9
click at [614, 361] on div "Loaded : 100.00% 0:55 0:56" at bounding box center [573, 363] width 134 height 9
drag, startPoint x: 674, startPoint y: 243, endPoint x: 684, endPoint y: 255, distance: 15.4
click at [674, 243] on mat-icon "close" at bounding box center [674, 243] width 7 height 7
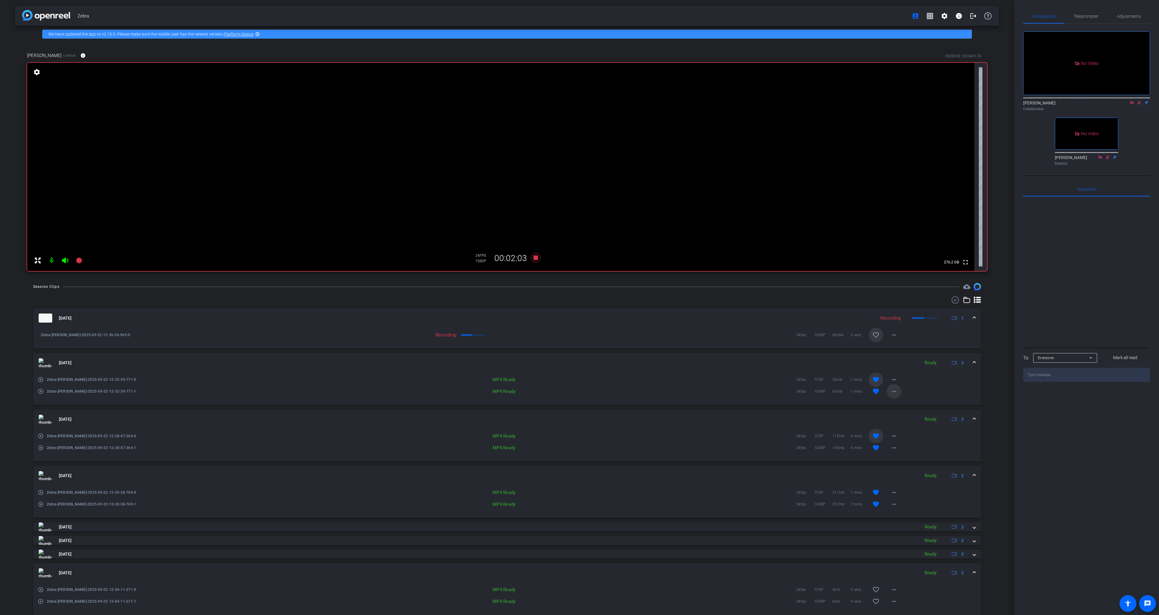
click at [895, 393] on mat-icon "more_horiz" at bounding box center [893, 391] width 7 height 7
drag, startPoint x: 911, startPoint y: 418, endPoint x: 908, endPoint y: 418, distance: 3.3
click at [911, 418] on span "Download MP4" at bounding box center [910, 419] width 36 height 7
click at [565, 298] on div at bounding box center [507, 299] width 948 height 7
click at [437, 300] on div at bounding box center [507, 299] width 948 height 7
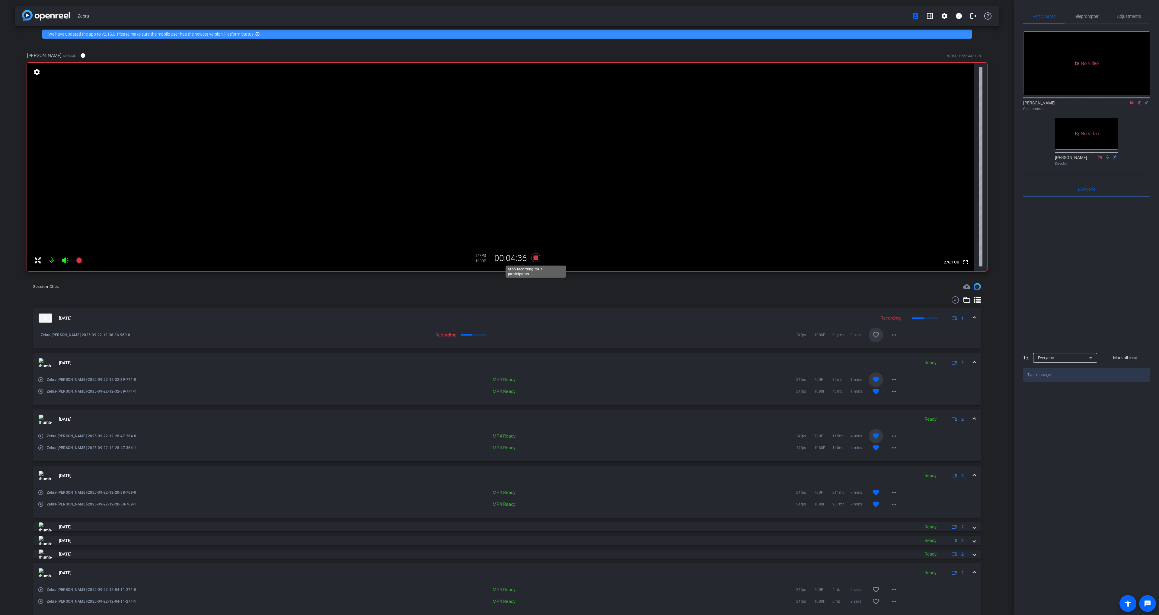
click at [537, 260] on icon at bounding box center [535, 257] width 14 height 11
click at [625, 297] on div at bounding box center [507, 299] width 948 height 7
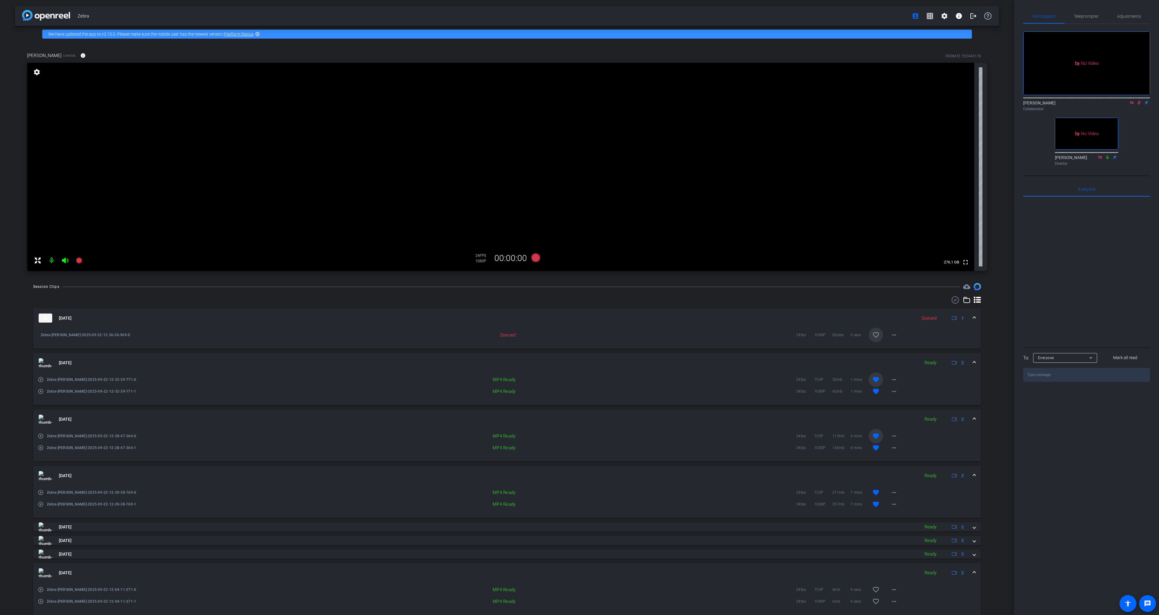
click at [1137, 106] on div "Collaborator" at bounding box center [1086, 108] width 127 height 5
click at [518, 289] on div "Session Clips cloud_upload" at bounding box center [507, 286] width 948 height 7
click at [536, 257] on icon at bounding box center [535, 257] width 9 height 9
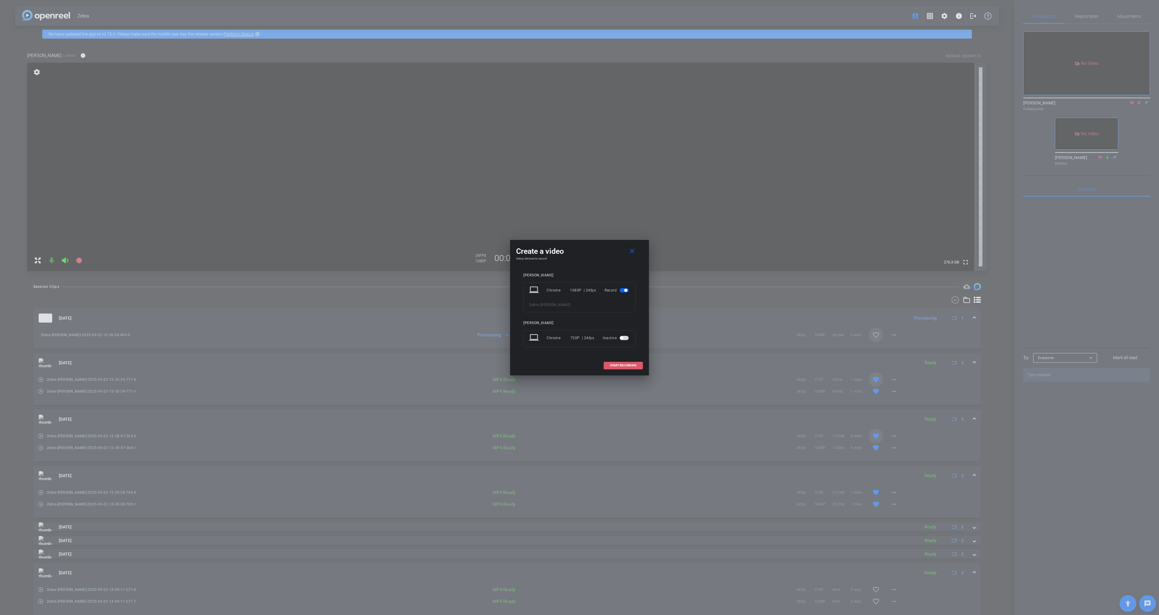
click at [619, 365] on span "START RECORDING" at bounding box center [623, 365] width 27 height 3
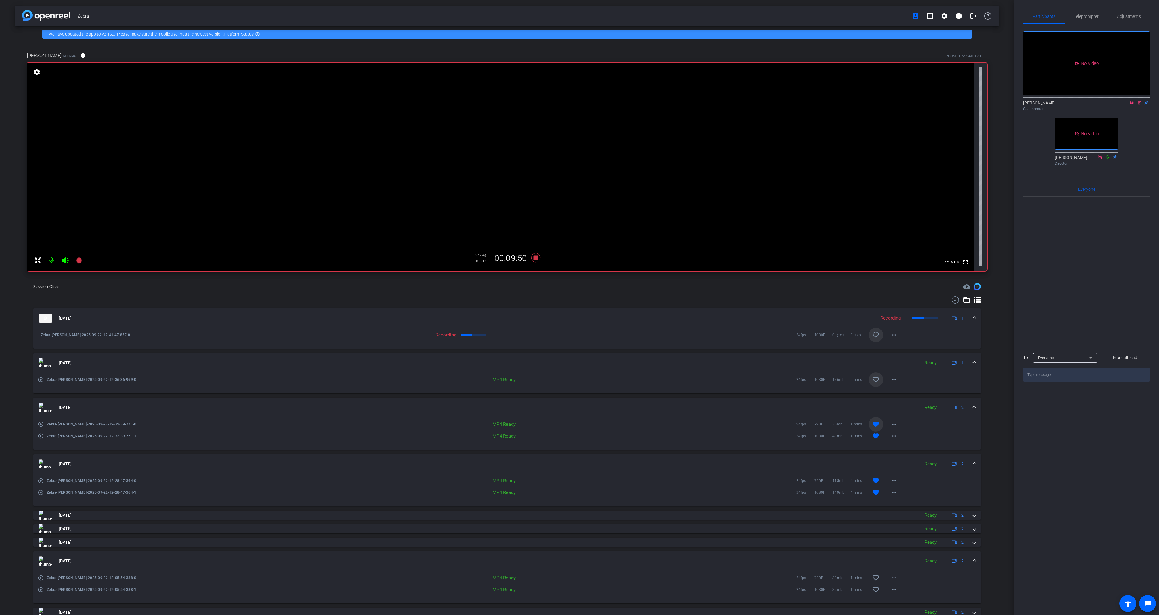
click at [1139, 101] on icon at bounding box center [1139, 103] width 3 height 4
click at [594, 280] on div "Zebra account_box grid_on settings info logout We have updated the app to v2.15…" at bounding box center [507, 307] width 1014 height 615
click at [1138, 101] on icon at bounding box center [1139, 103] width 5 height 4
click at [1007, 191] on div "Zebra account_box grid_on settings info logout We have updated the app to v2.15…" at bounding box center [507, 307] width 1014 height 615
click at [1140, 101] on icon at bounding box center [1139, 103] width 5 height 4
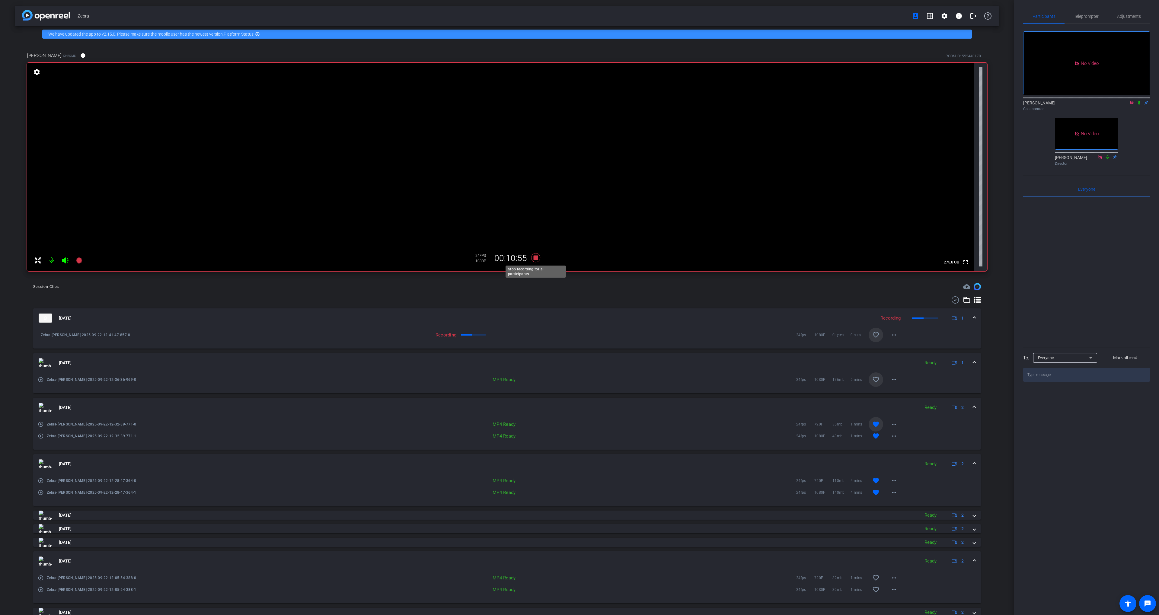
click at [535, 260] on icon at bounding box center [535, 257] width 9 height 9
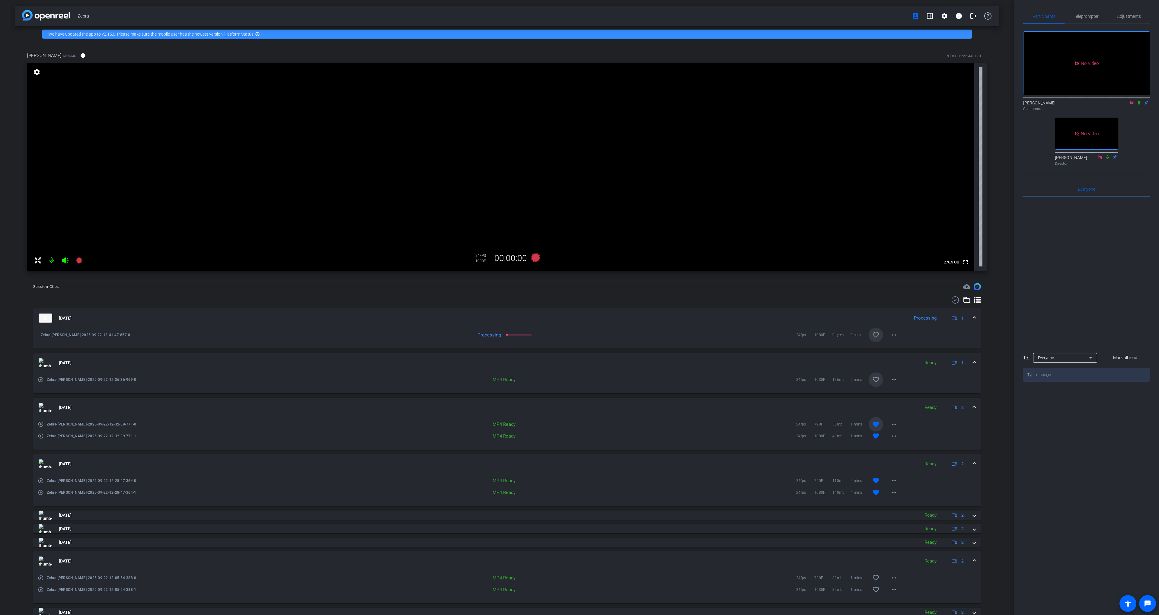
click at [557, 278] on div "Zebra account_box grid_on settings info logout We have updated the app to v2.15…" at bounding box center [507, 307] width 1014 height 615
click at [1139, 101] on icon at bounding box center [1139, 103] width 5 height 4
click at [550, 289] on div "Session Clips cloud_upload" at bounding box center [507, 286] width 948 height 7
click at [1138, 101] on icon at bounding box center [1139, 103] width 3 height 4
click at [532, 258] on icon at bounding box center [535, 257] width 9 height 9
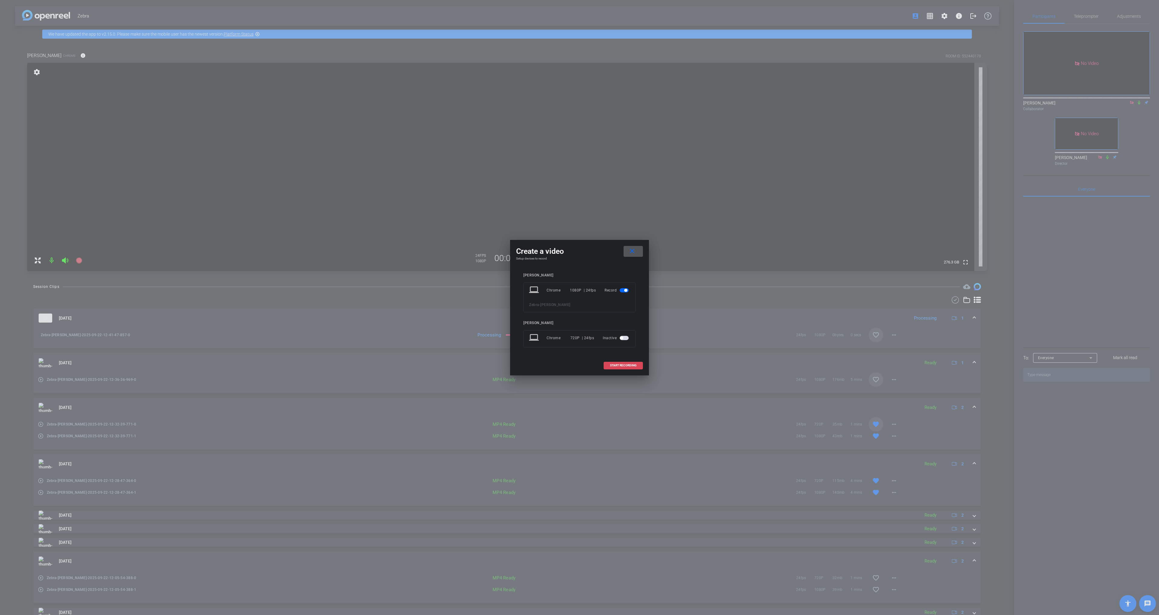
click at [634, 366] on span "START RECORDING" at bounding box center [623, 365] width 27 height 3
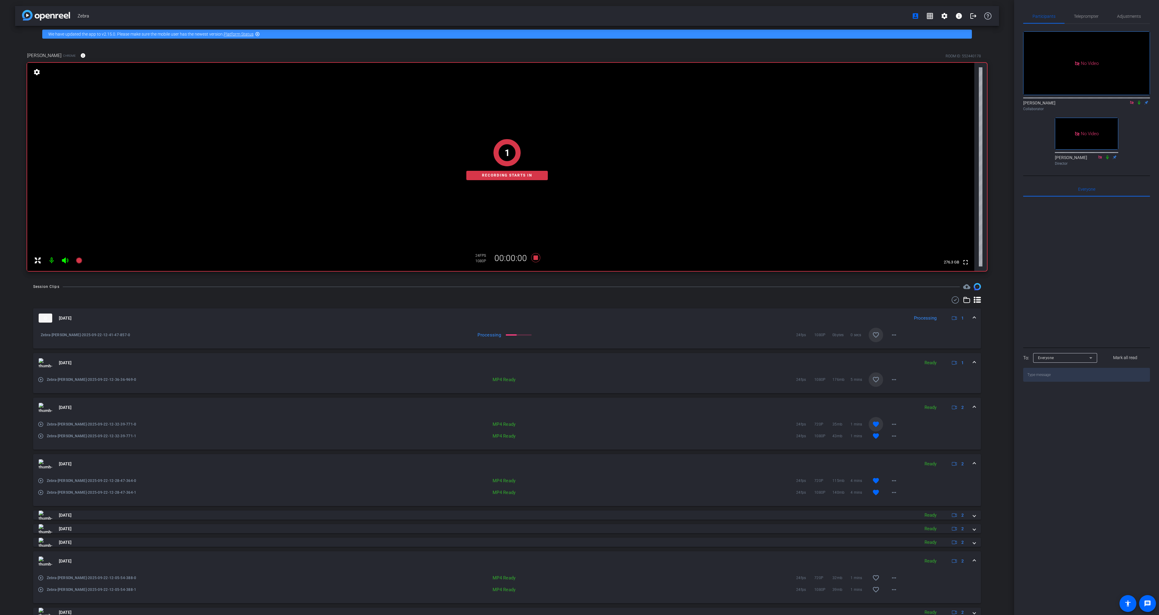
click at [1139, 101] on icon at bounding box center [1139, 103] width 5 height 4
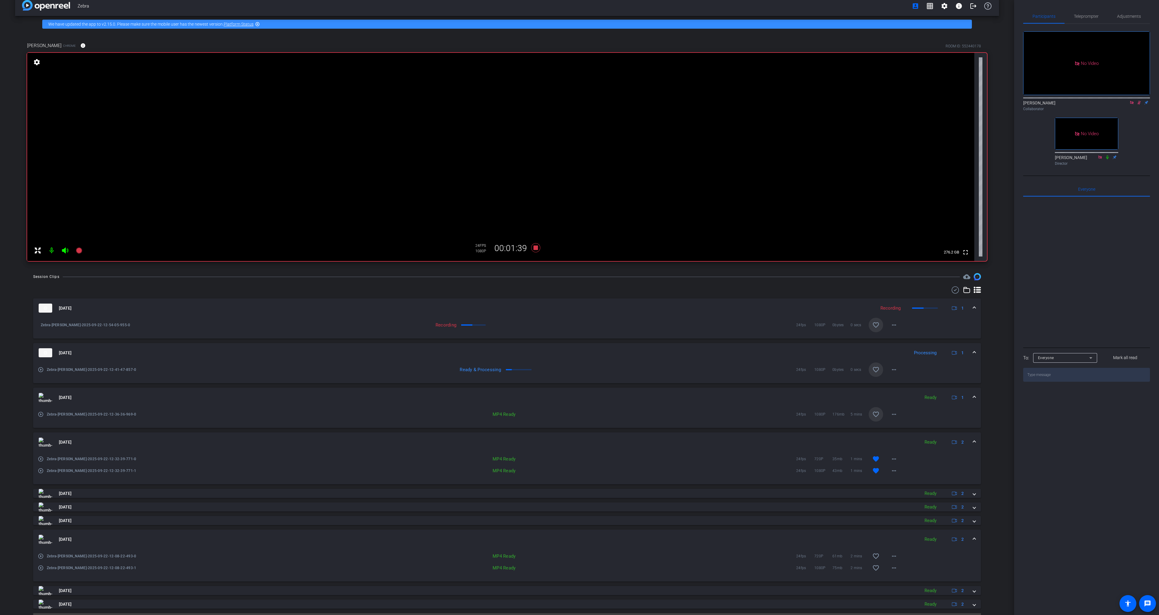
scroll to position [25, 0]
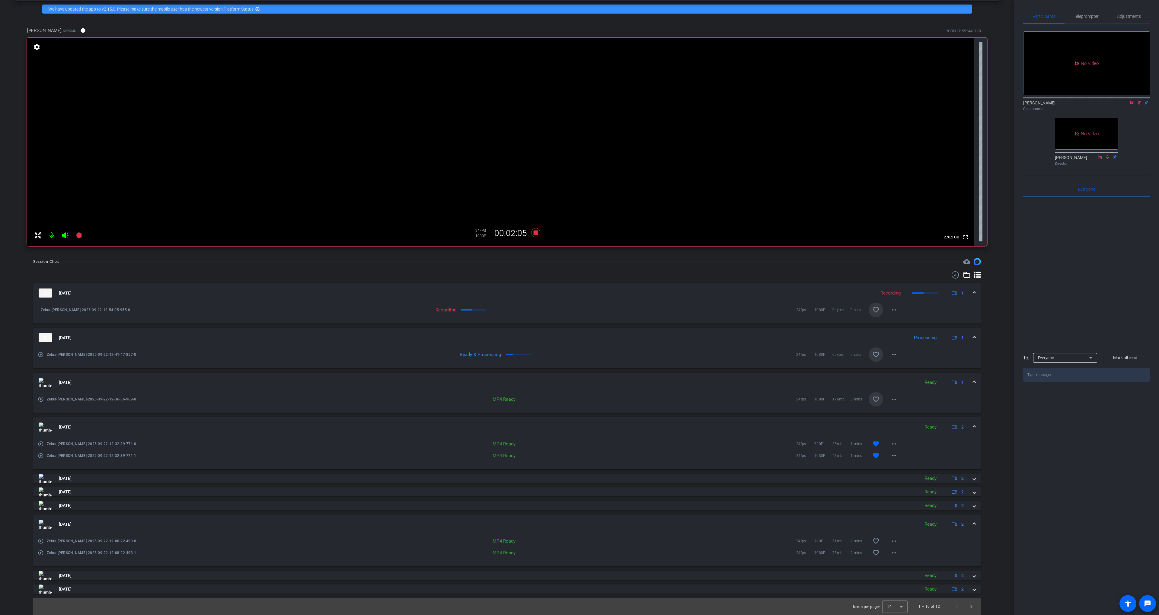
click at [875, 400] on mat-icon "favorite_border" at bounding box center [875, 399] width 7 height 7
click at [876, 356] on mat-icon "favorite_border" at bounding box center [875, 354] width 7 height 7
click at [1138, 100] on mat-icon at bounding box center [1138, 102] width 7 height 5
click at [584, 274] on div at bounding box center [507, 274] width 948 height 7
click at [534, 232] on icon at bounding box center [535, 232] width 9 height 9
